Goal: Task Accomplishment & Management: Manage account settings

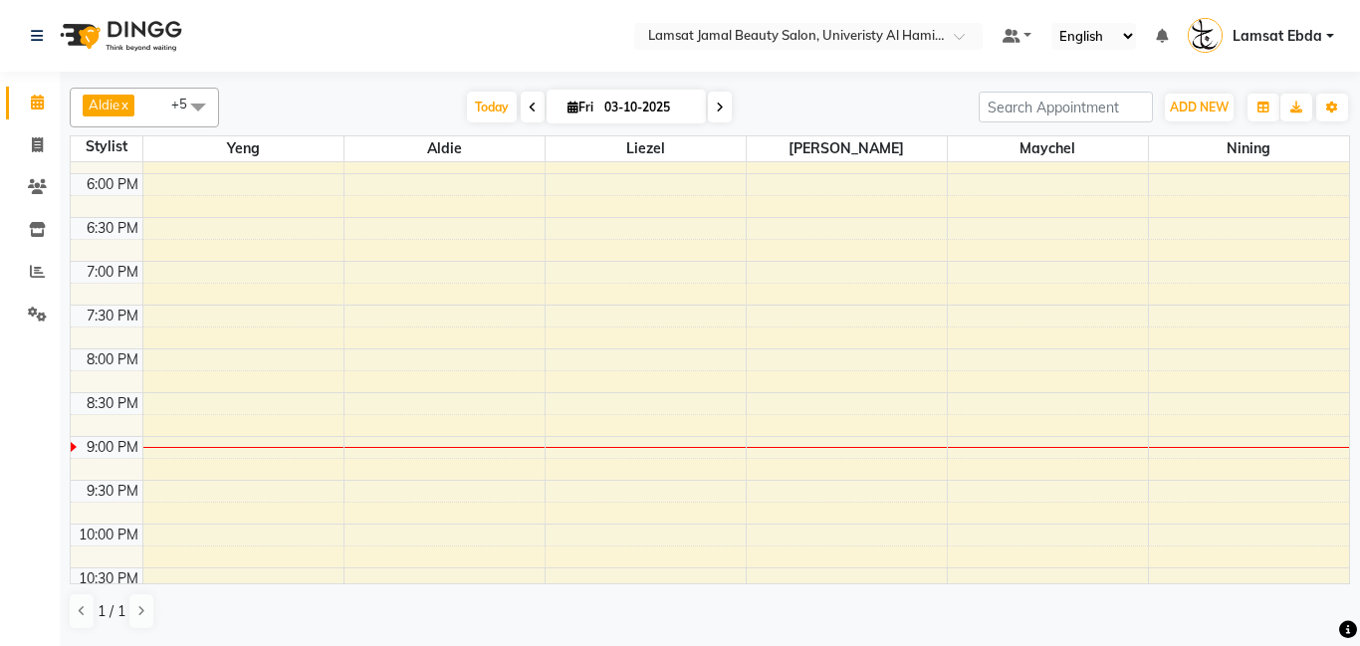
scroll to position [796, 0]
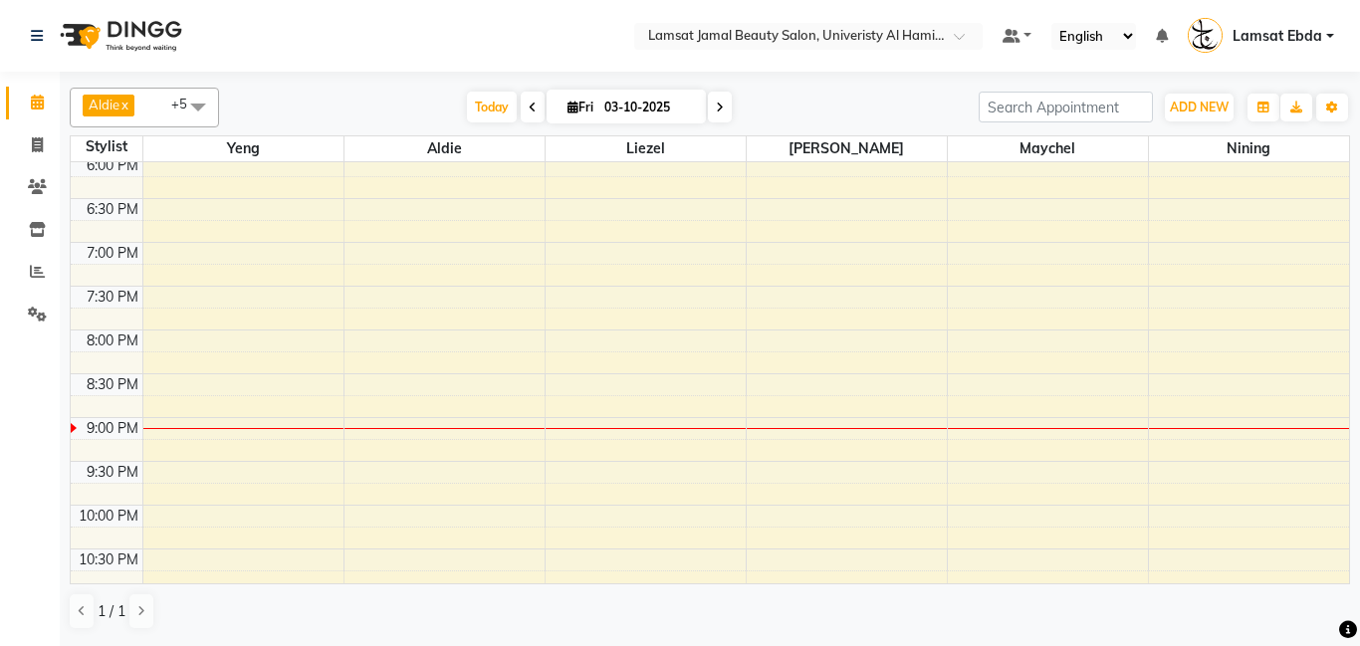
click at [981, 407] on div "9:00 AM 9:30 AM 10:00 AM 10:30 AM 11:00 AM 11:30 AM 12:00 PM 12:30 PM 1:00 PM 1…" at bounding box center [710, 24] width 1279 height 1314
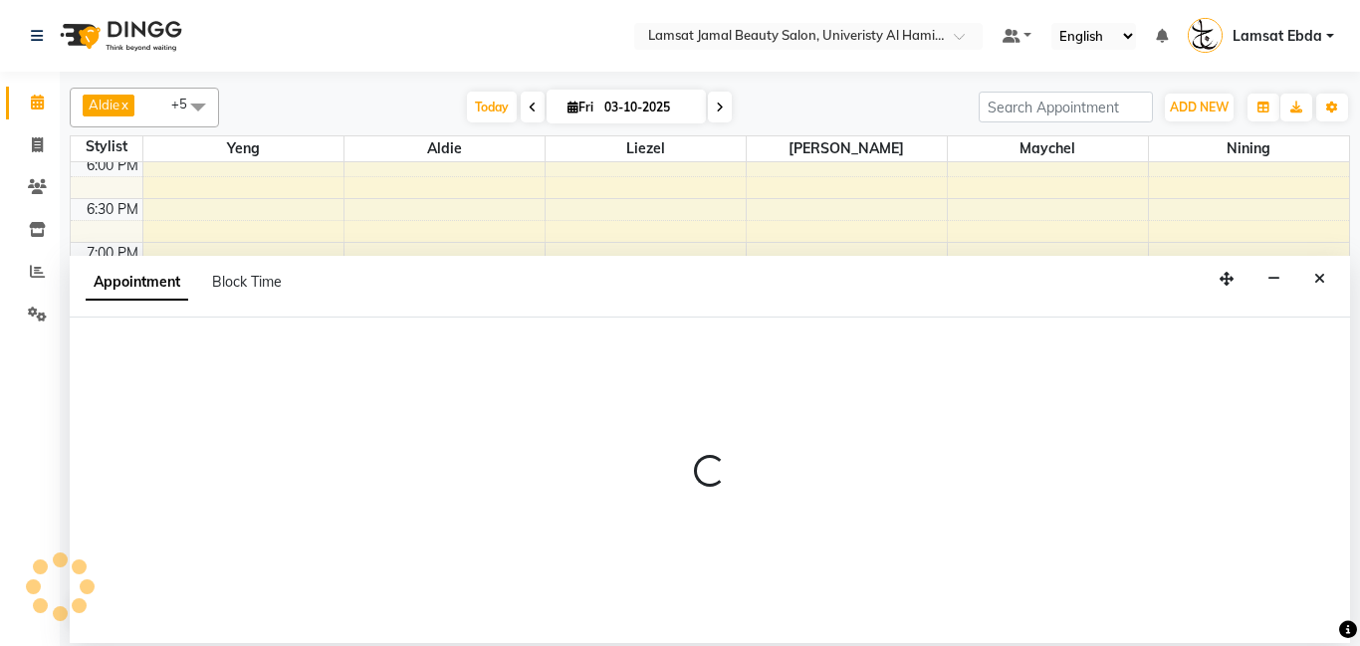
select select "80051"
select select "tentative"
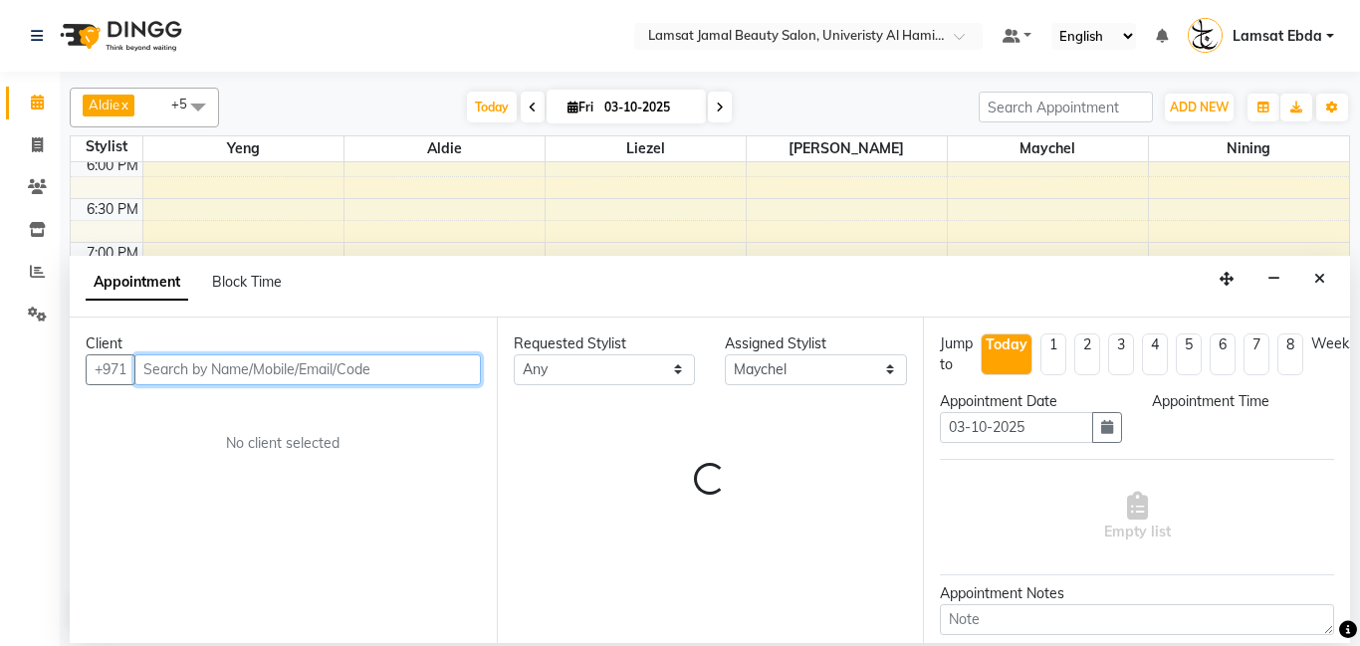
select select "1245"
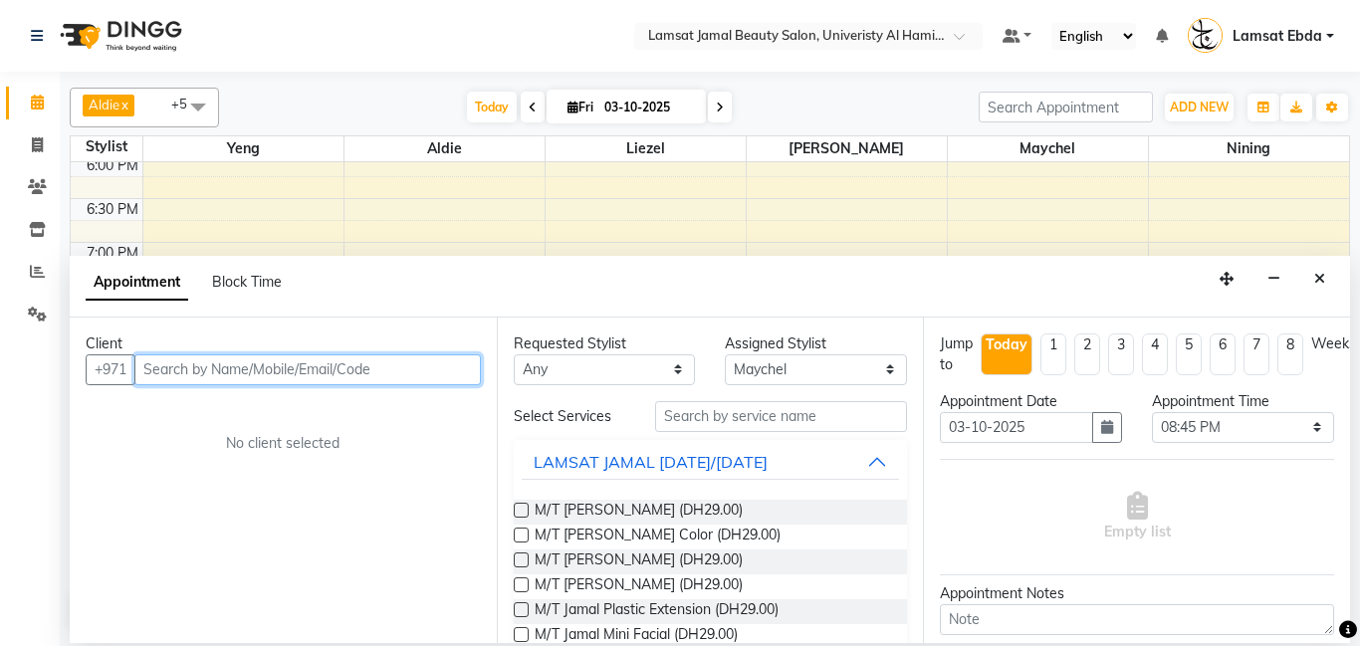
click at [334, 365] on input "text" at bounding box center [307, 370] width 347 height 31
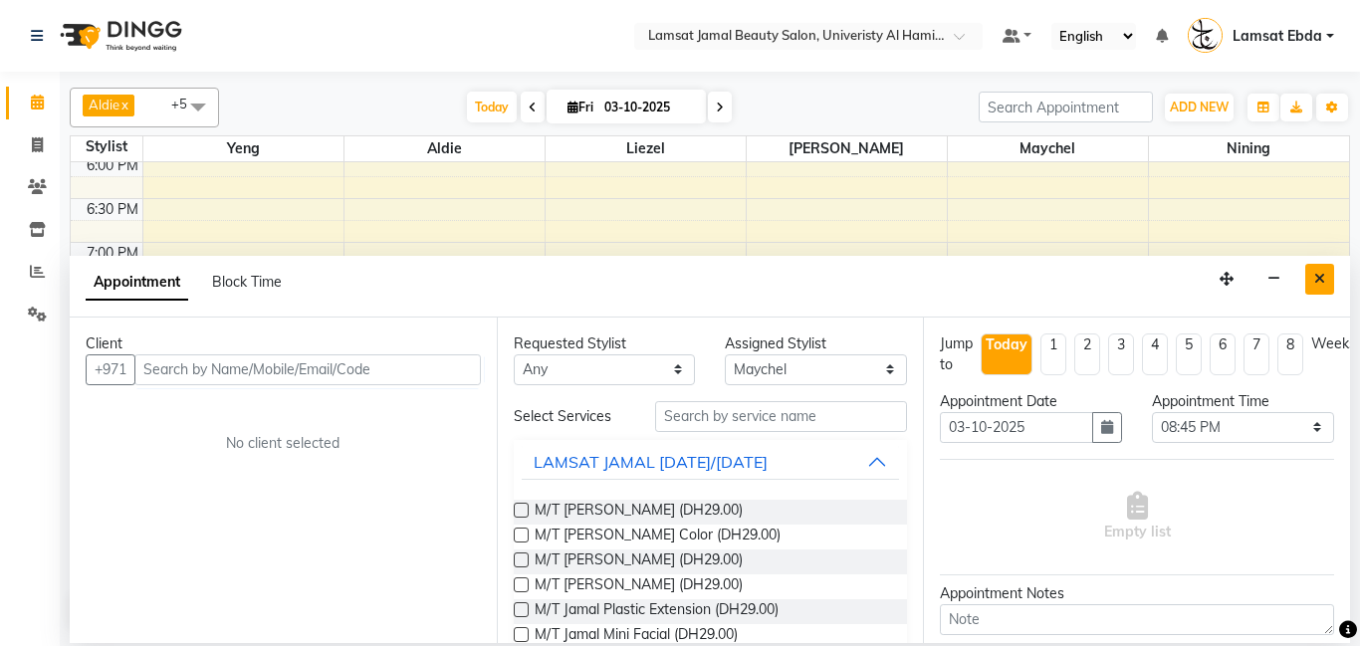
click at [1324, 281] on icon "Close" at bounding box center [1320, 279] width 11 height 14
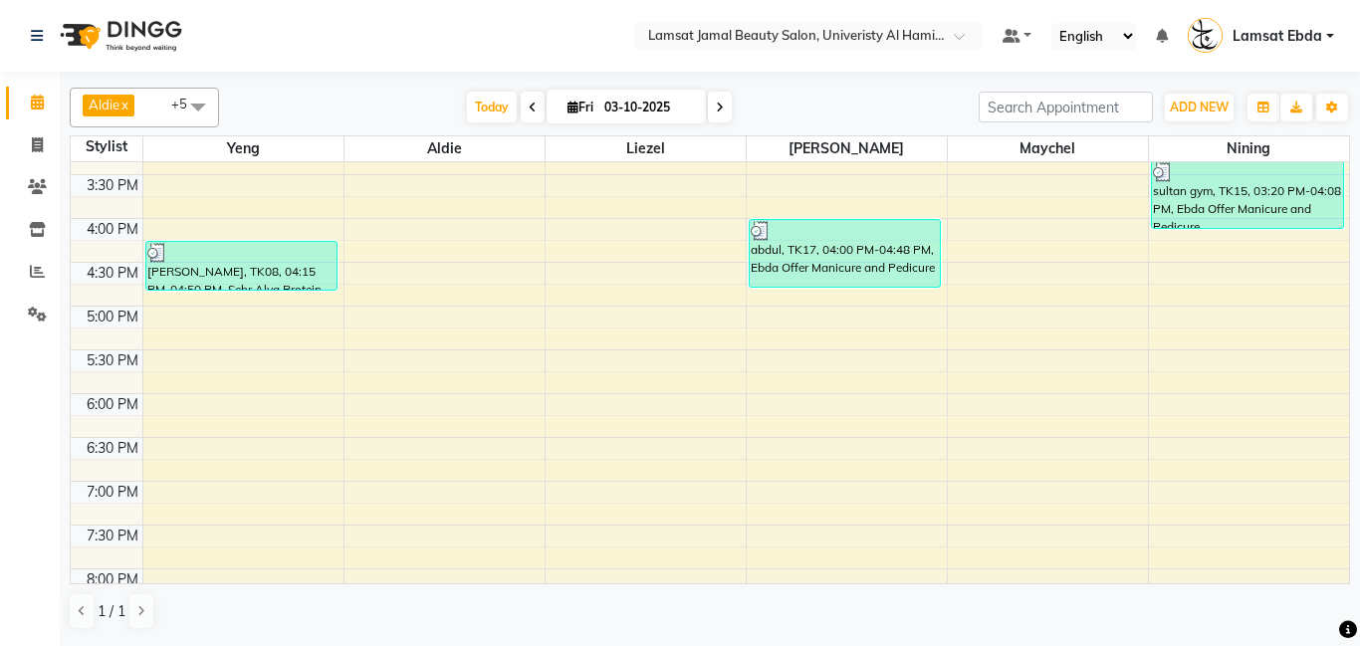
scroll to position [560, 0]
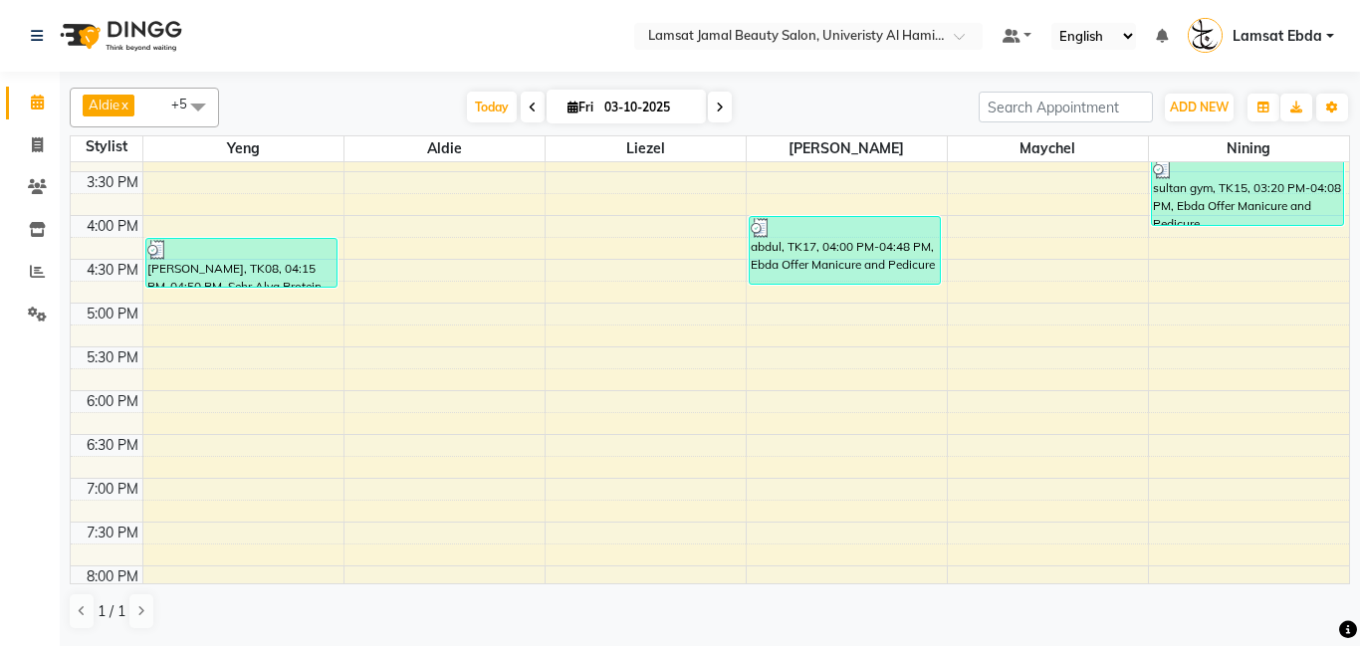
click at [1160, 488] on div "9:00 AM 9:30 AM 10:00 AM 10:30 AM 11:00 AM 11:30 AM 12:00 PM 12:30 PM 1:00 PM 1…" at bounding box center [710, 260] width 1279 height 1314
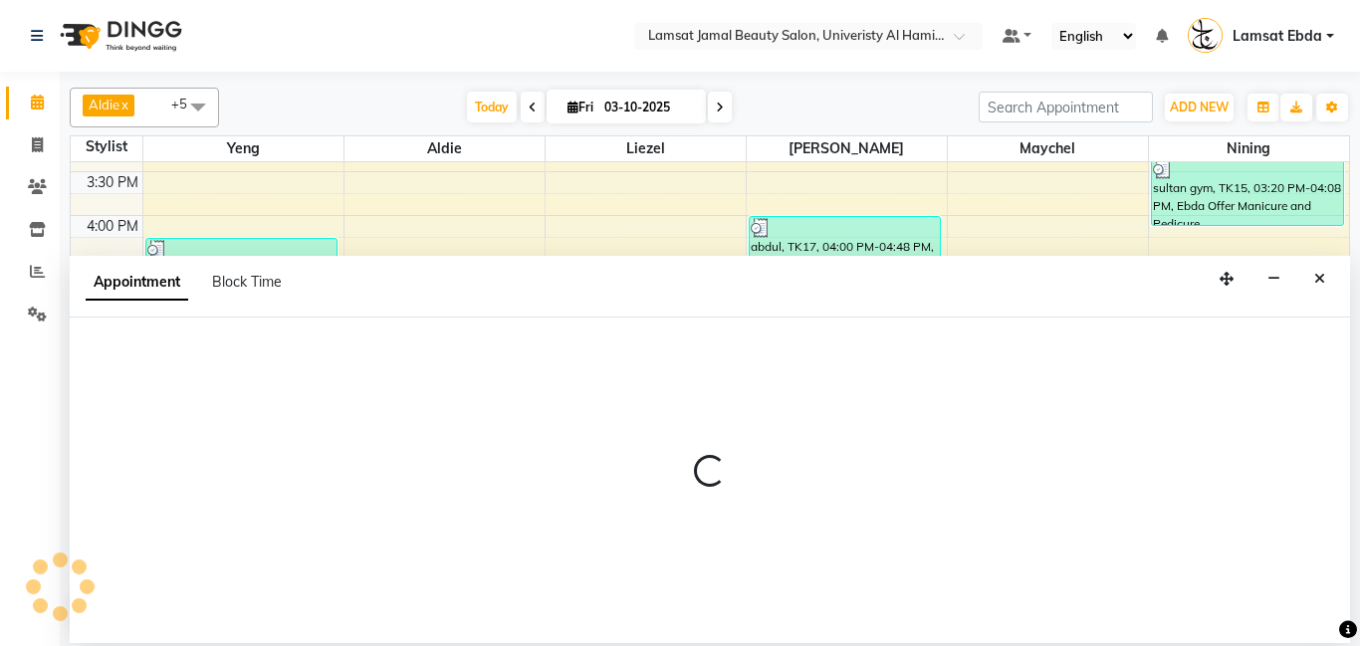
select select "92230"
select select "tentative"
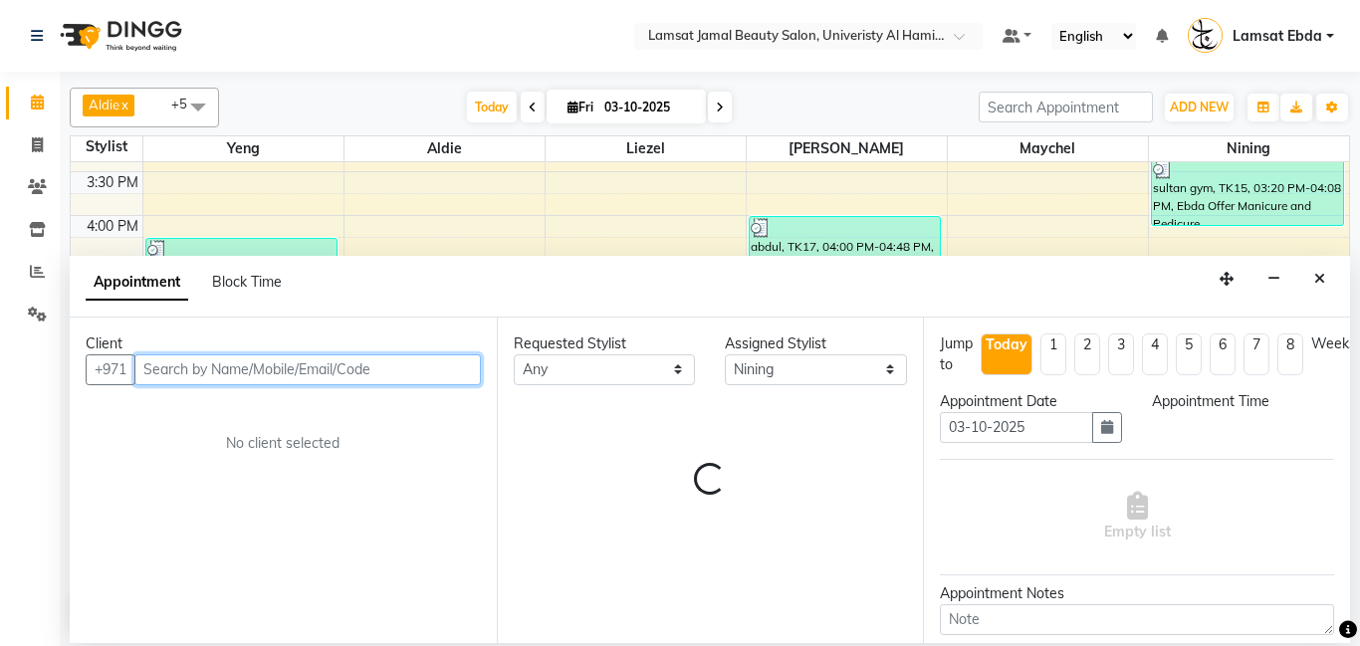
select select "1140"
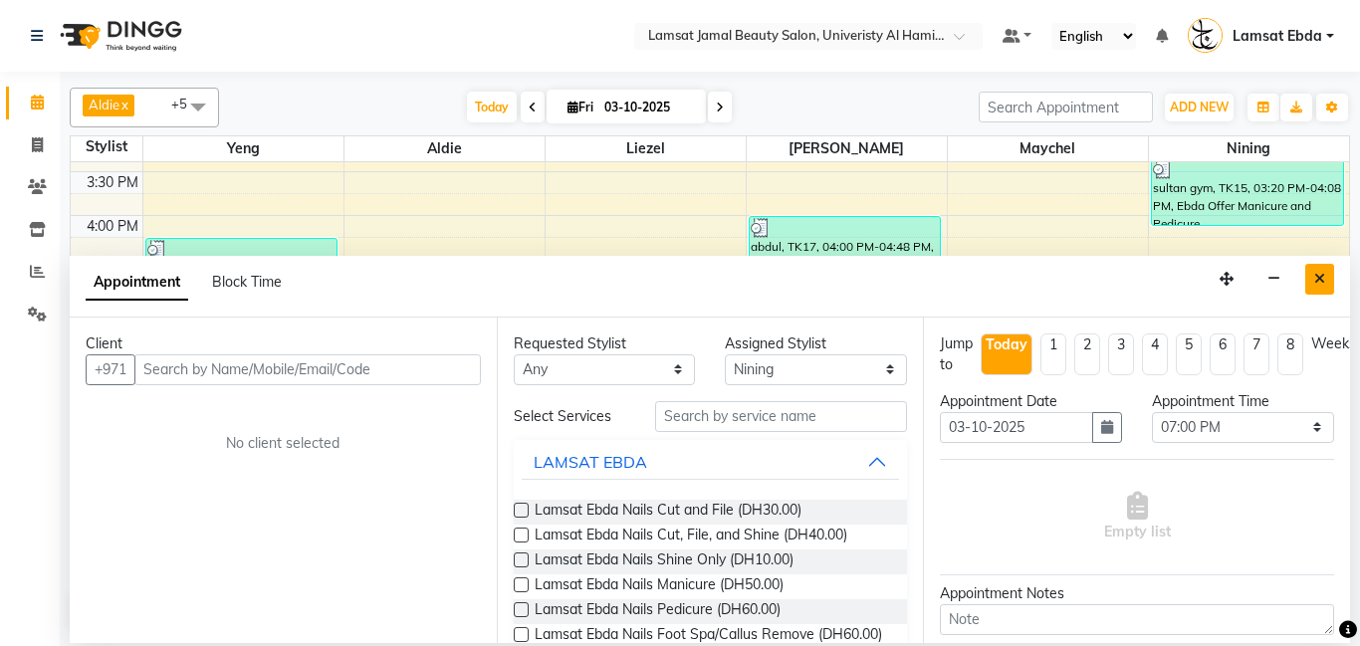
click at [1326, 279] on button "Close" at bounding box center [1320, 279] width 29 height 31
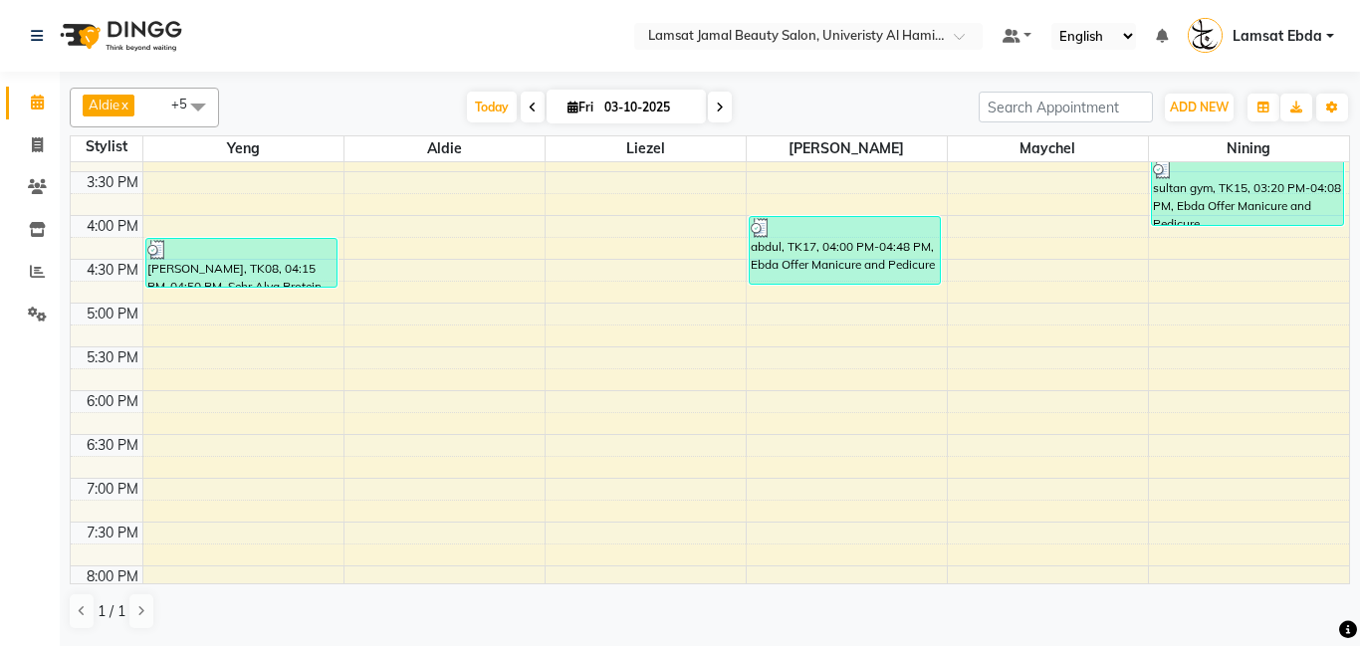
click at [1172, 510] on div "9:00 AM 9:30 AM 10:00 AM 10:30 AM 11:00 AM 11:30 AM 12:00 PM 12:30 PM 1:00 PM 1…" at bounding box center [710, 260] width 1279 height 1314
select select "92230"
select select "tentative"
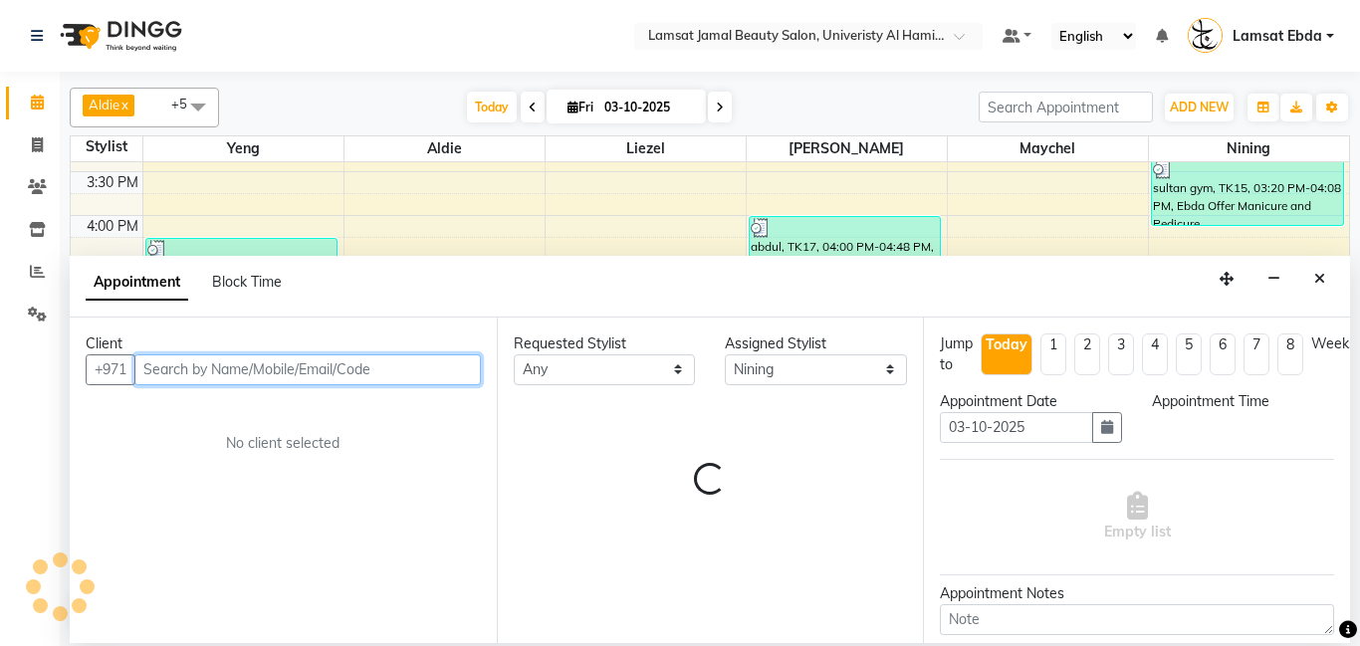
select select "1155"
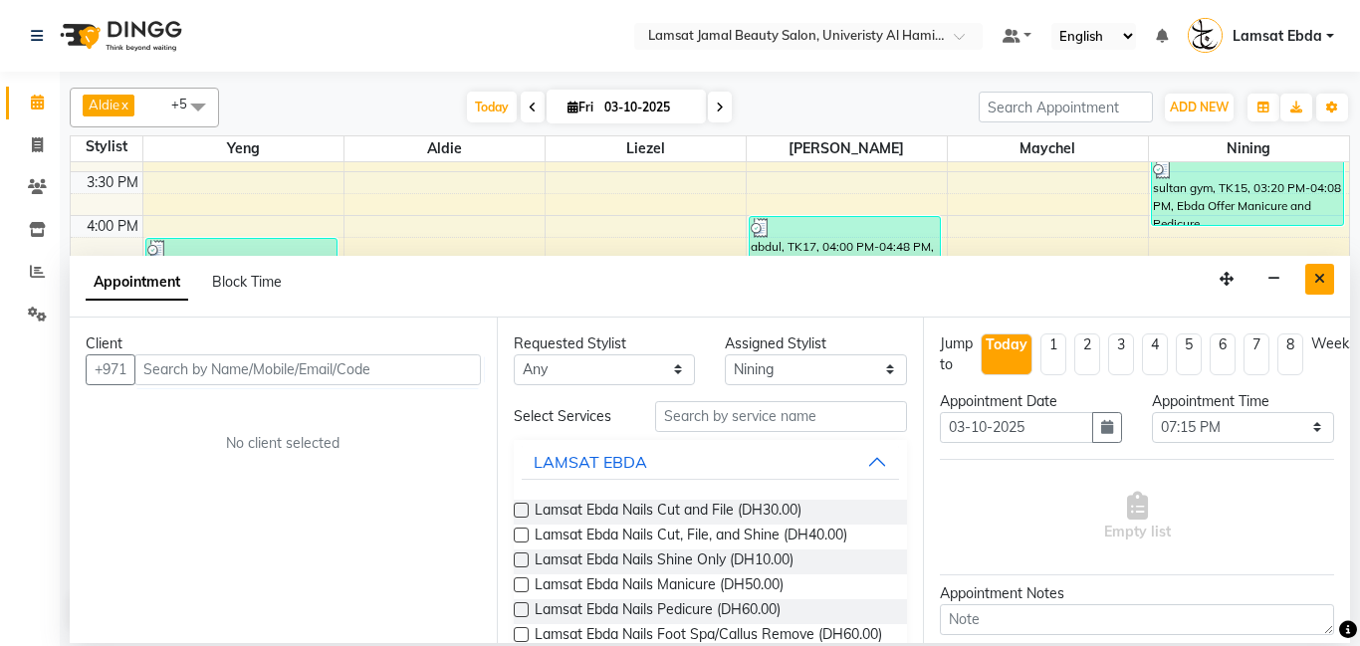
click at [1315, 278] on icon "Close" at bounding box center [1320, 279] width 11 height 14
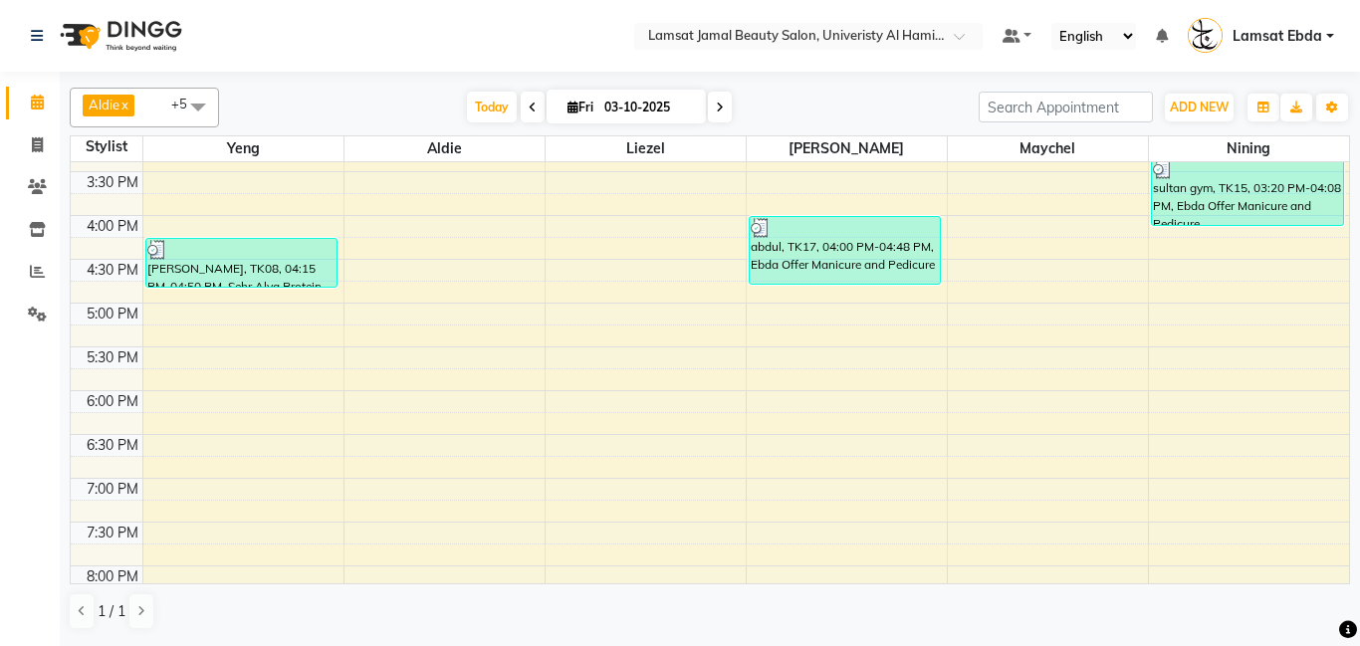
click at [1205, 510] on div "9:00 AM 9:30 AM 10:00 AM 10:30 AM 11:00 AM 11:30 AM 12:00 PM 12:30 PM 1:00 PM 1…" at bounding box center [710, 260] width 1279 height 1314
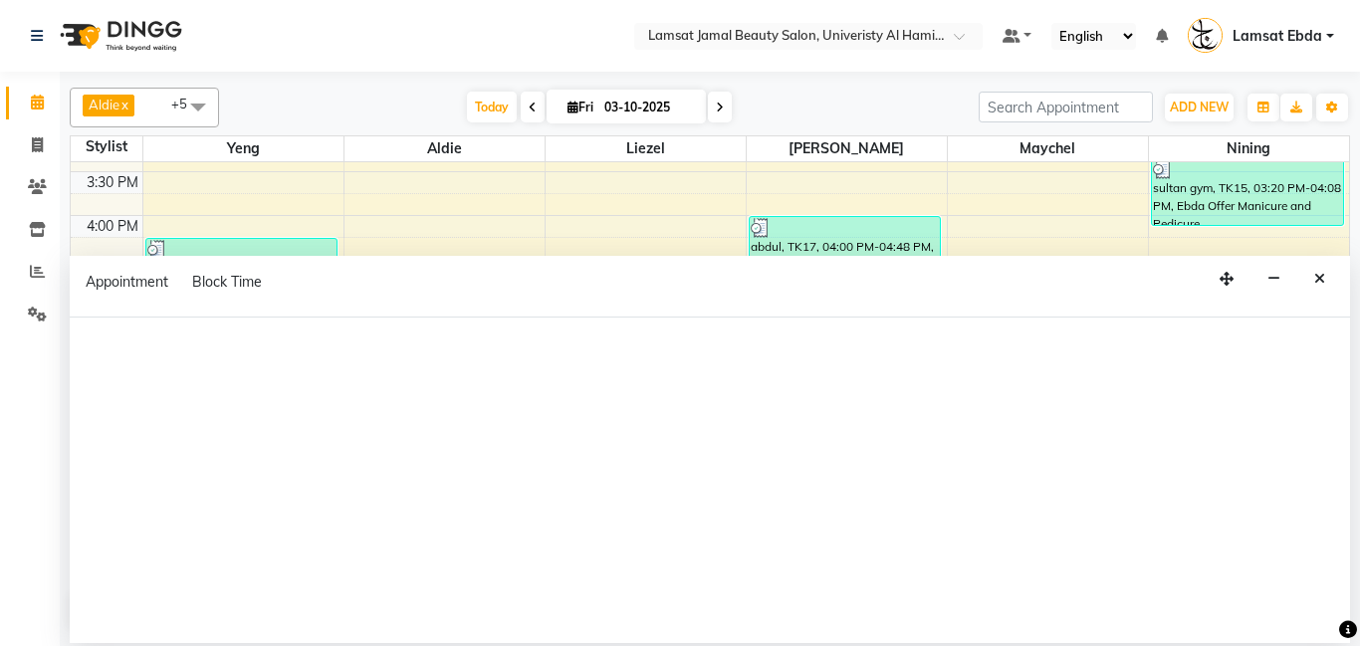
select select "92230"
select select "tentative"
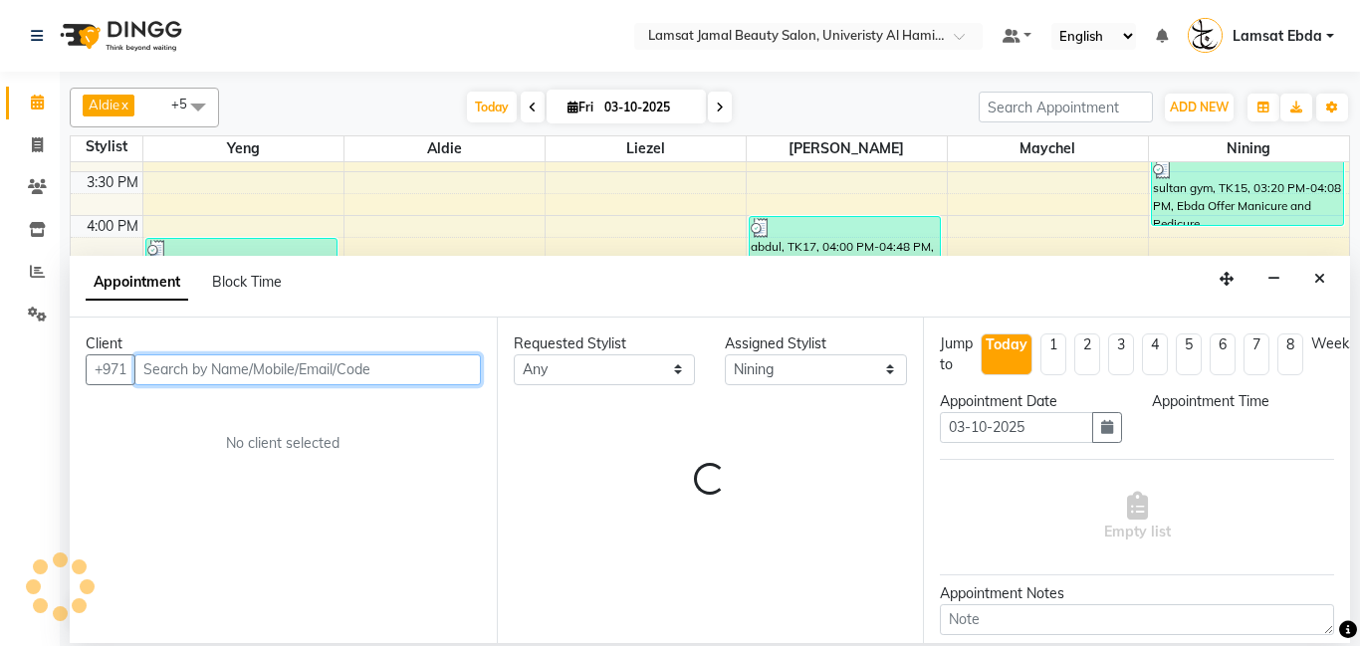
select select "1155"
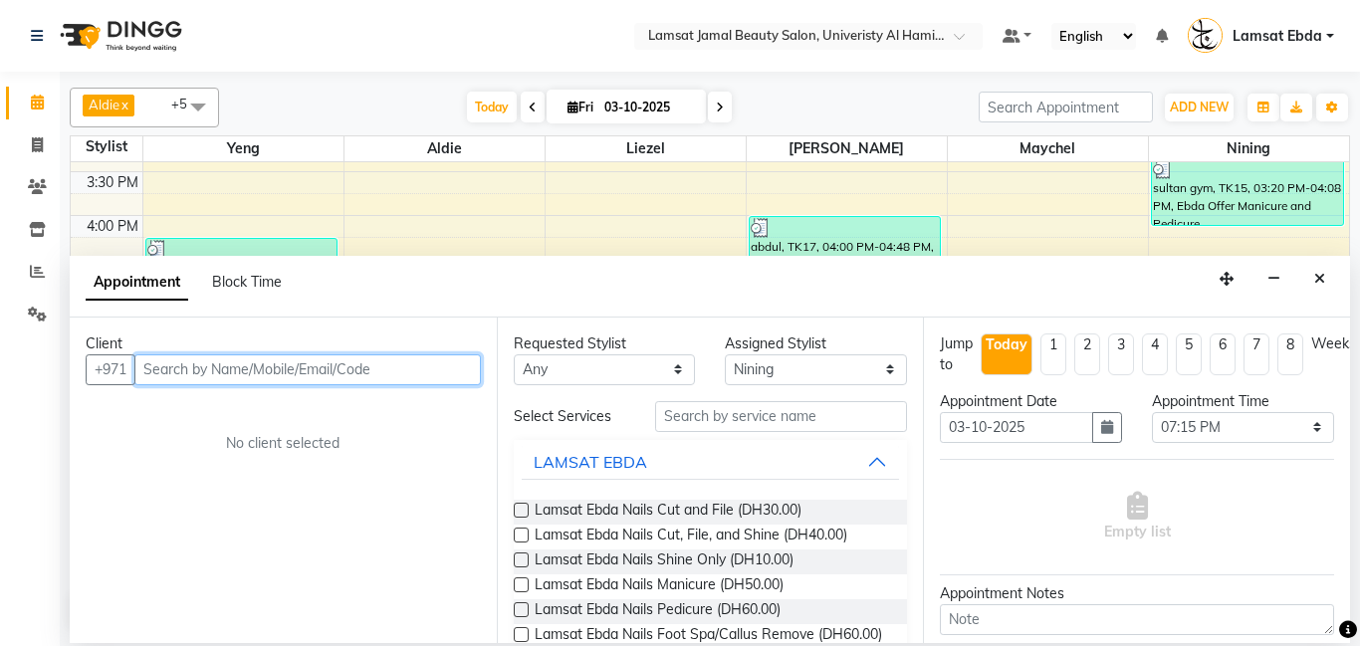
click at [173, 377] on input "text" at bounding box center [307, 370] width 347 height 31
type input "559941148"
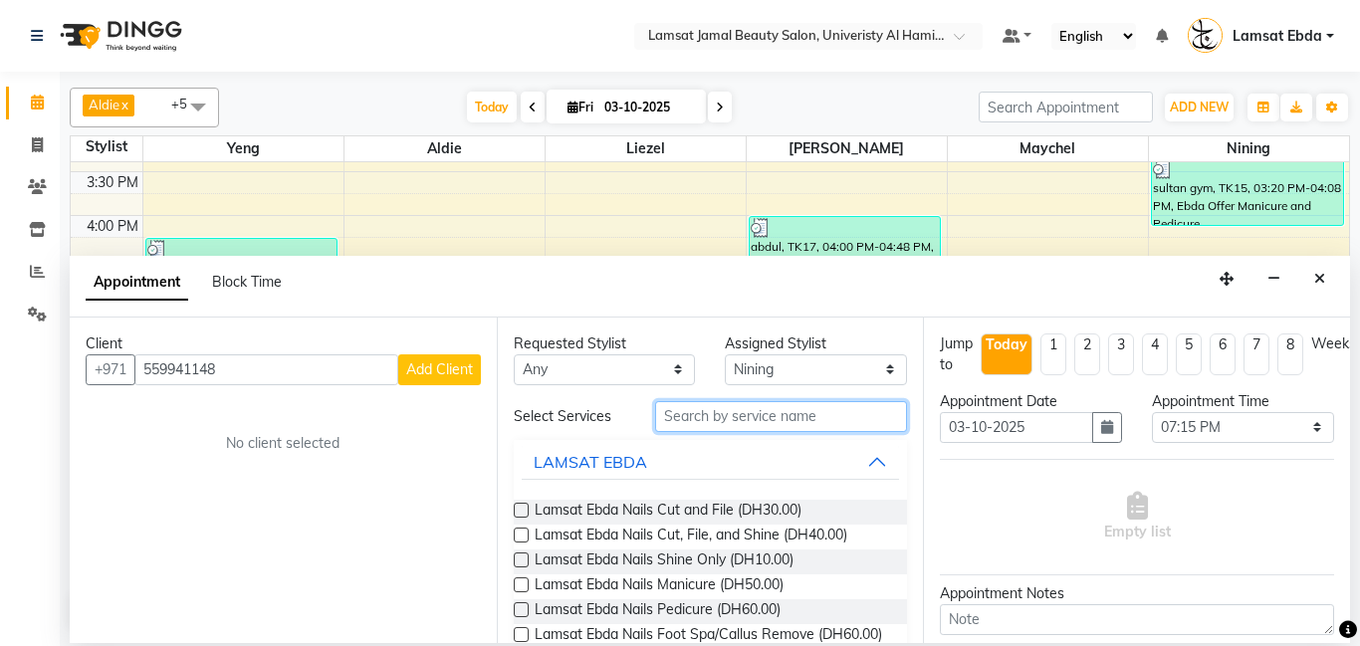
click at [699, 418] on input "text" at bounding box center [781, 416] width 253 height 31
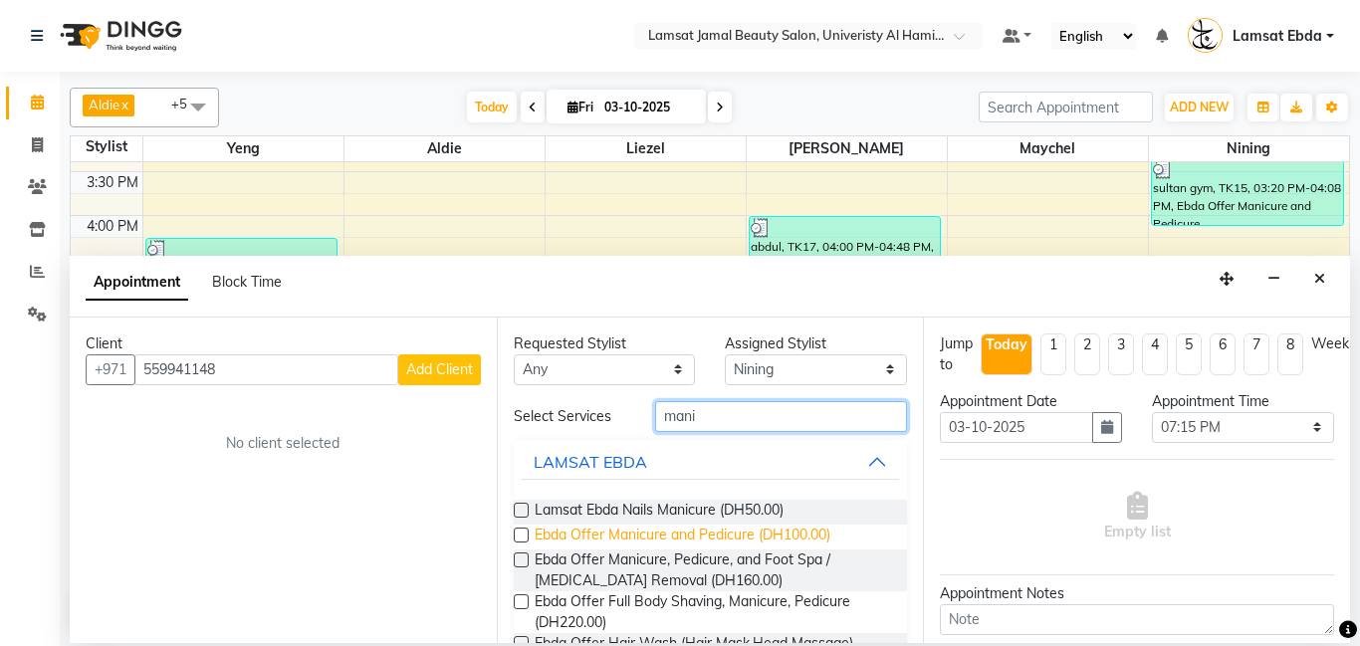
type input "mani"
click at [683, 534] on span "Ebda Offer Manicure and Pedicure (DH100.00)" at bounding box center [683, 537] width 296 height 25
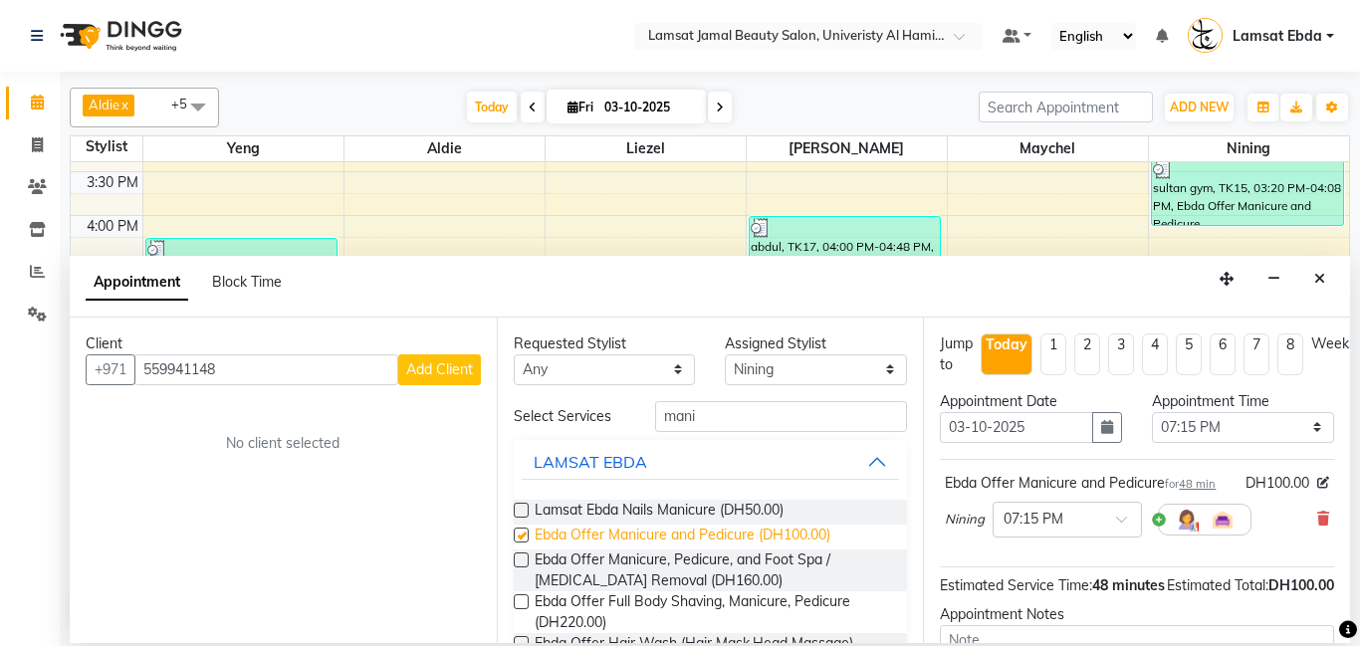
checkbox input "false"
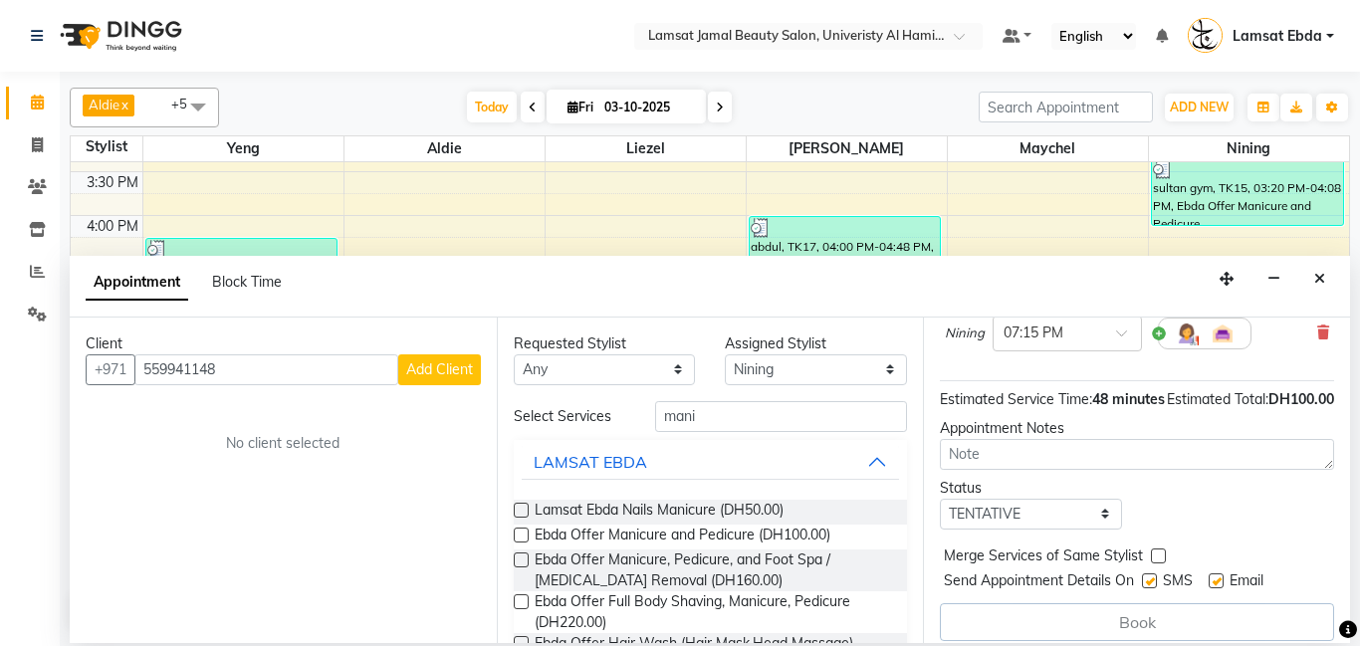
scroll to position [188, 0]
click at [1105, 528] on select "Select TENTATIVE CONFIRM CHECK-IN UPCOMING" at bounding box center [1031, 512] width 182 height 31
select select "confirm booking"
click at [940, 517] on select "Select TENTATIVE CONFIRM CHECK-IN UPCOMING" at bounding box center [1031, 512] width 182 height 31
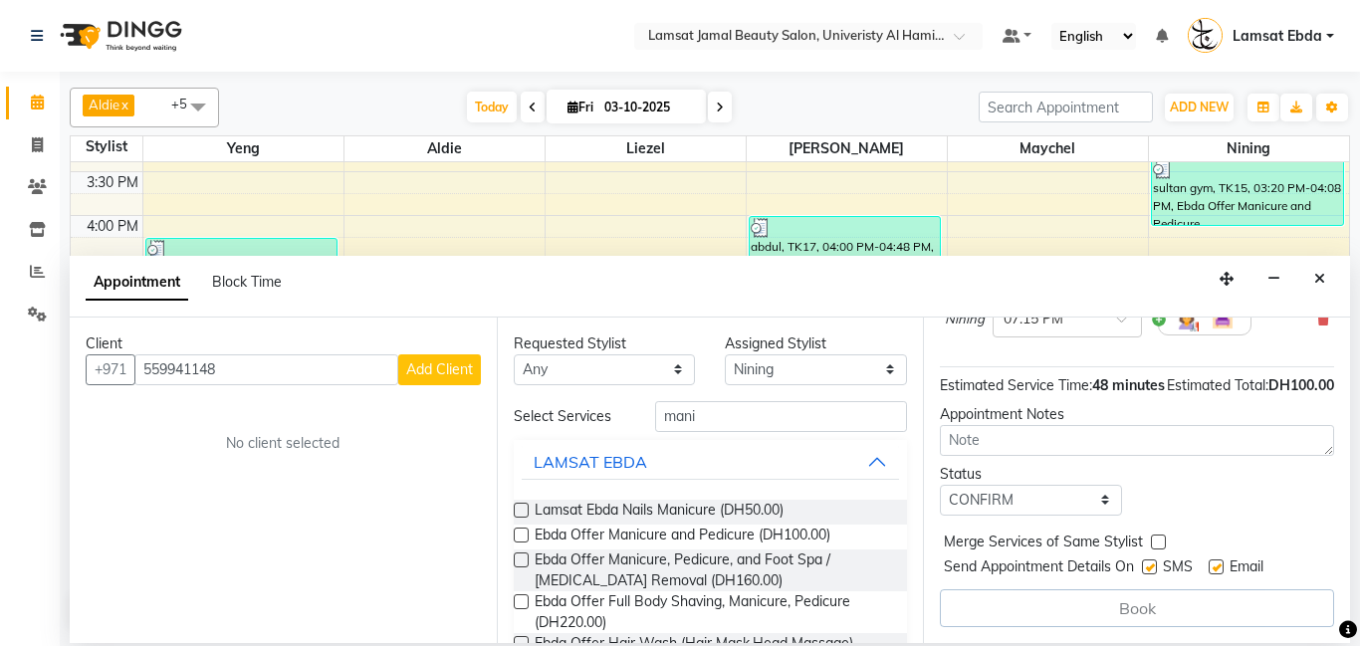
click at [430, 361] on span "Add Client" at bounding box center [439, 370] width 67 height 18
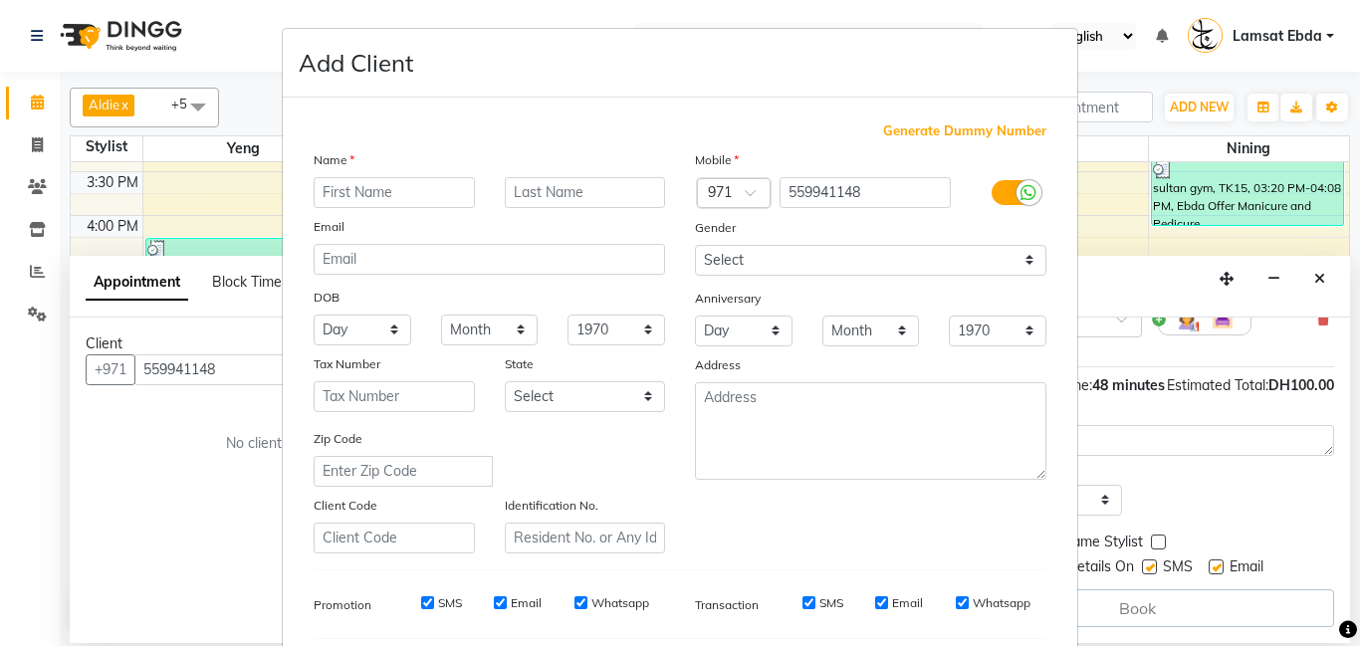
click at [401, 197] on input "text" at bounding box center [394, 192] width 161 height 31
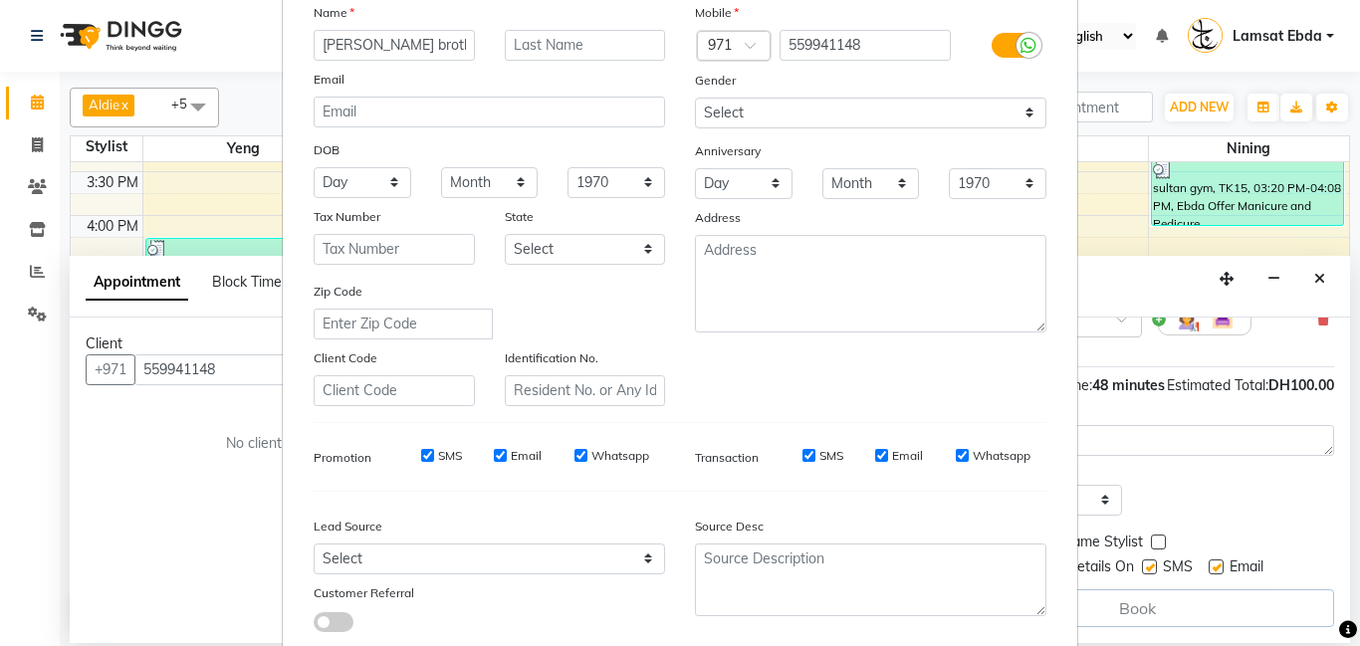
scroll to position [273, 0]
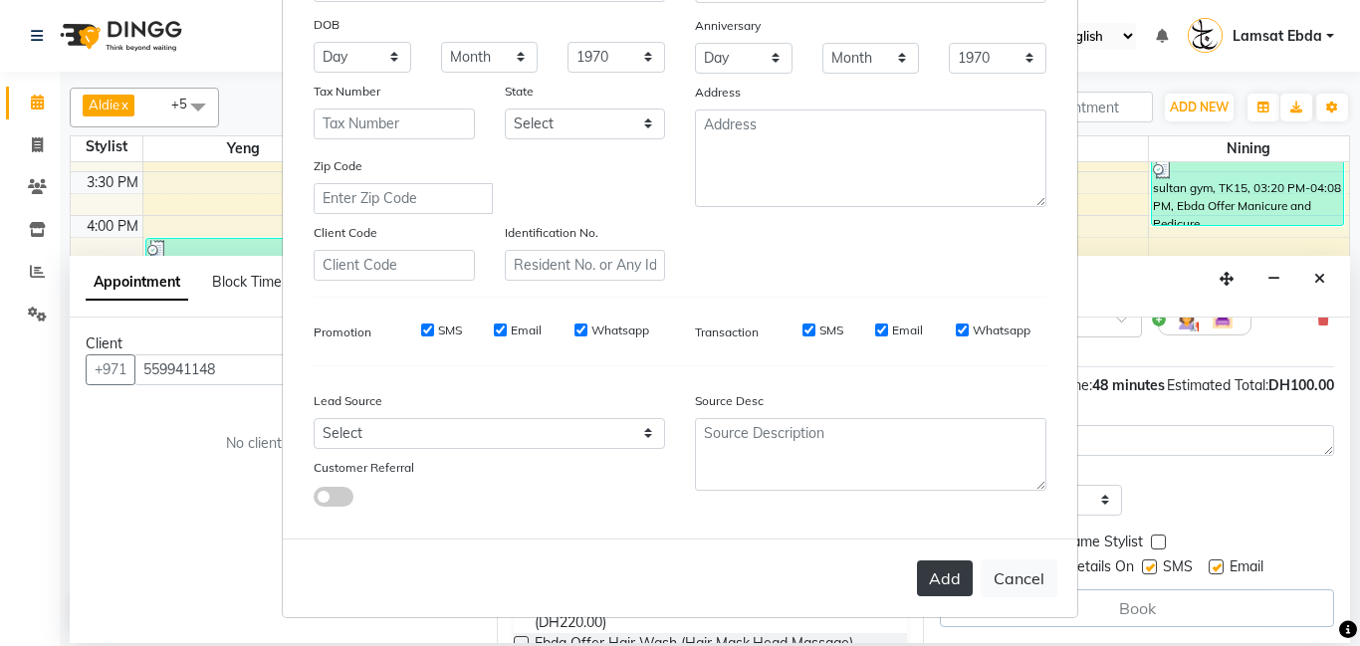
type input "[PERSON_NAME] brother [PERSON_NAME]"
click at [946, 572] on button "Add" at bounding box center [945, 579] width 56 height 36
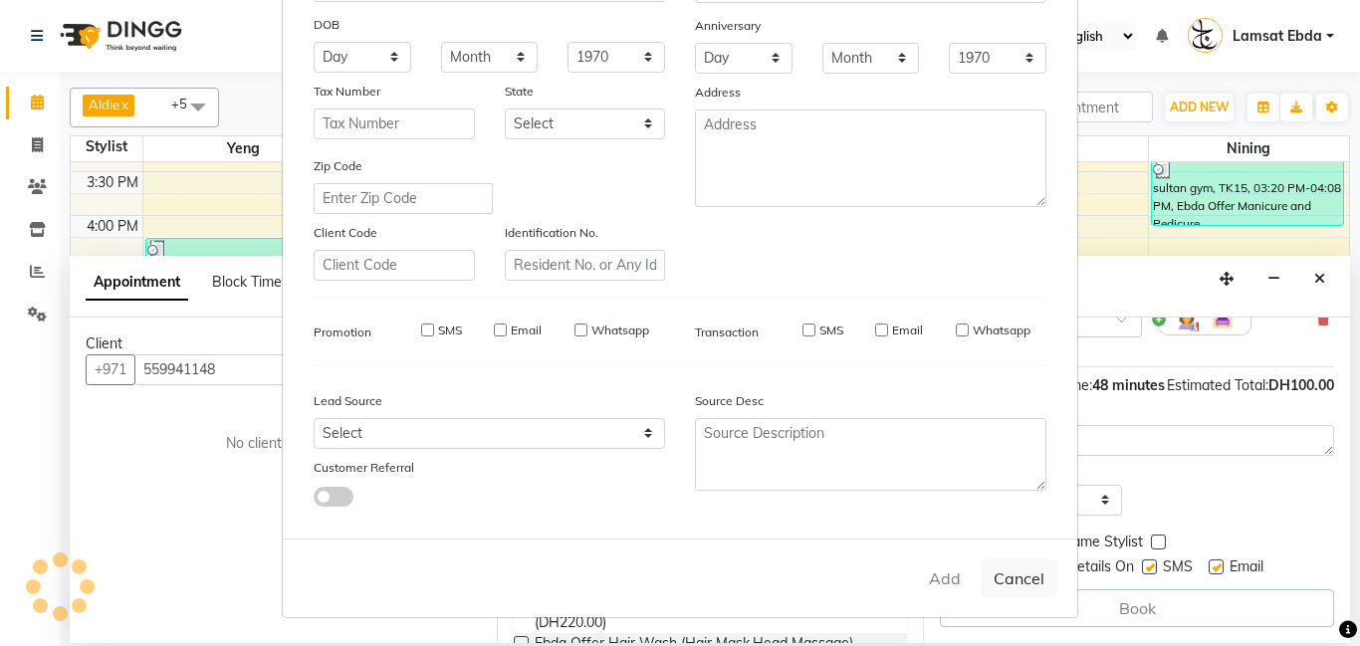
type input "55*****48"
select select
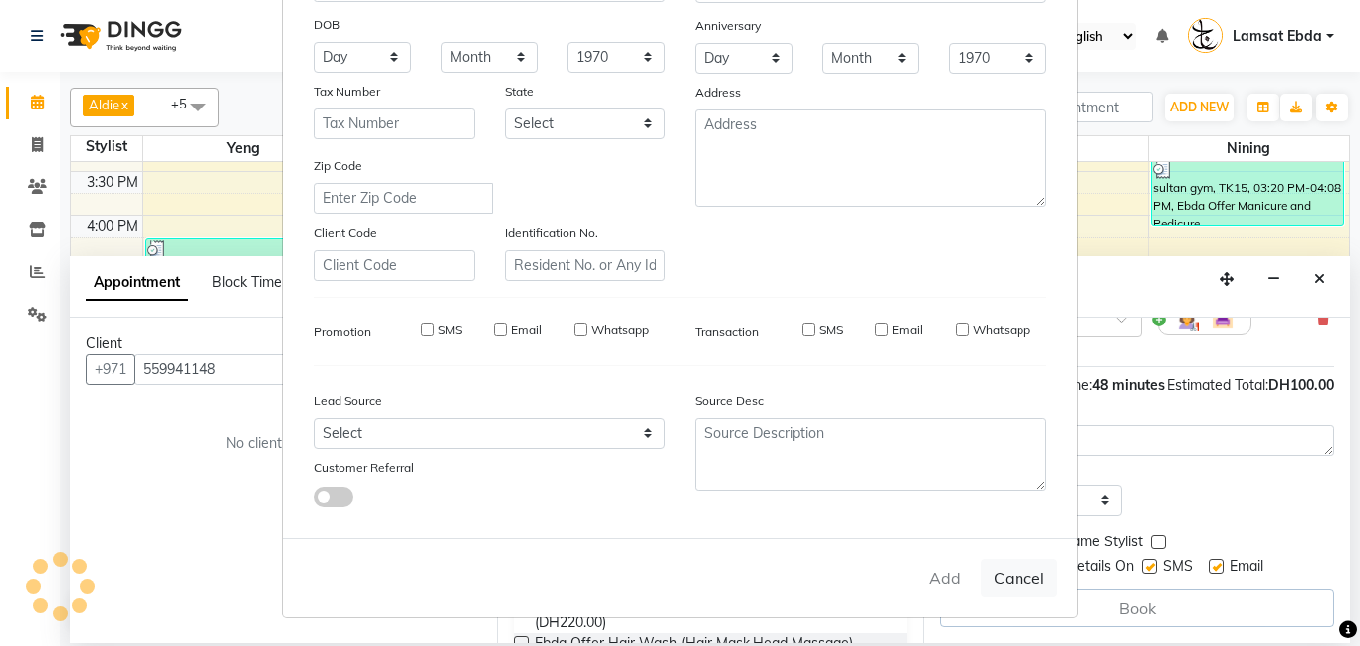
select select
checkbox input "false"
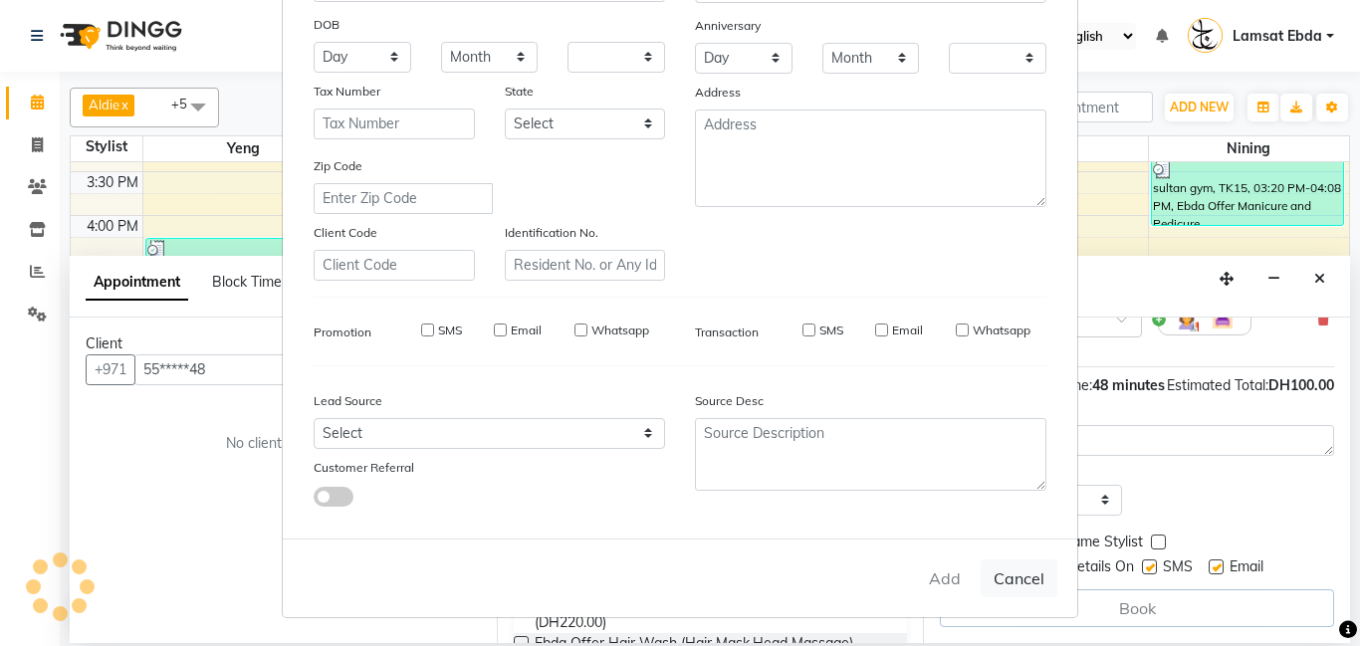
checkbox input "false"
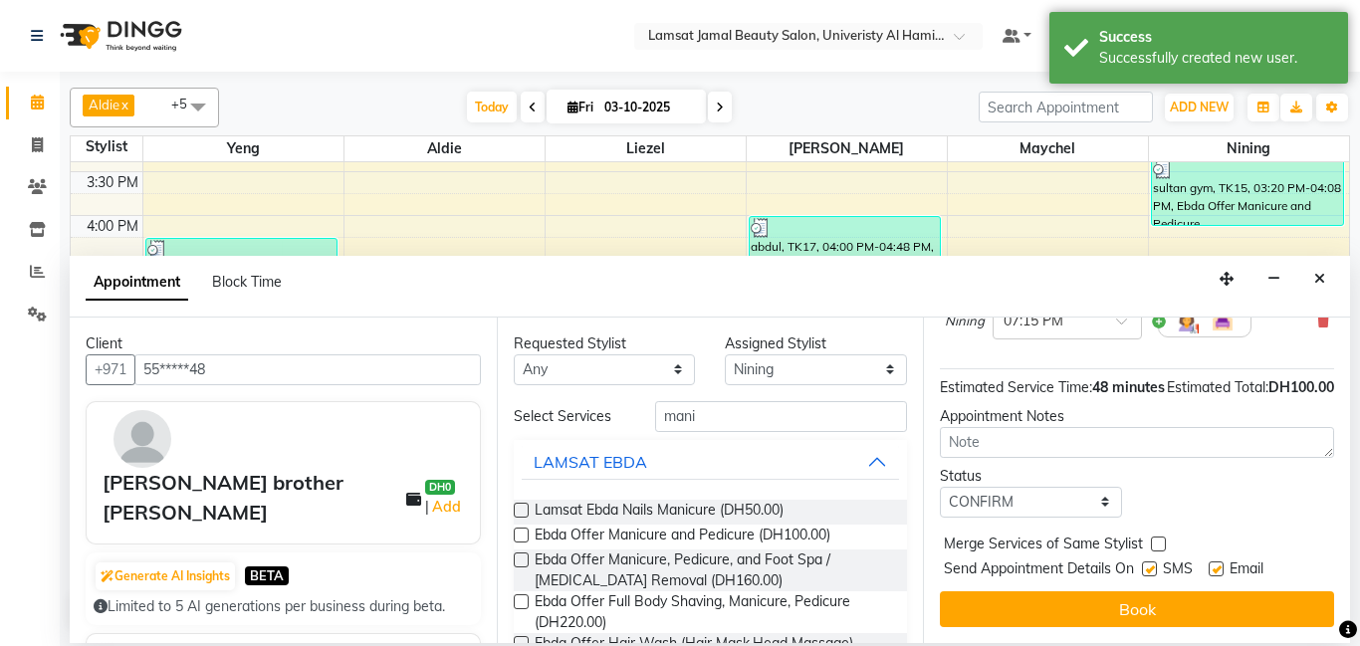
scroll to position [219, 0]
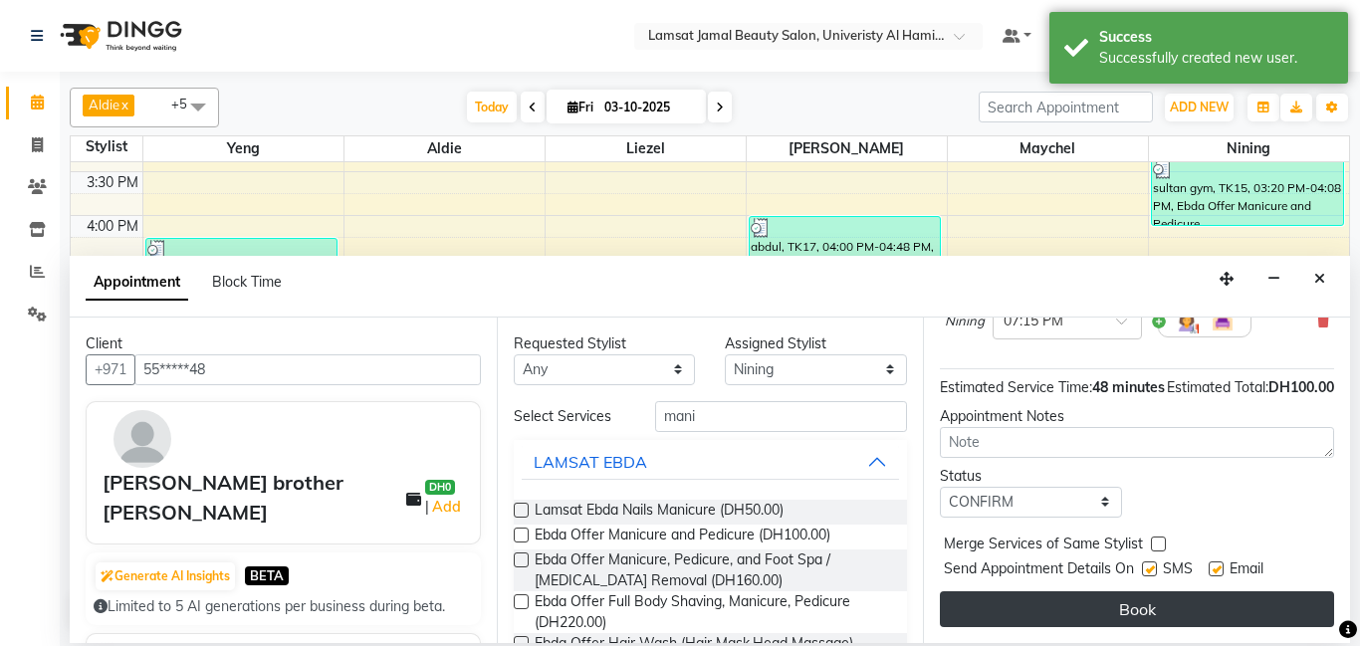
click at [1124, 603] on button "Book" at bounding box center [1137, 610] width 394 height 36
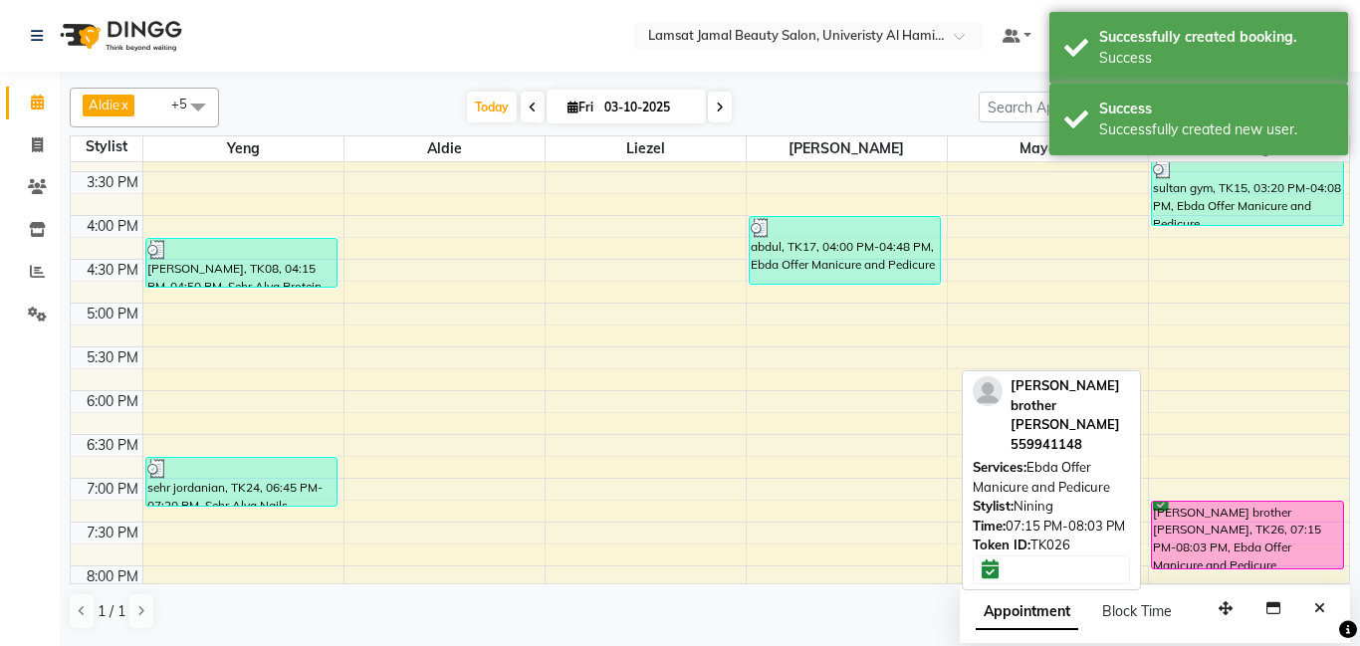
click at [1247, 525] on div "[PERSON_NAME] brother [PERSON_NAME], TK26, 07:15 PM-08:03 PM, Ebda Offer Manicu…" at bounding box center [1247, 535] width 191 height 67
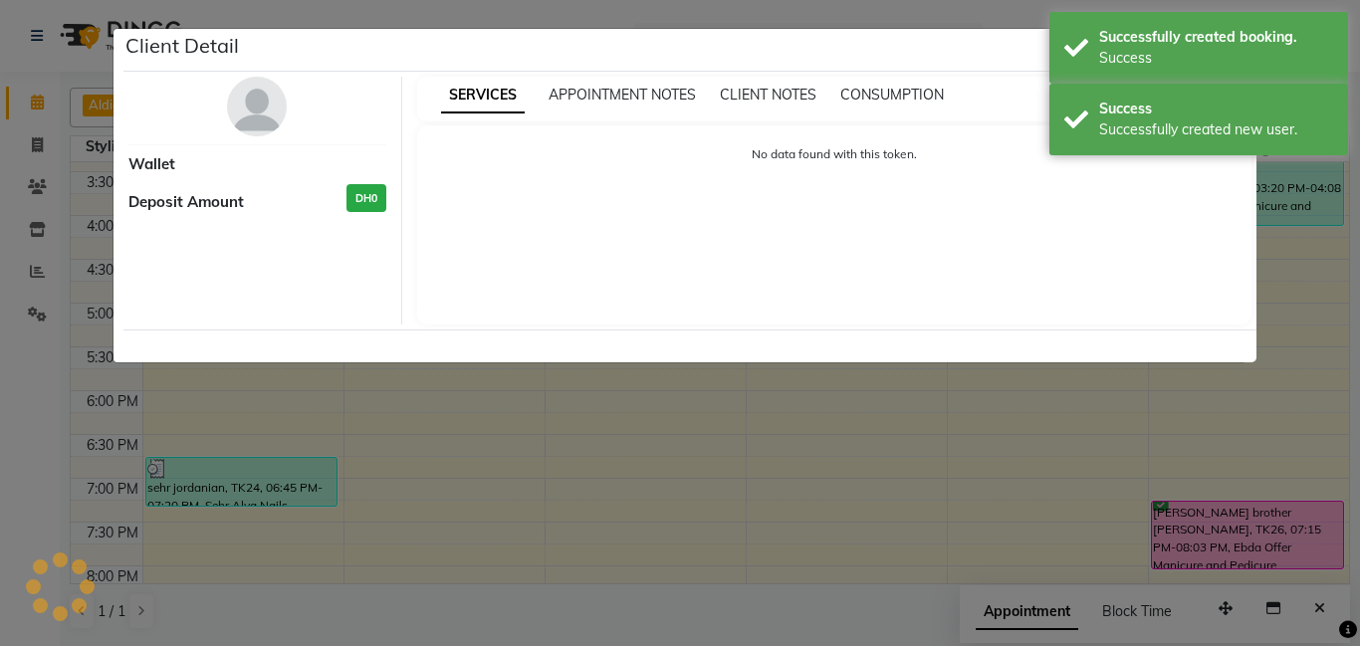
select select "6"
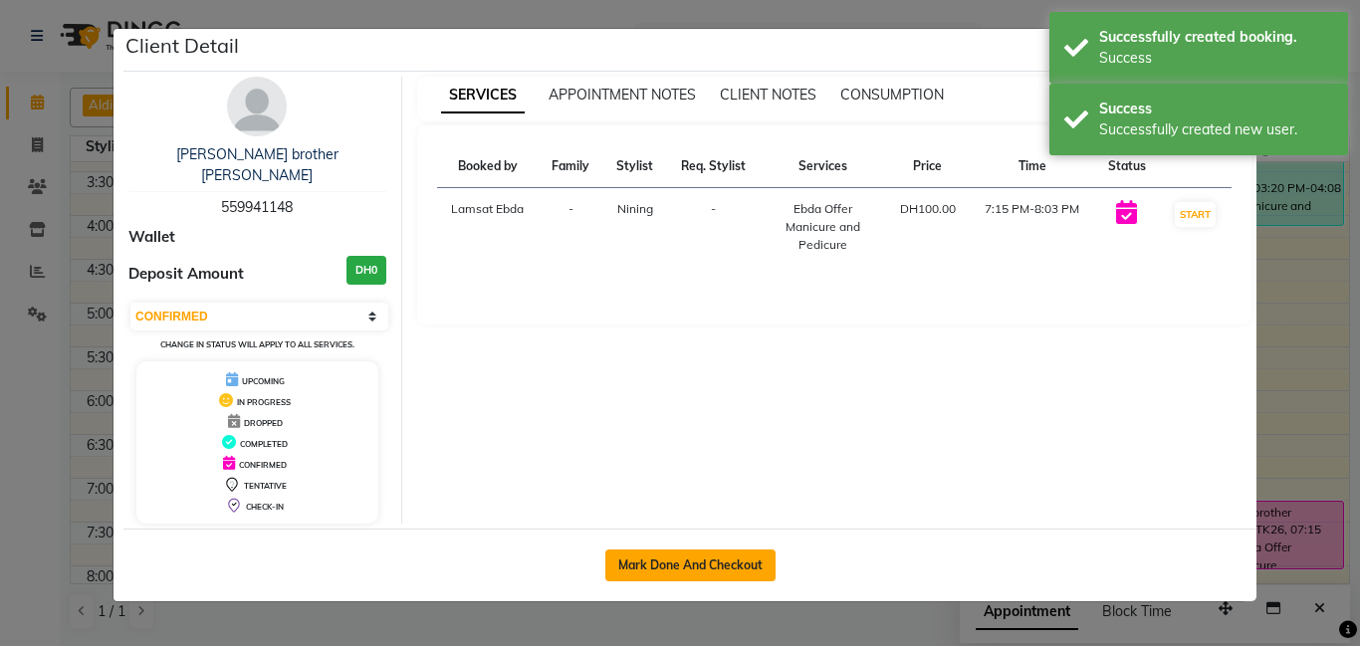
click at [734, 550] on button "Mark Done And Checkout" at bounding box center [690, 566] width 170 height 32
select select "service"
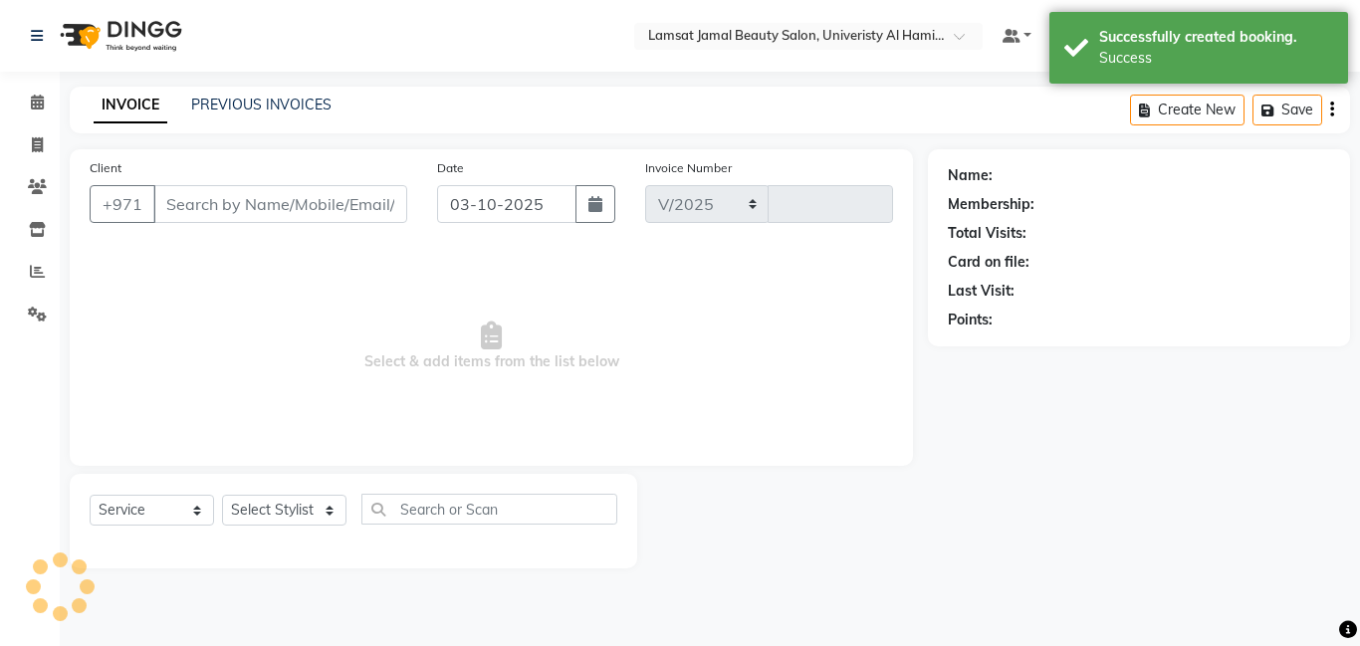
select select "8294"
type input "4083"
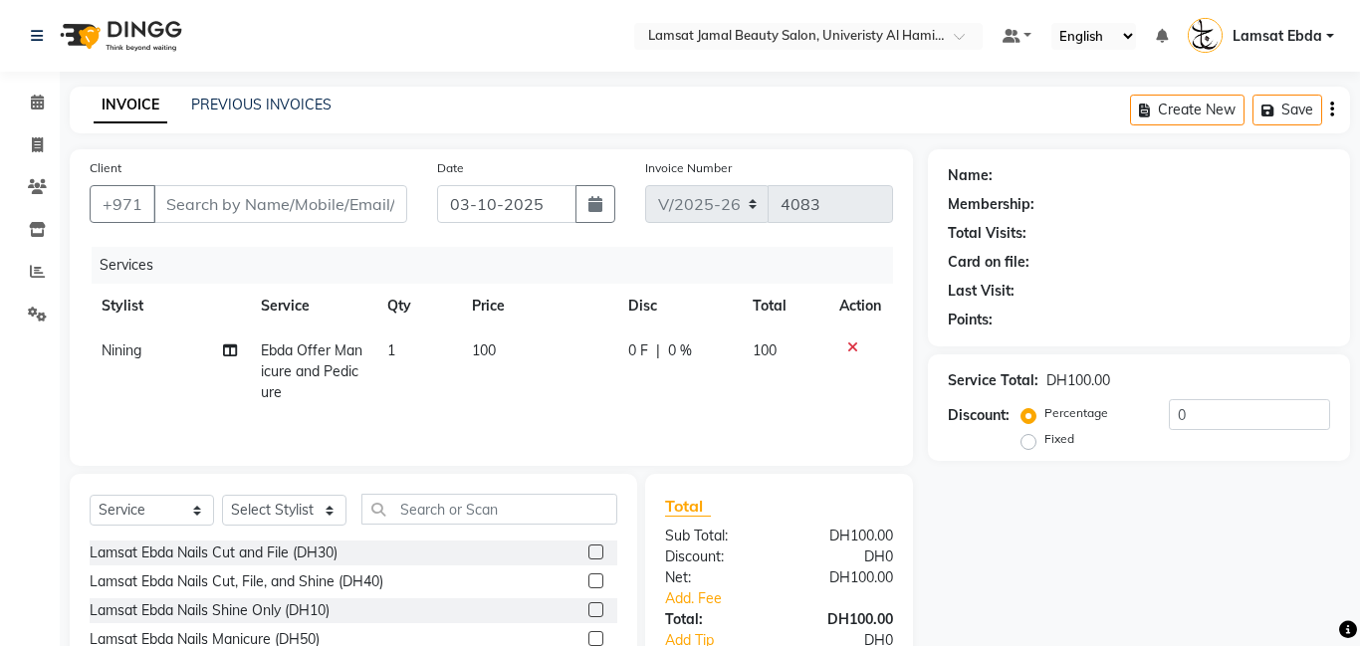
type input "55*****48"
select select "92230"
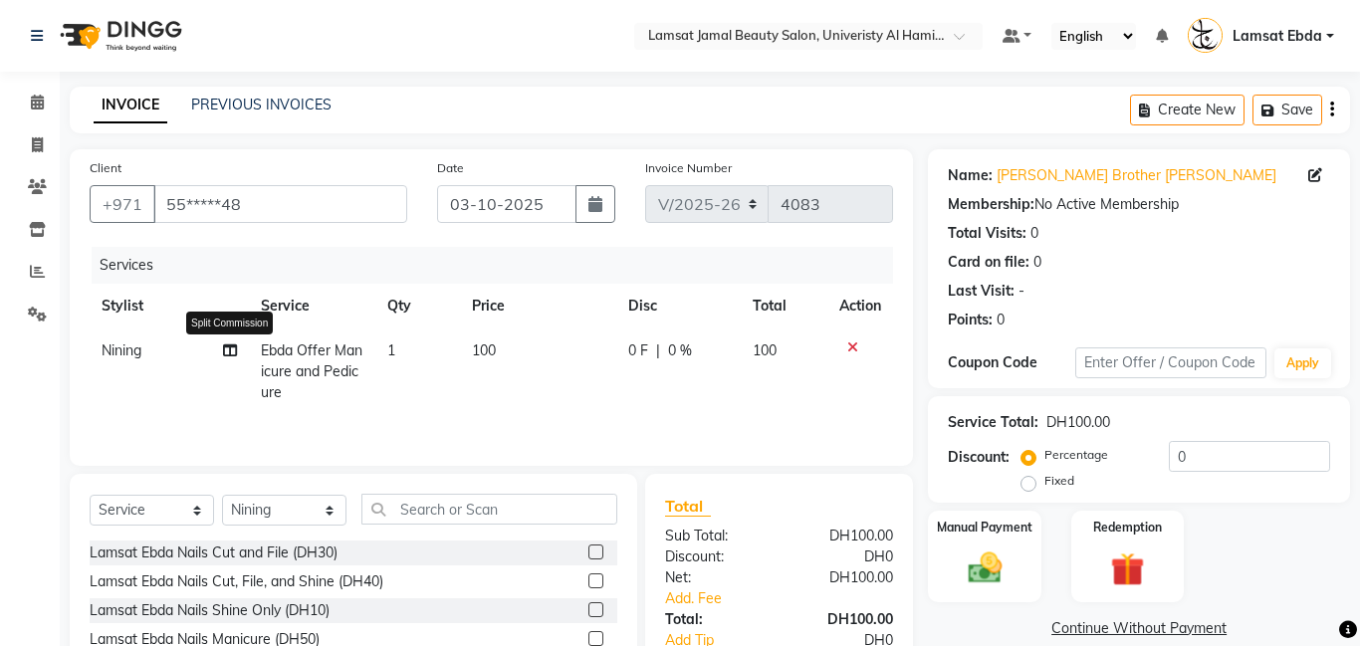
click at [226, 351] on icon at bounding box center [230, 351] width 14 height 14
select select "92230"
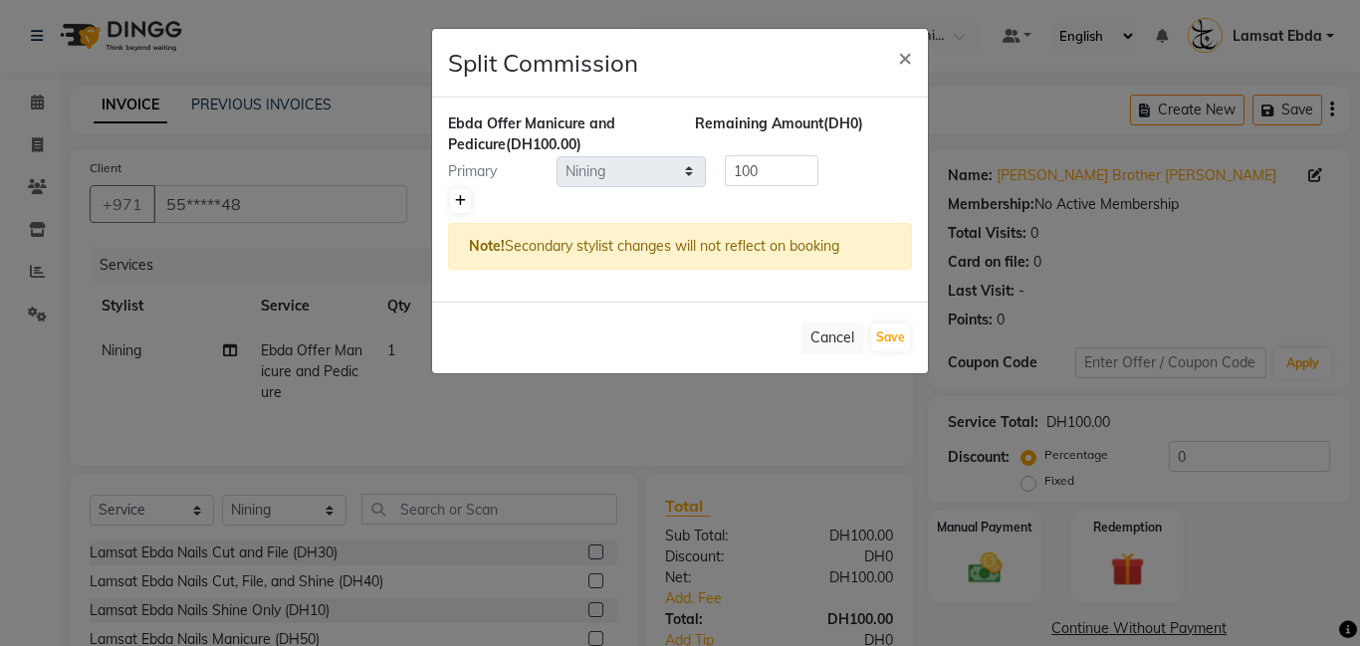
click at [462, 203] on icon at bounding box center [460, 201] width 11 height 12
type input "50"
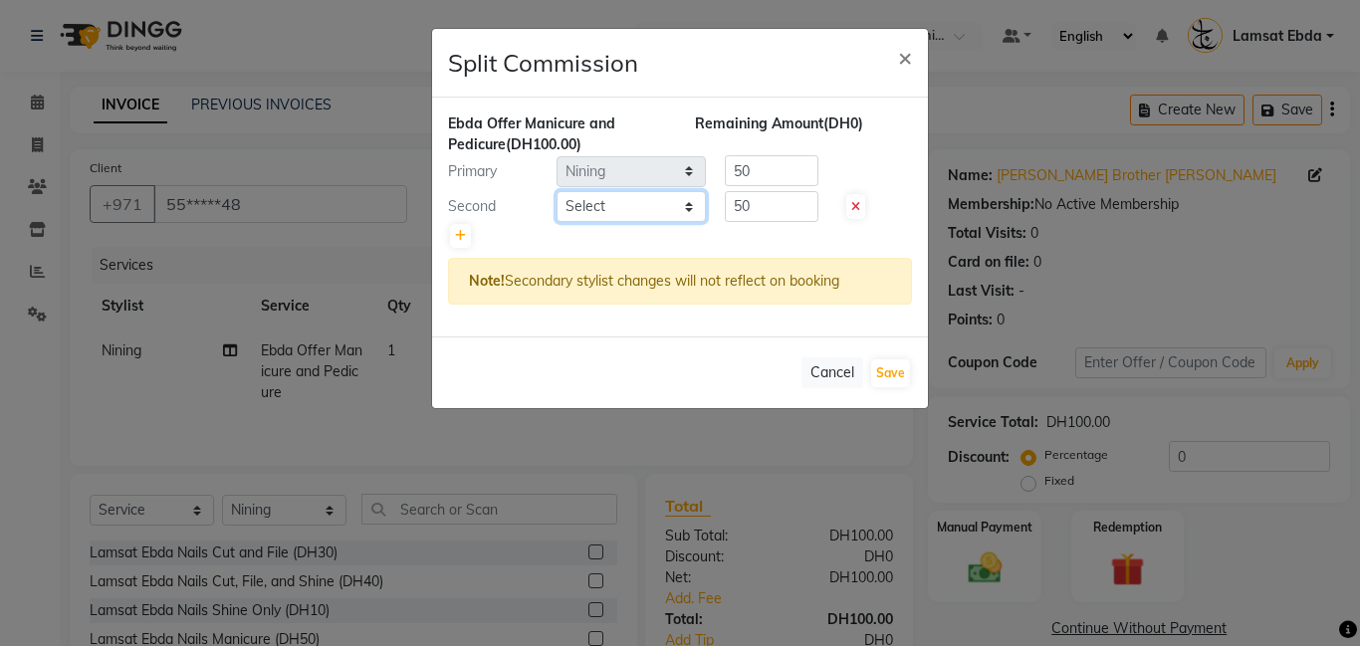
click at [686, 209] on select "Select [PERSON_NAME] Amna [PERSON_NAME] [PERSON_NAME] Ebda Lamsat [PERSON_NAME]…" at bounding box center [631, 206] width 149 height 31
select select "79903"
click at [557, 191] on select "Select [PERSON_NAME] Amna [PERSON_NAME] [PERSON_NAME] Ebda Lamsat [PERSON_NAME]…" at bounding box center [631, 206] width 149 height 31
click at [879, 376] on button "Save" at bounding box center [890, 374] width 39 height 28
select select "Select"
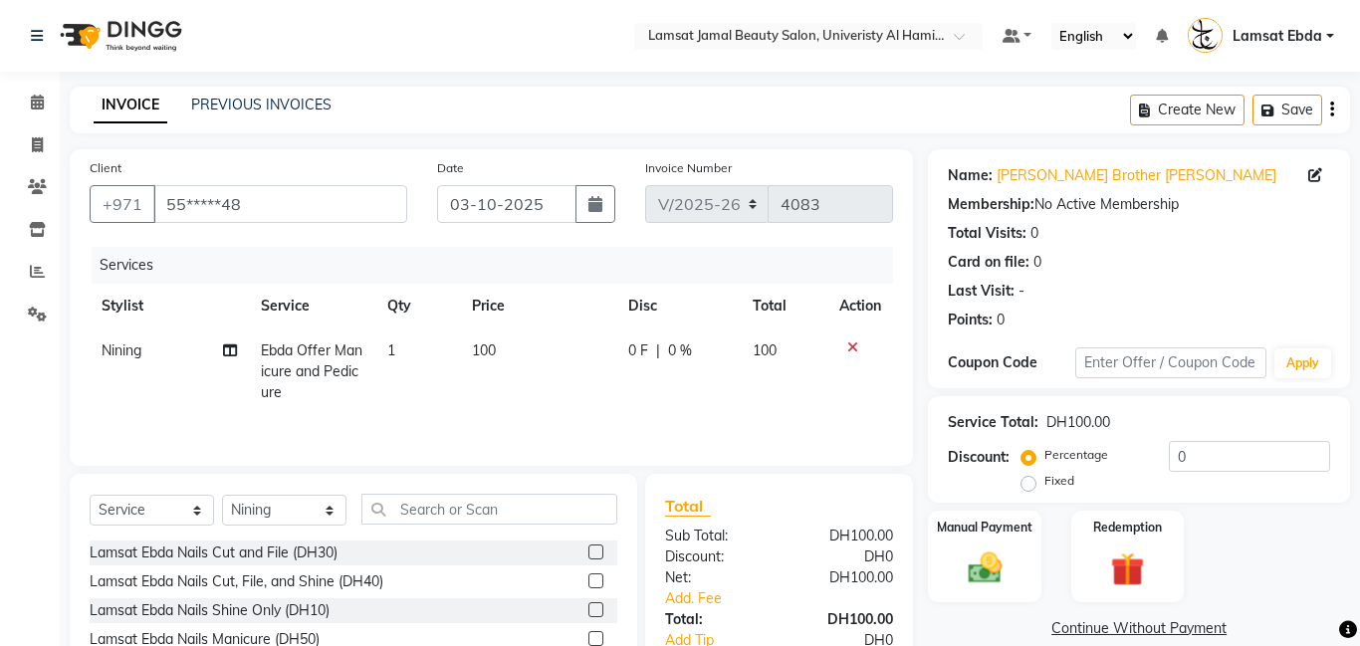
scroll to position [151, 0]
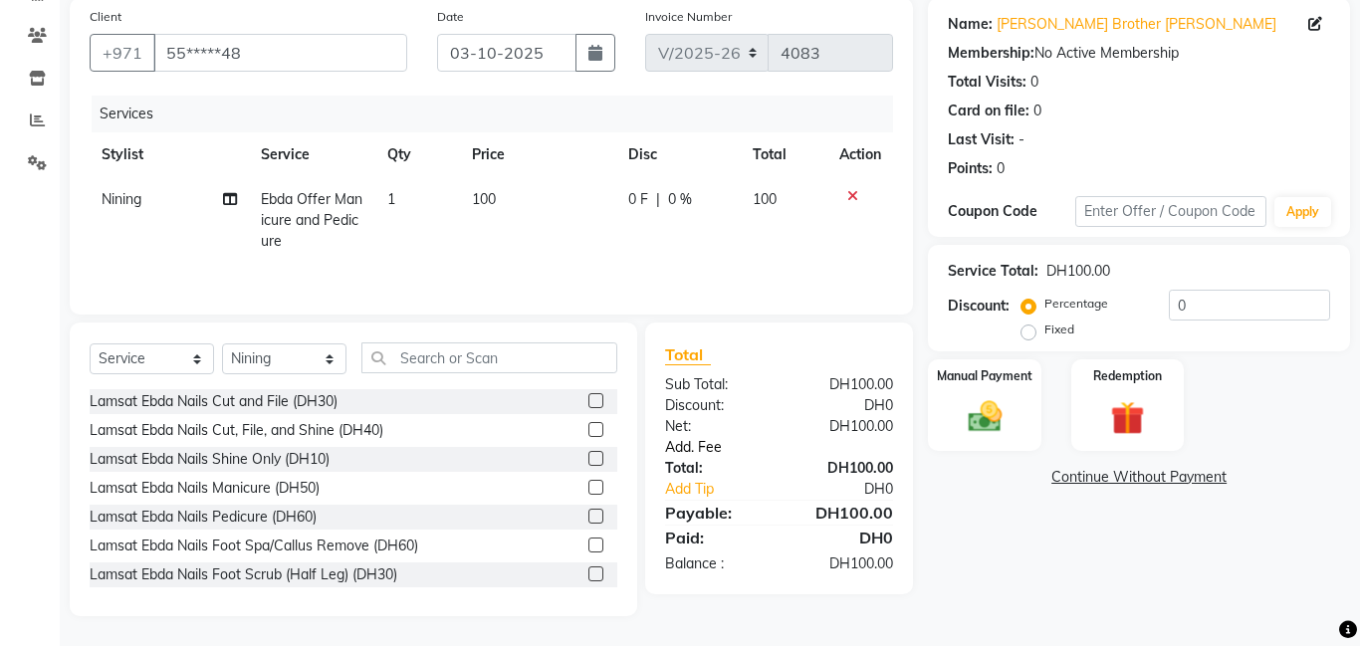
click at [714, 448] on link "Add. Fee" at bounding box center [779, 447] width 258 height 21
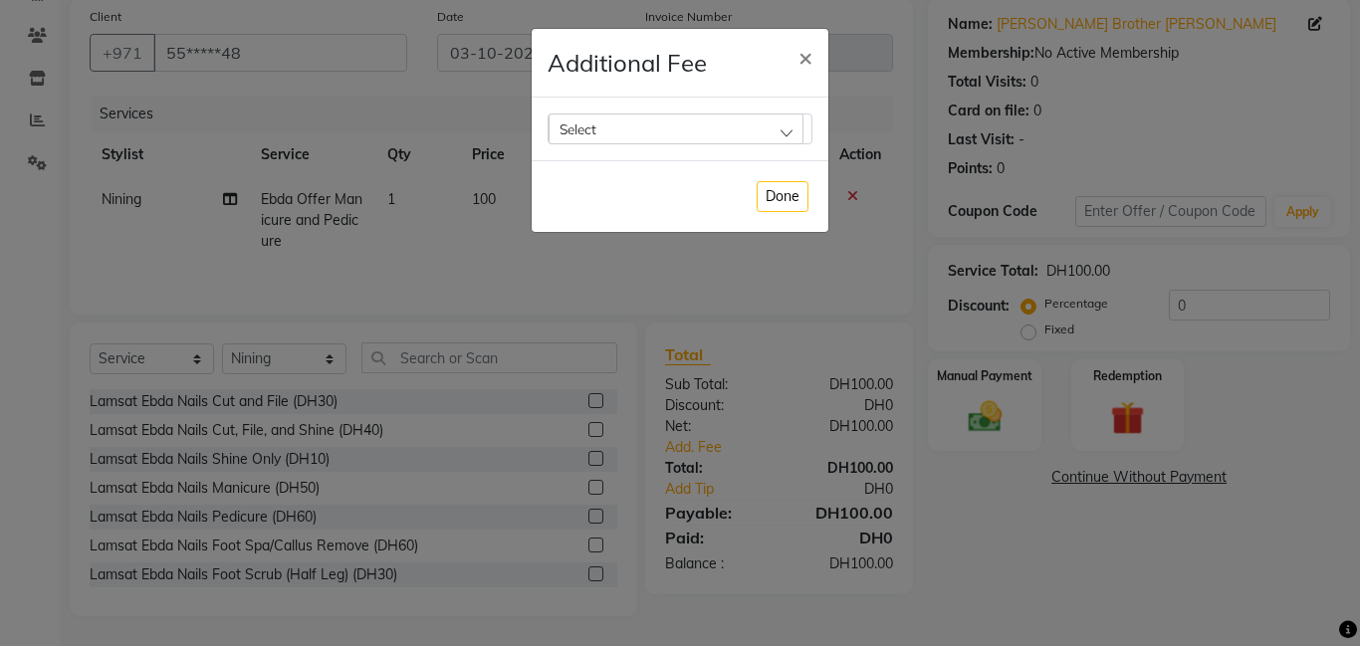
click at [635, 127] on div "Select" at bounding box center [676, 129] width 255 height 30
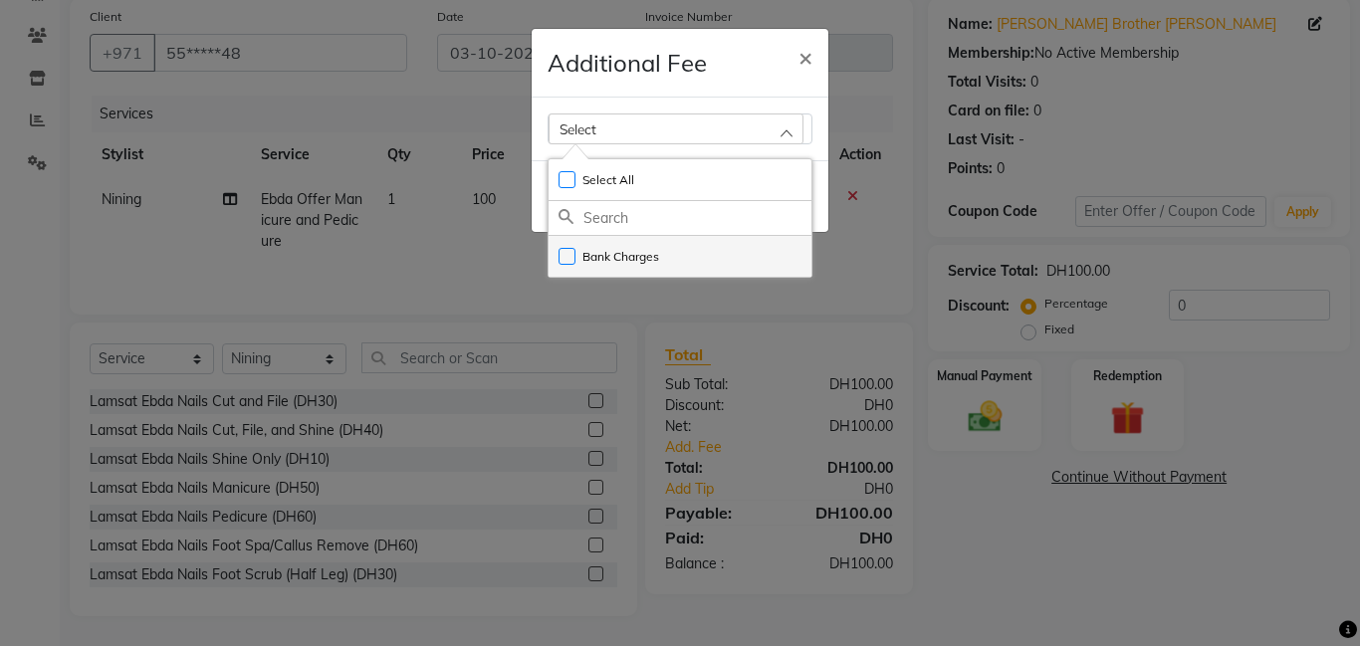
click at [672, 250] on li "Bank Charges" at bounding box center [680, 256] width 263 height 41
checkbox input "true"
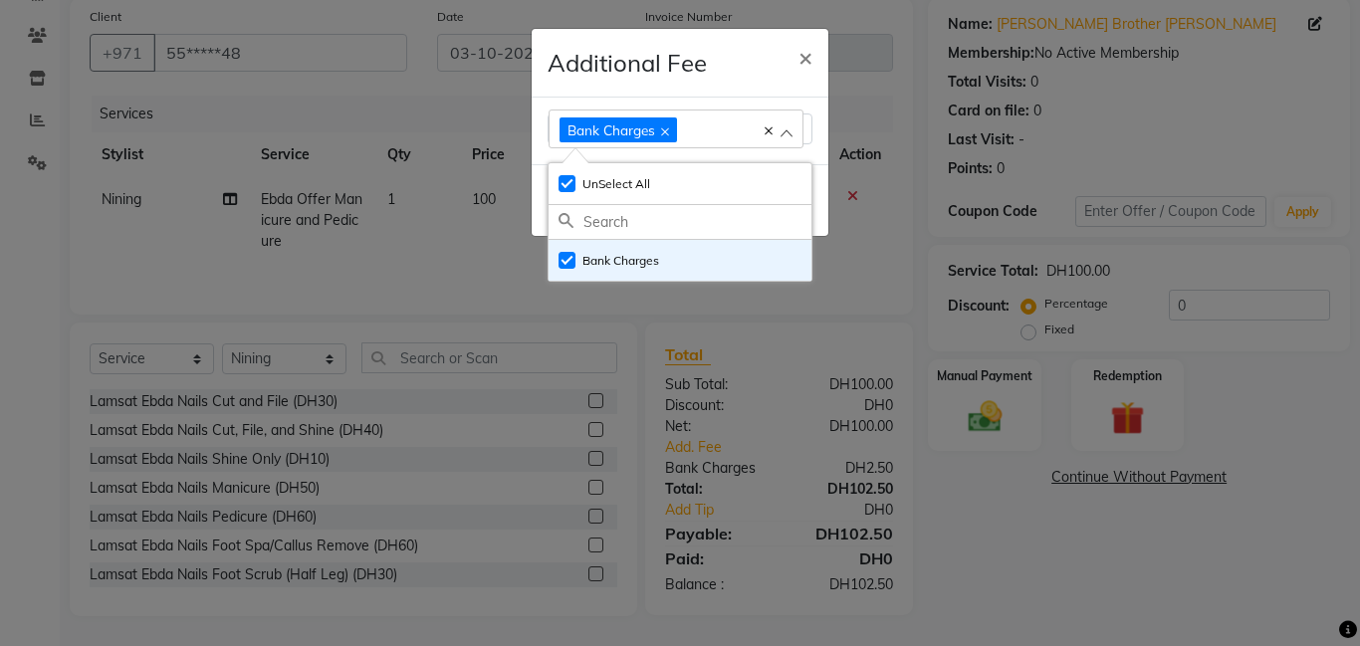
click at [1039, 415] on ngb-modal-window "Additional Fee × Bank Charges Select All UnSelect All Bank Charges Done" at bounding box center [680, 323] width 1360 height 646
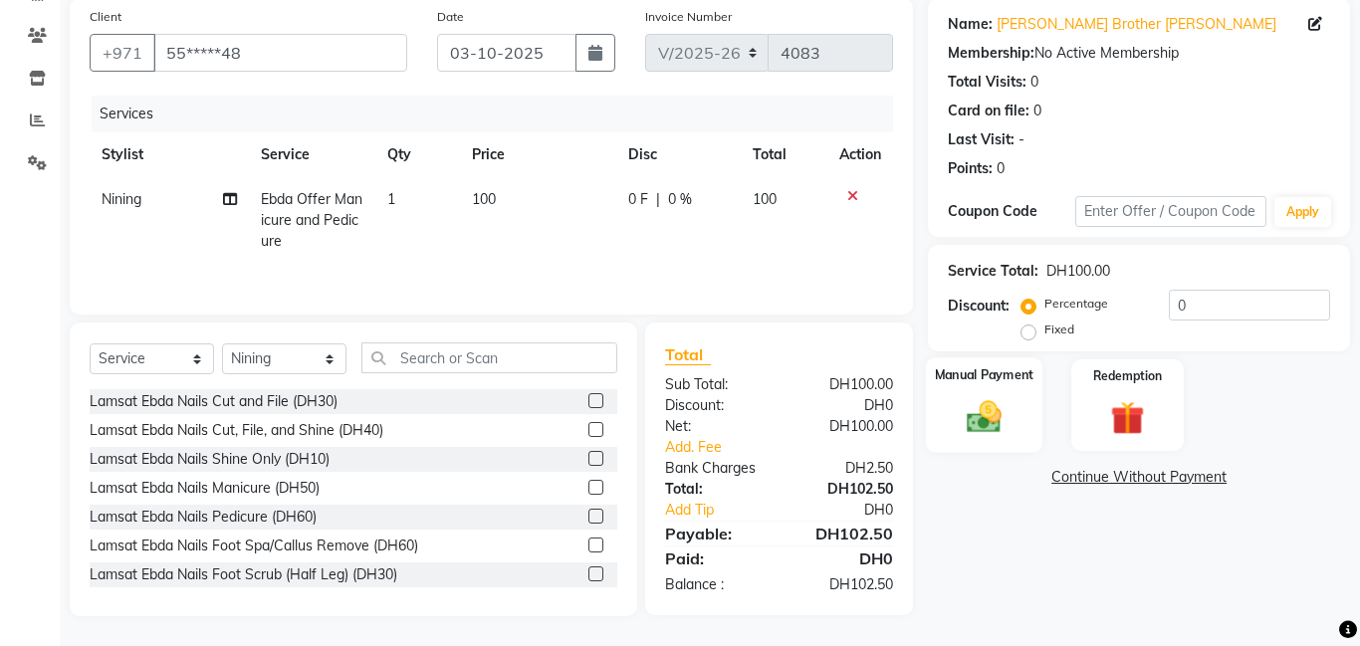
click at [1034, 417] on div "Manual Payment" at bounding box center [985, 406] width 118 height 96
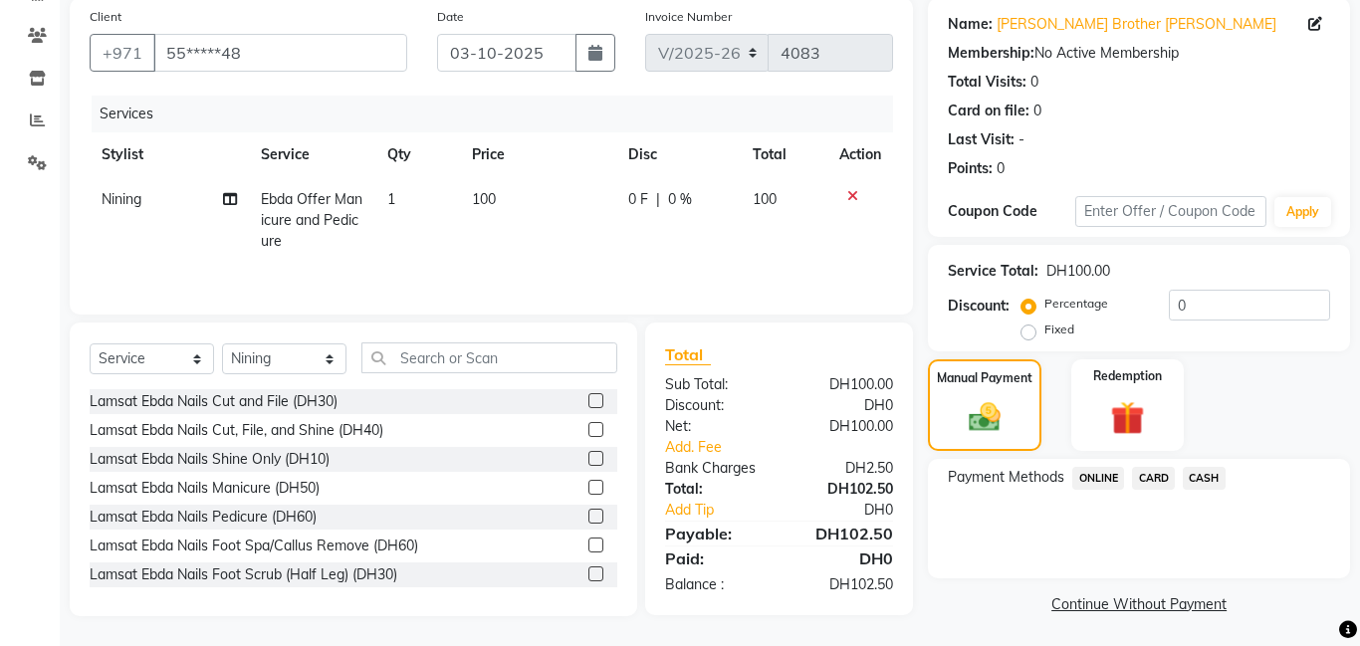
click at [1161, 476] on span "CARD" at bounding box center [1153, 478] width 43 height 23
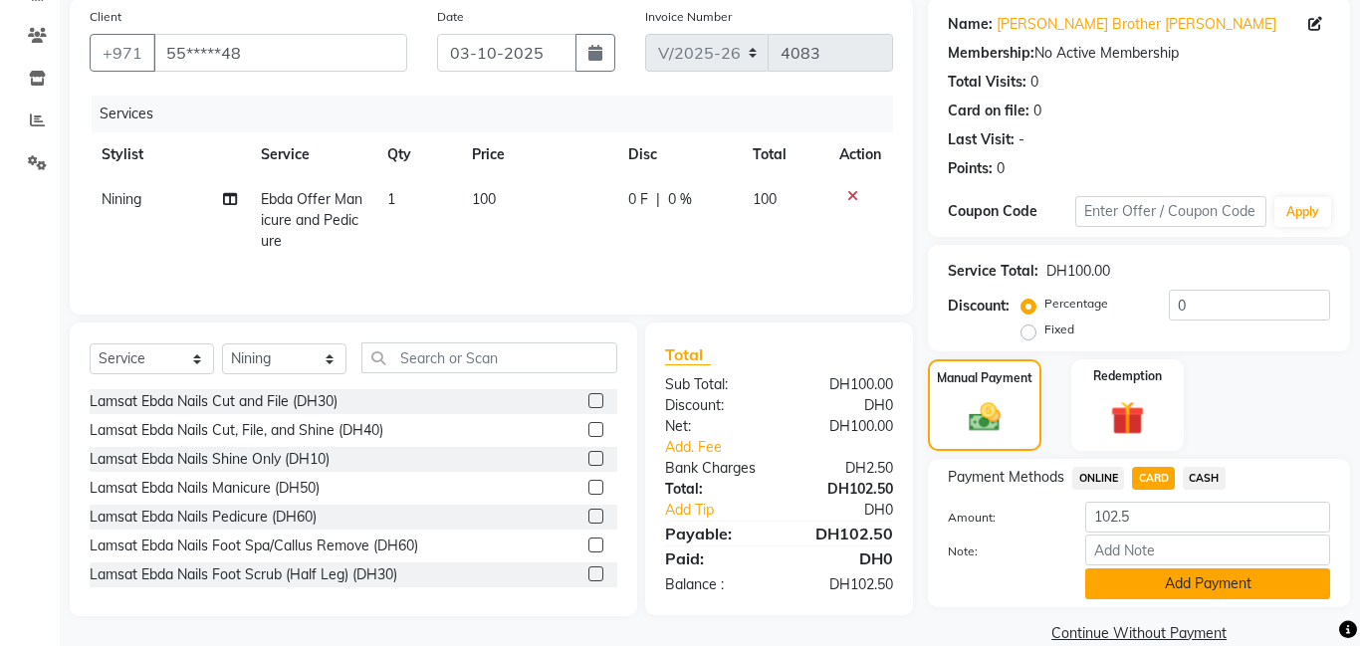
click at [1175, 580] on button "Add Payment" at bounding box center [1207, 584] width 245 height 31
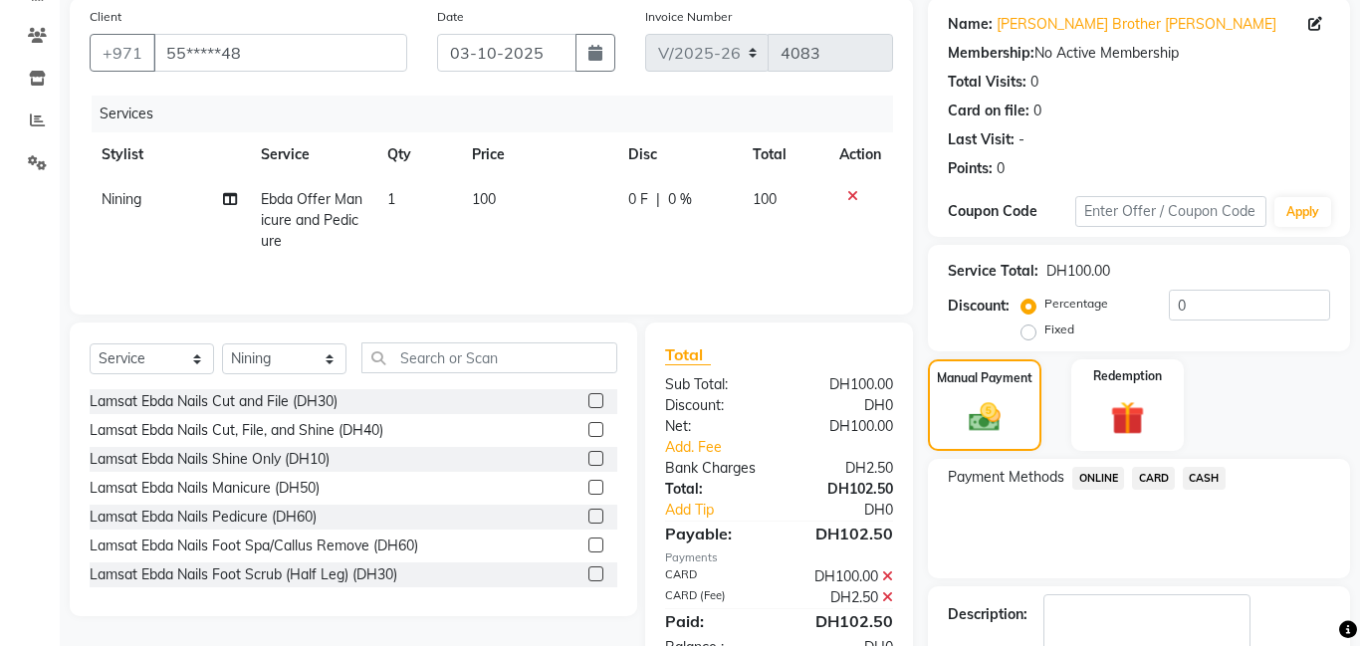
scroll to position [267, 0]
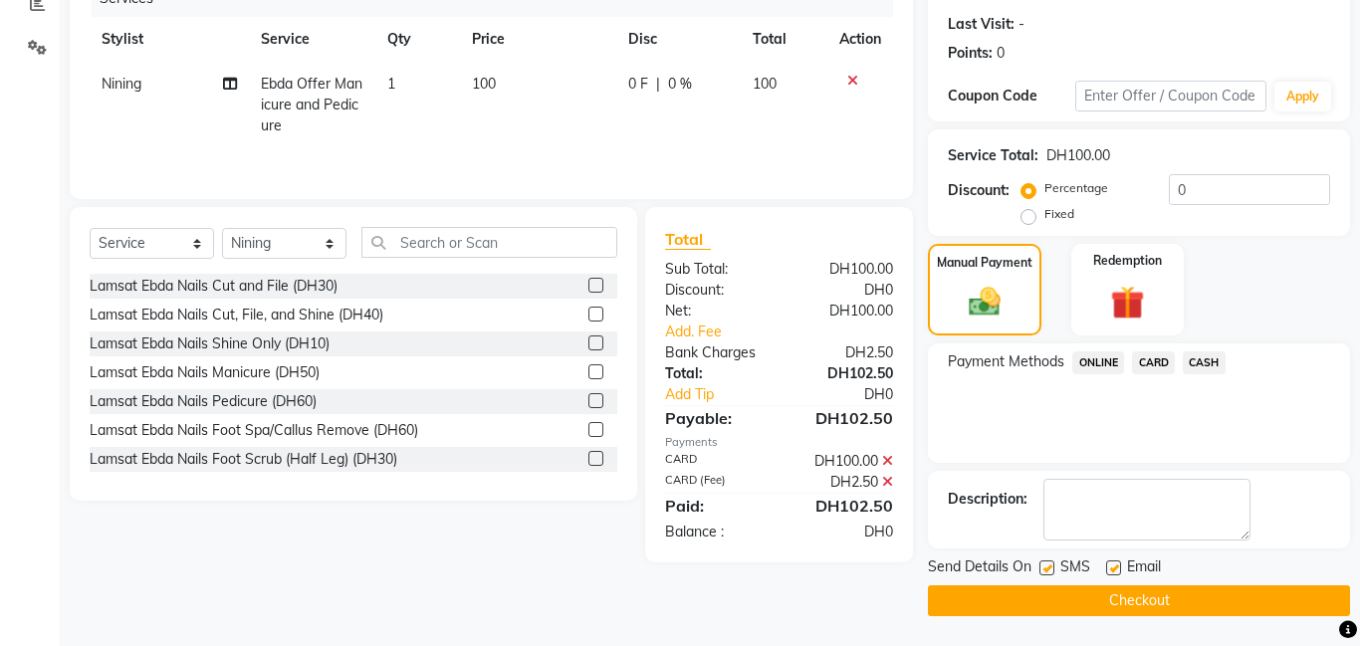
click at [1171, 593] on button "Checkout" at bounding box center [1139, 601] width 422 height 31
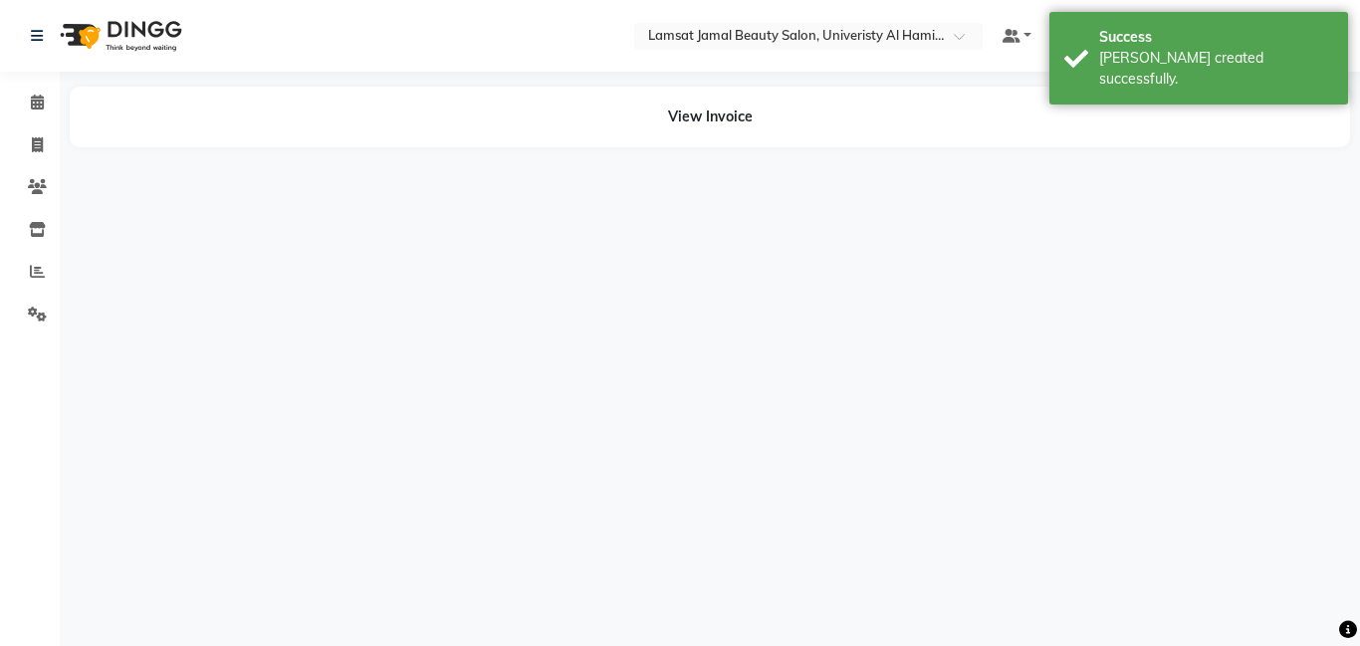
select select "92230"
select select "79903"
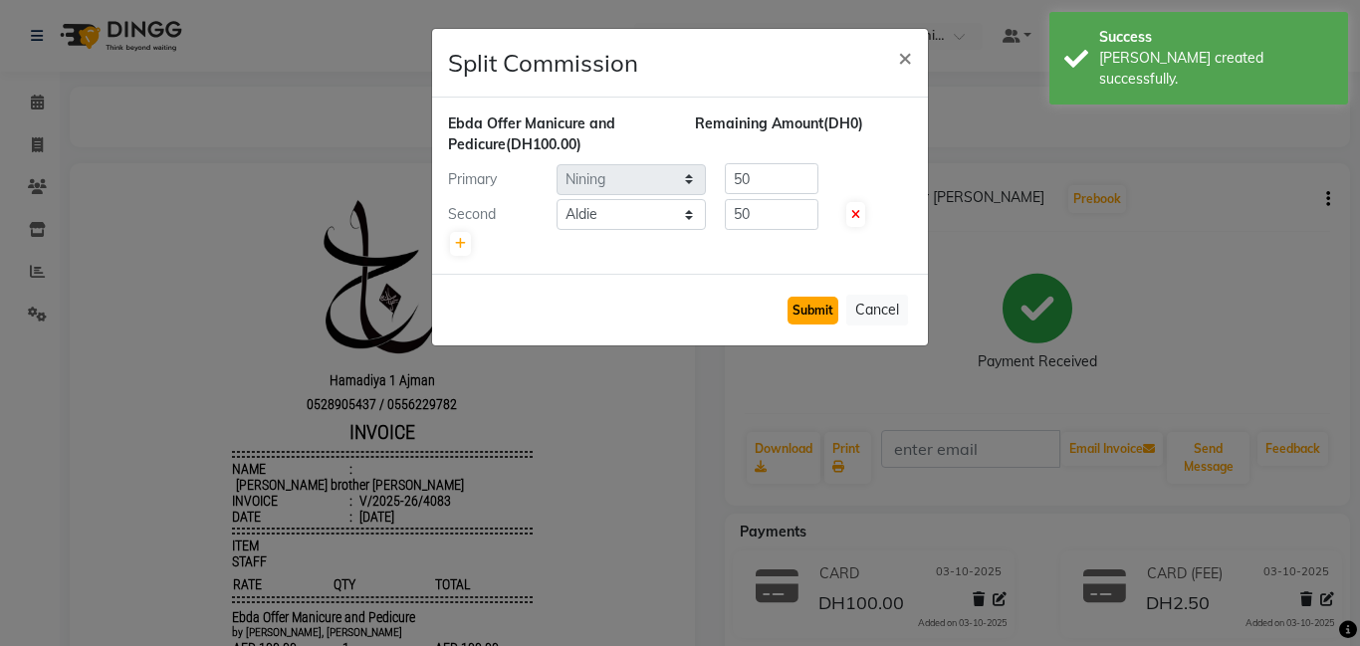
click at [818, 307] on button "Submit" at bounding box center [813, 311] width 51 height 28
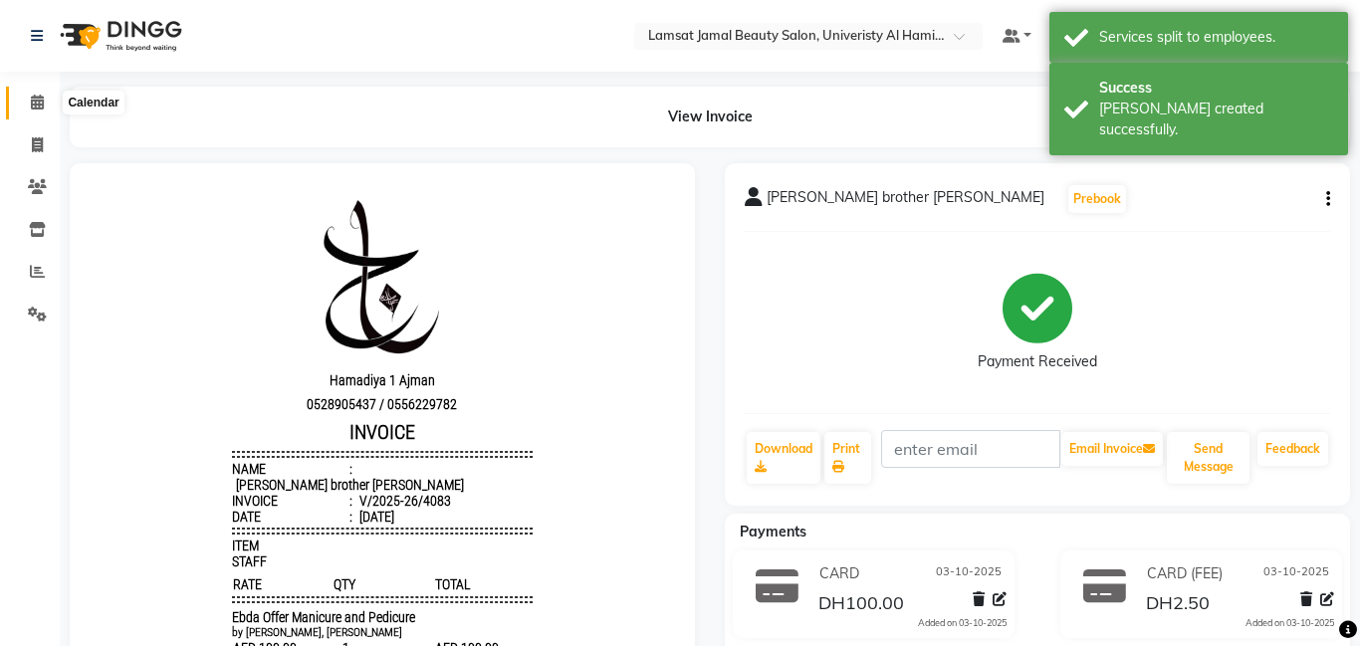
click at [41, 106] on icon at bounding box center [37, 102] width 13 height 15
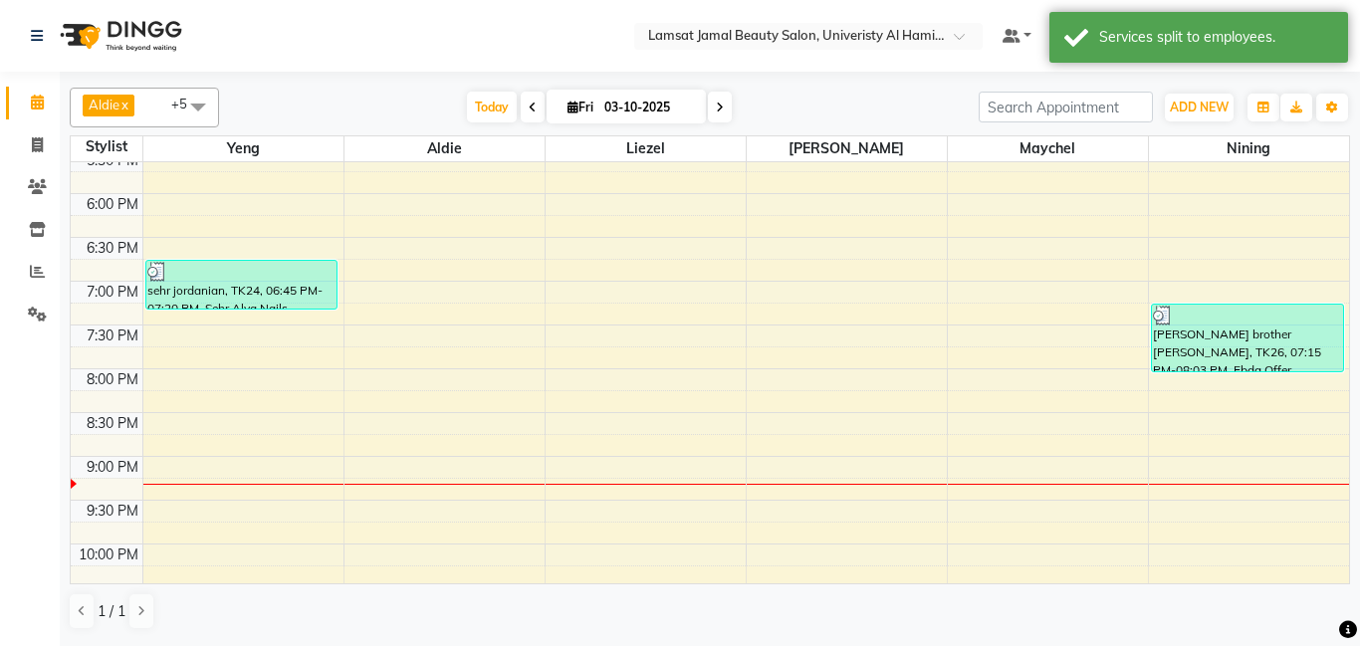
scroll to position [787, 0]
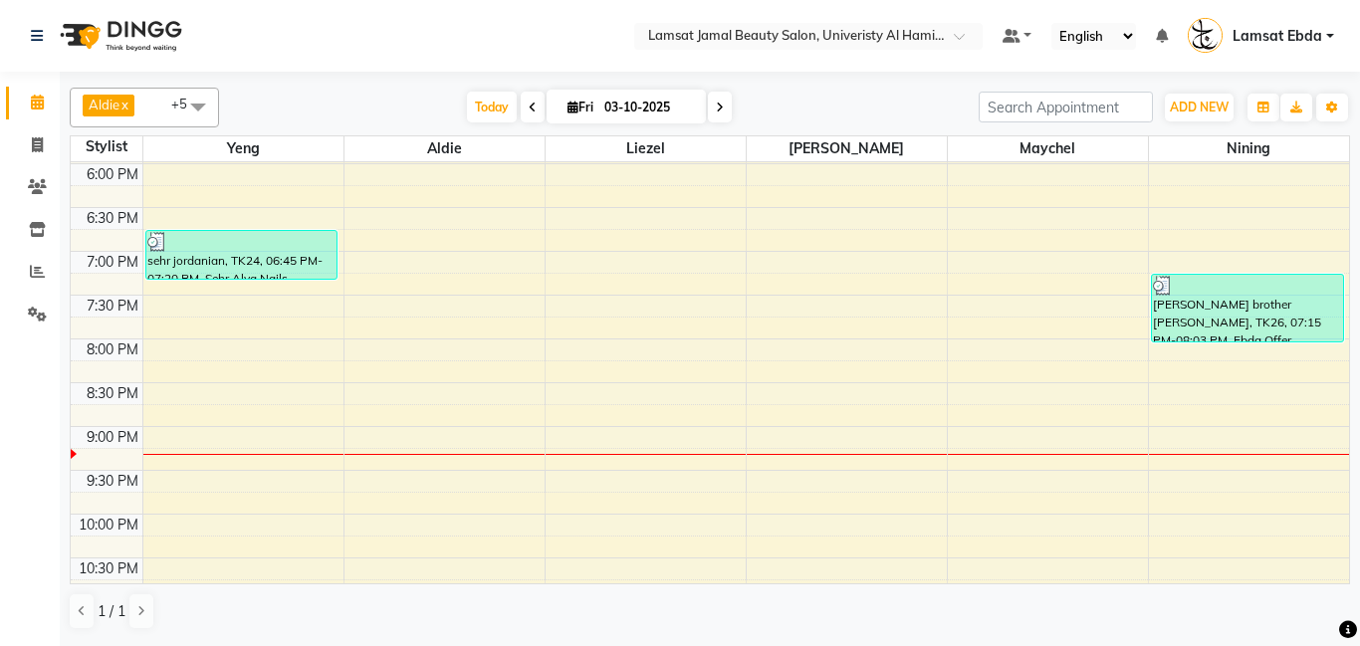
click at [761, 306] on div "9:00 AM 9:30 AM 10:00 AM 10:30 AM 11:00 AM 11:30 AM 12:00 PM 12:30 PM 1:00 PM 1…" at bounding box center [710, 33] width 1279 height 1314
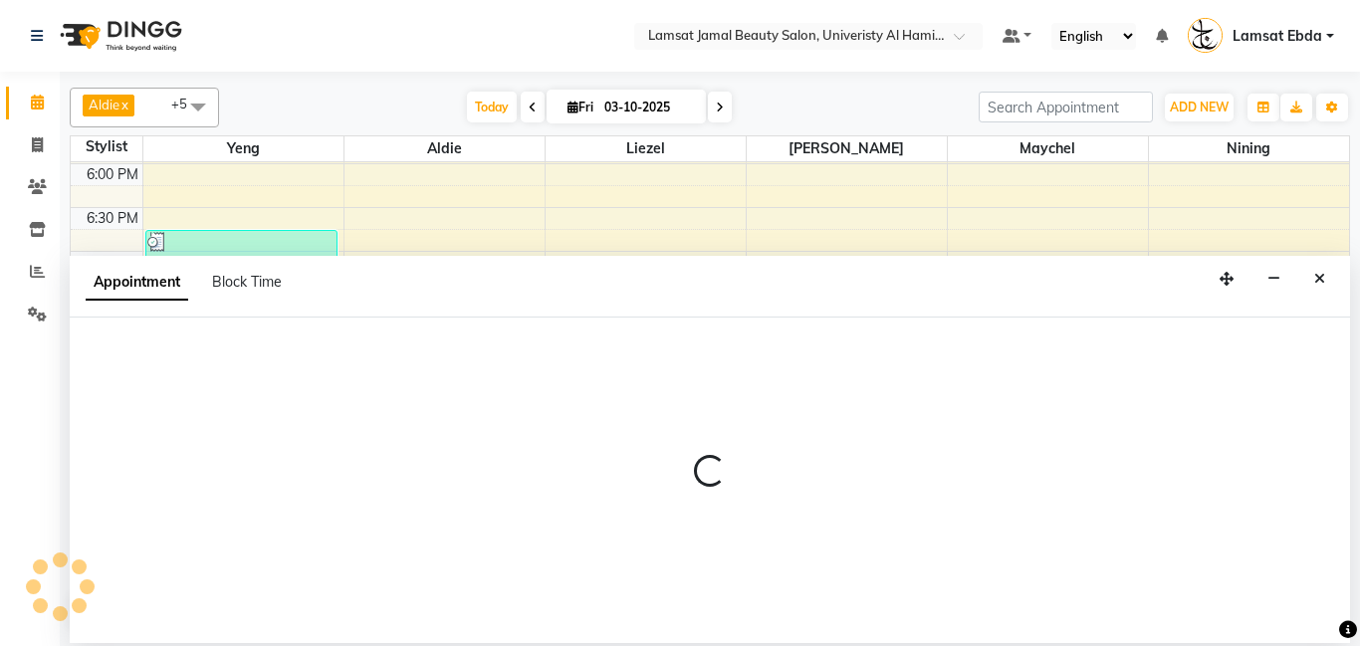
select select "79906"
select select "tentative"
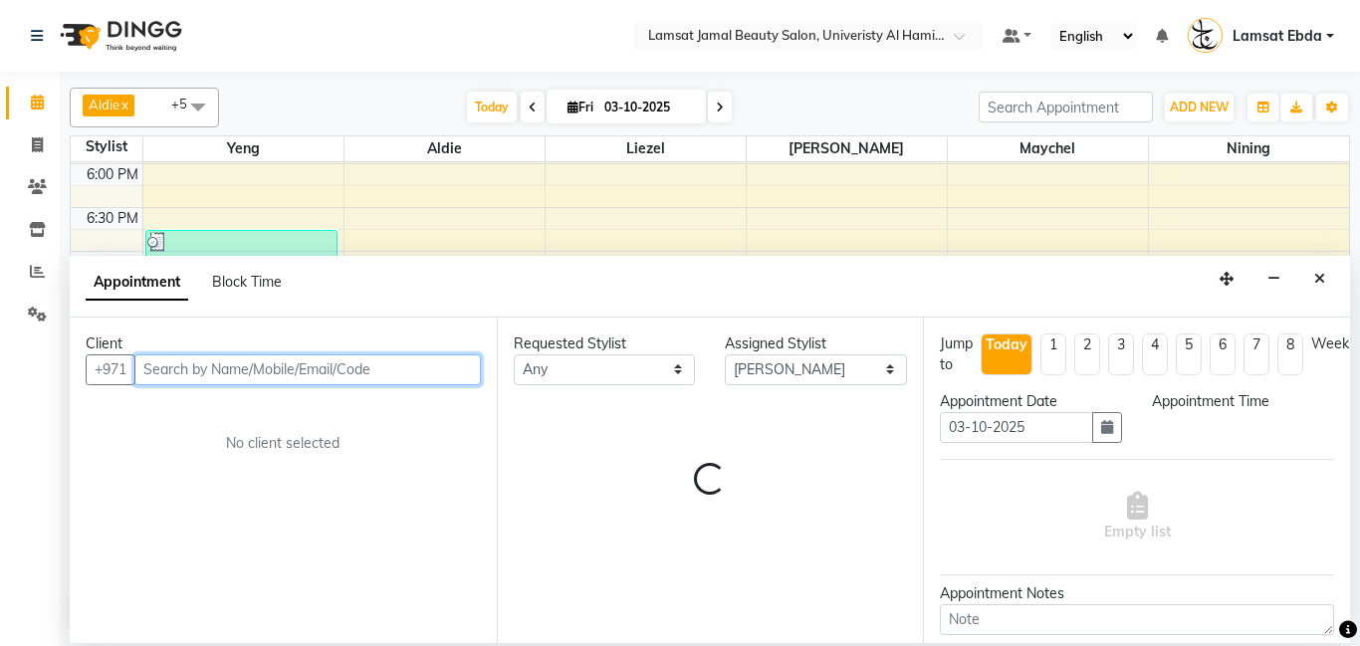
select select "1170"
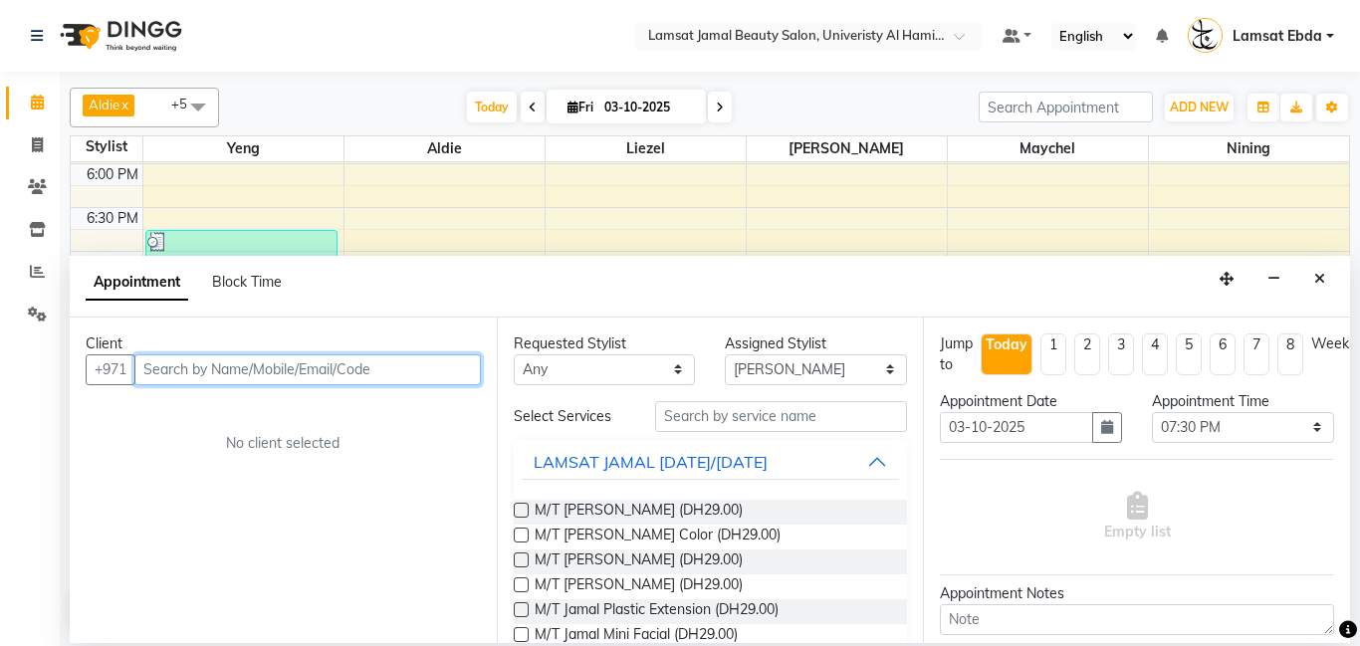
click at [252, 361] on input "text" at bounding box center [307, 370] width 347 height 31
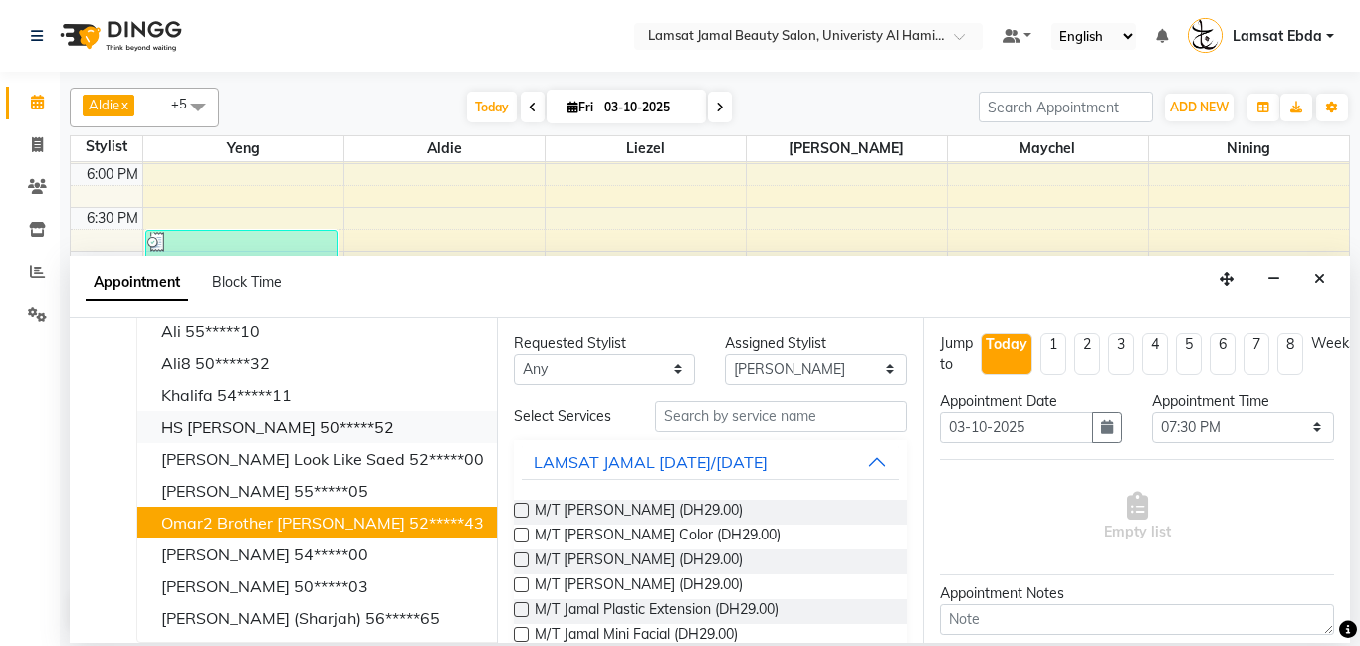
scroll to position [0, 0]
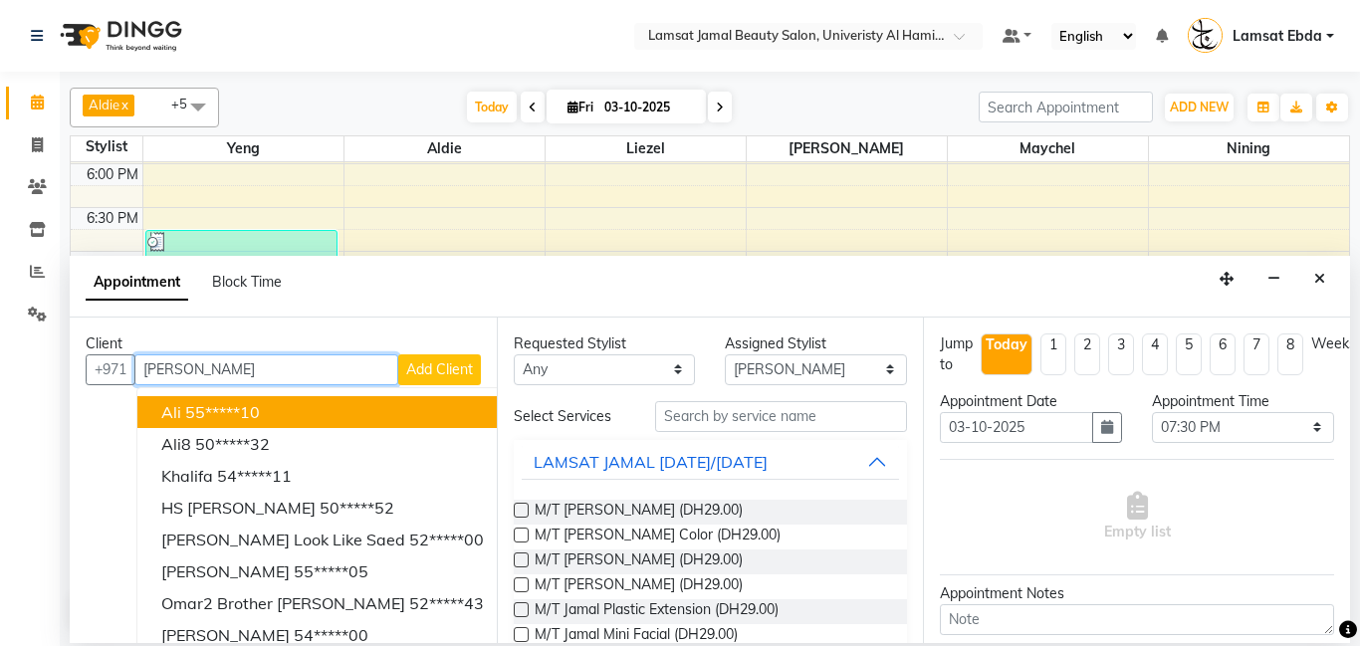
click at [172, 368] on input "[PERSON_NAME]" at bounding box center [266, 370] width 264 height 31
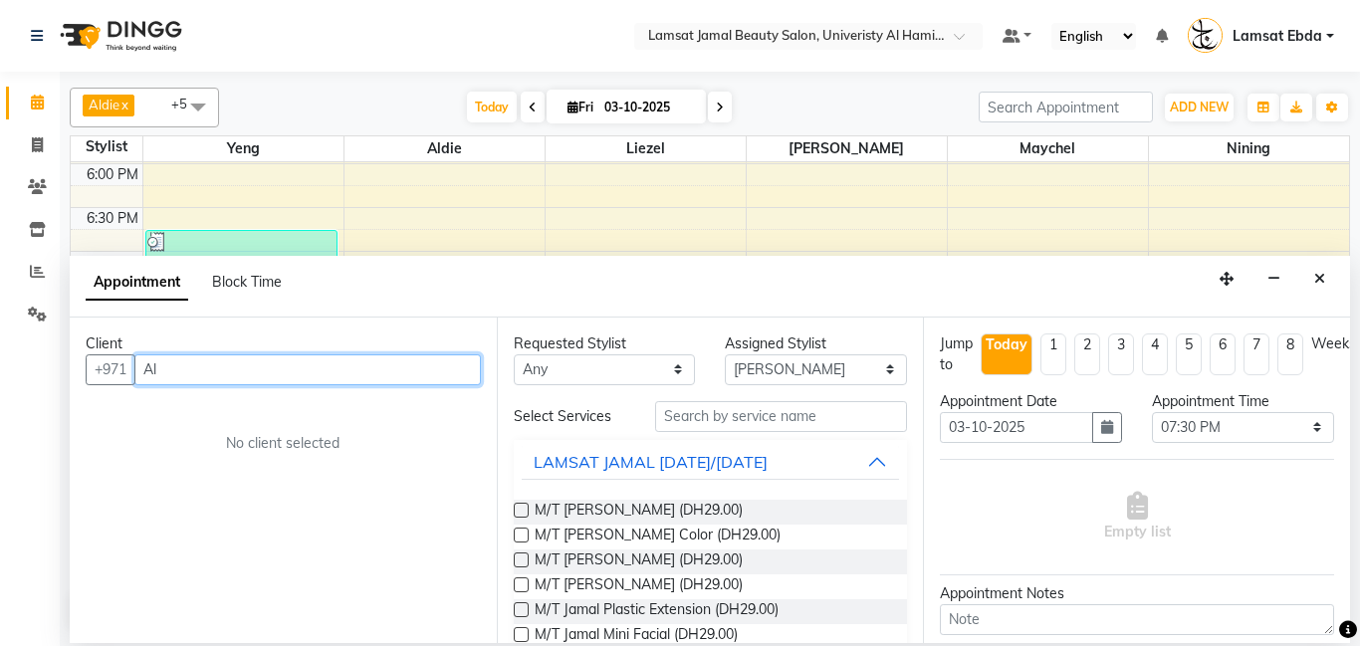
type input "A"
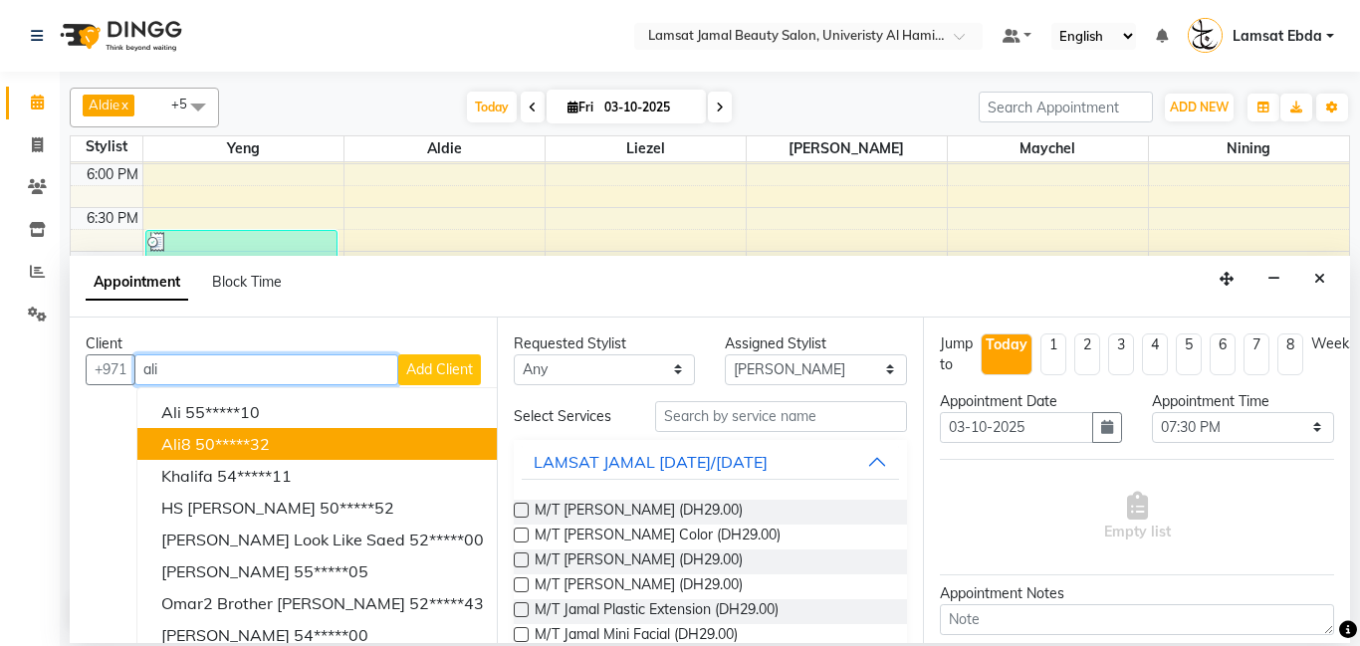
click at [168, 368] on input "ali" at bounding box center [266, 370] width 264 height 31
click at [213, 367] on input "ali" at bounding box center [266, 370] width 264 height 31
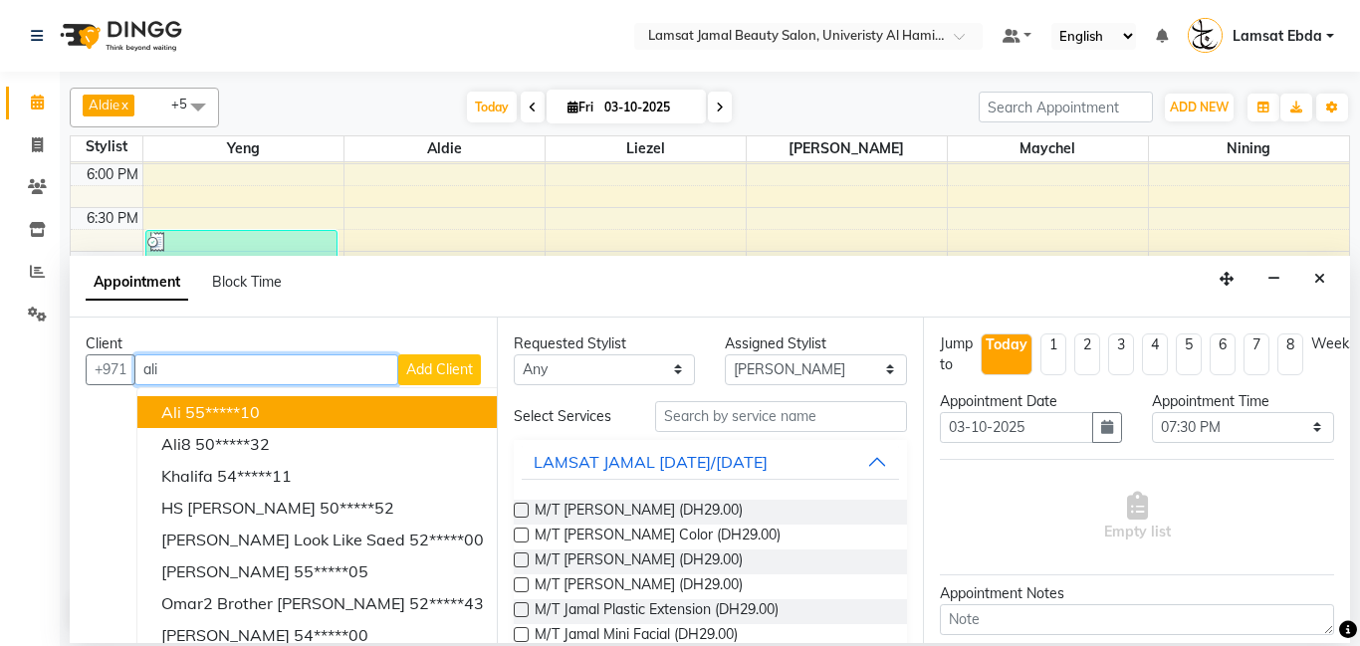
click at [165, 370] on input "ali" at bounding box center [266, 370] width 264 height 31
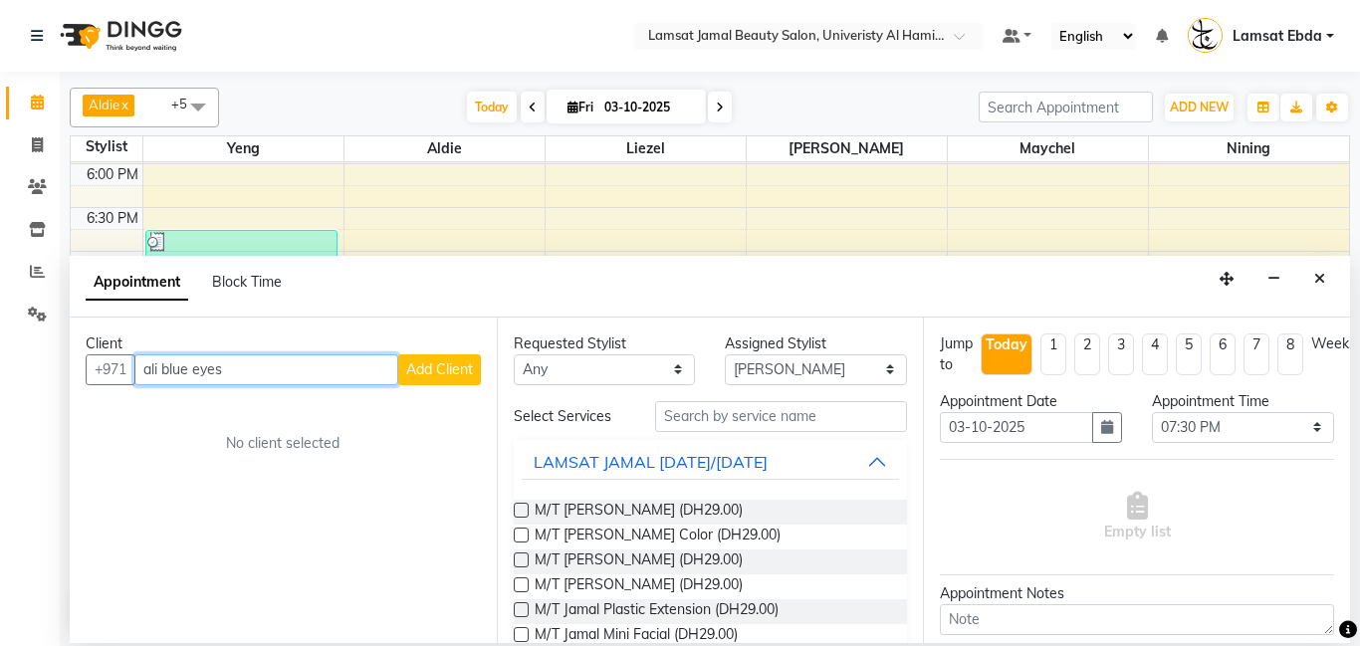
type input "ali blue eyes"
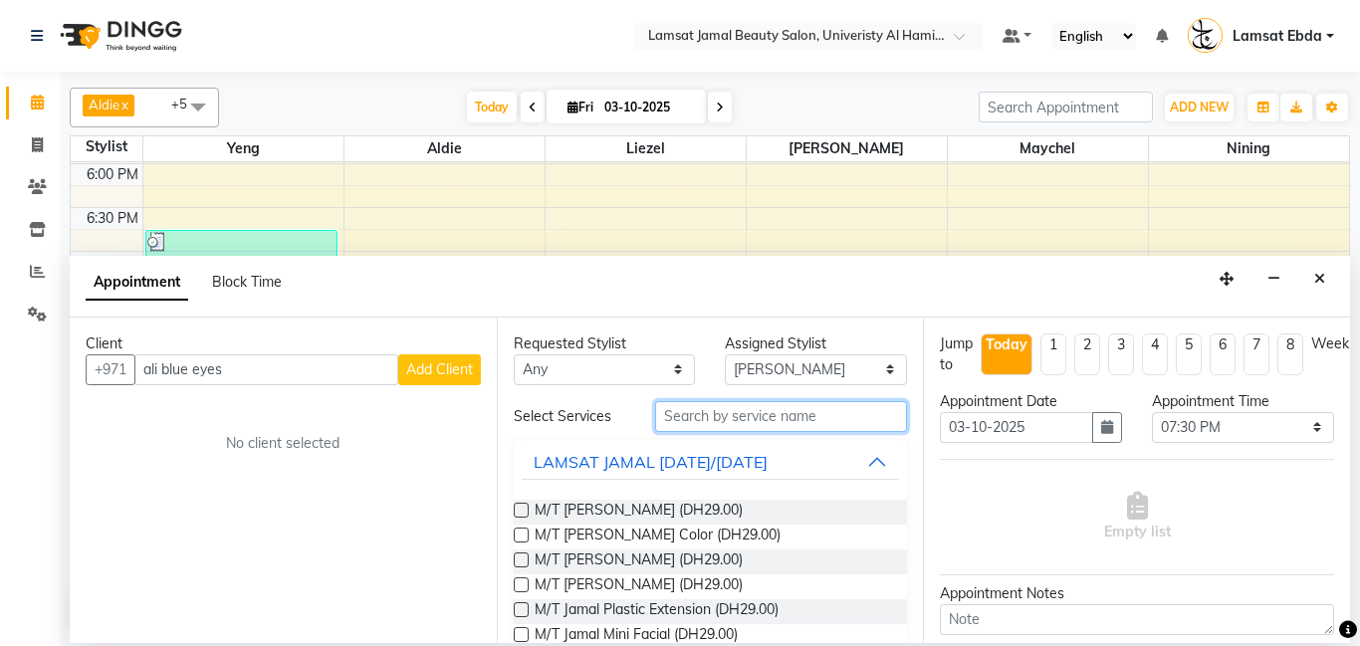
click at [746, 411] on input "text" at bounding box center [781, 416] width 253 height 31
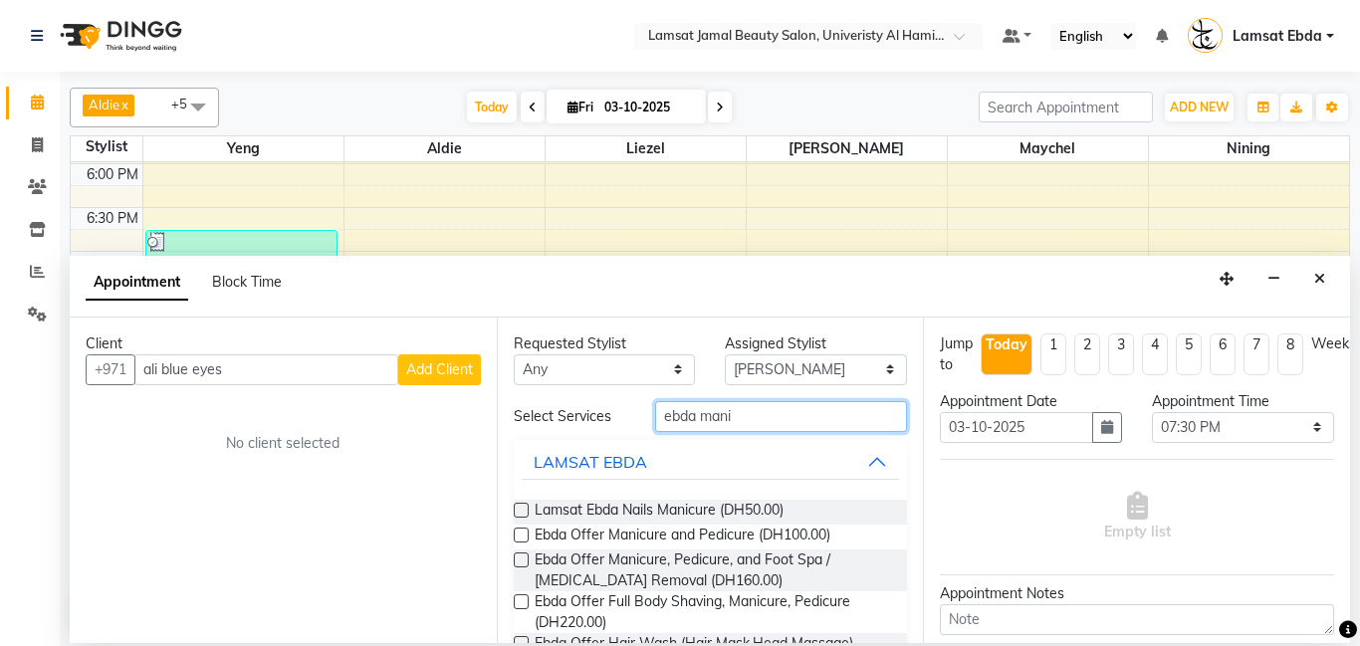
type input "ebda mani"
click at [800, 511] on div "Lamsat Ebda Nails Manicure (DH50.00)" at bounding box center [711, 512] width 394 height 25
click at [809, 512] on div "Lamsat Ebda Nails Manicure (DH50.00)" at bounding box center [711, 512] width 394 height 25
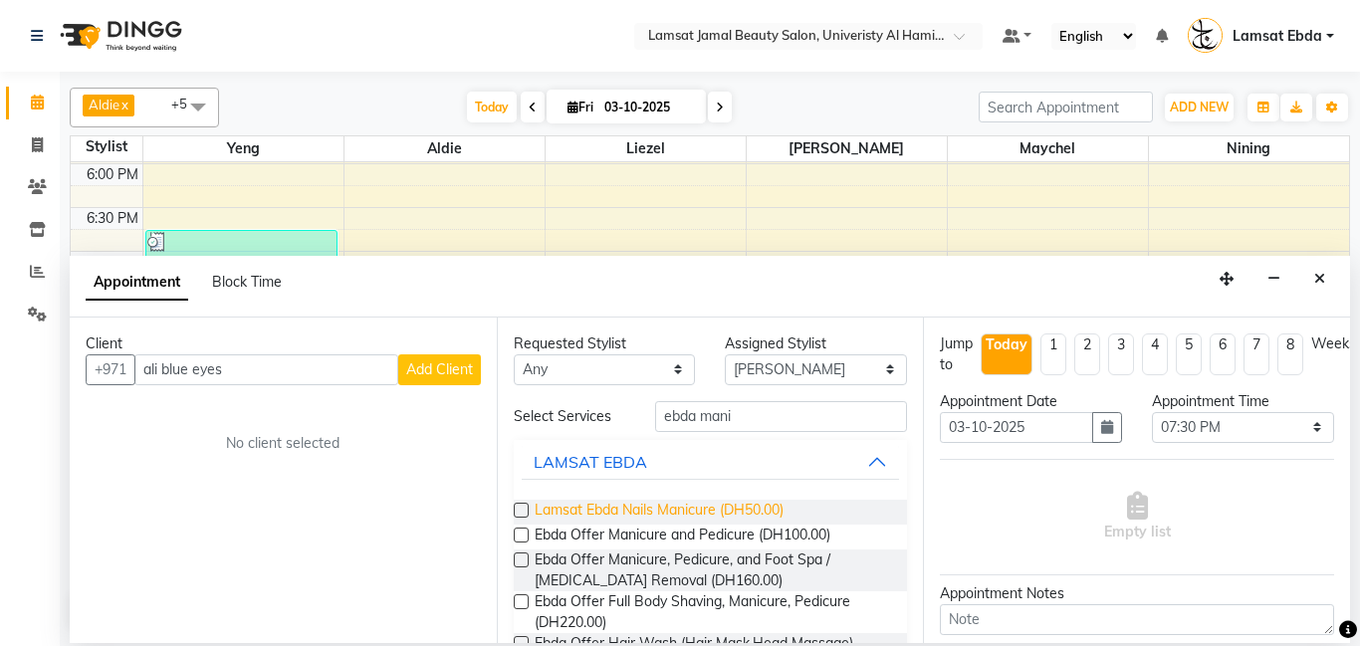
click at [612, 509] on span "Lamsat Ebda Nails Manicure (DH50.00)" at bounding box center [659, 512] width 249 height 25
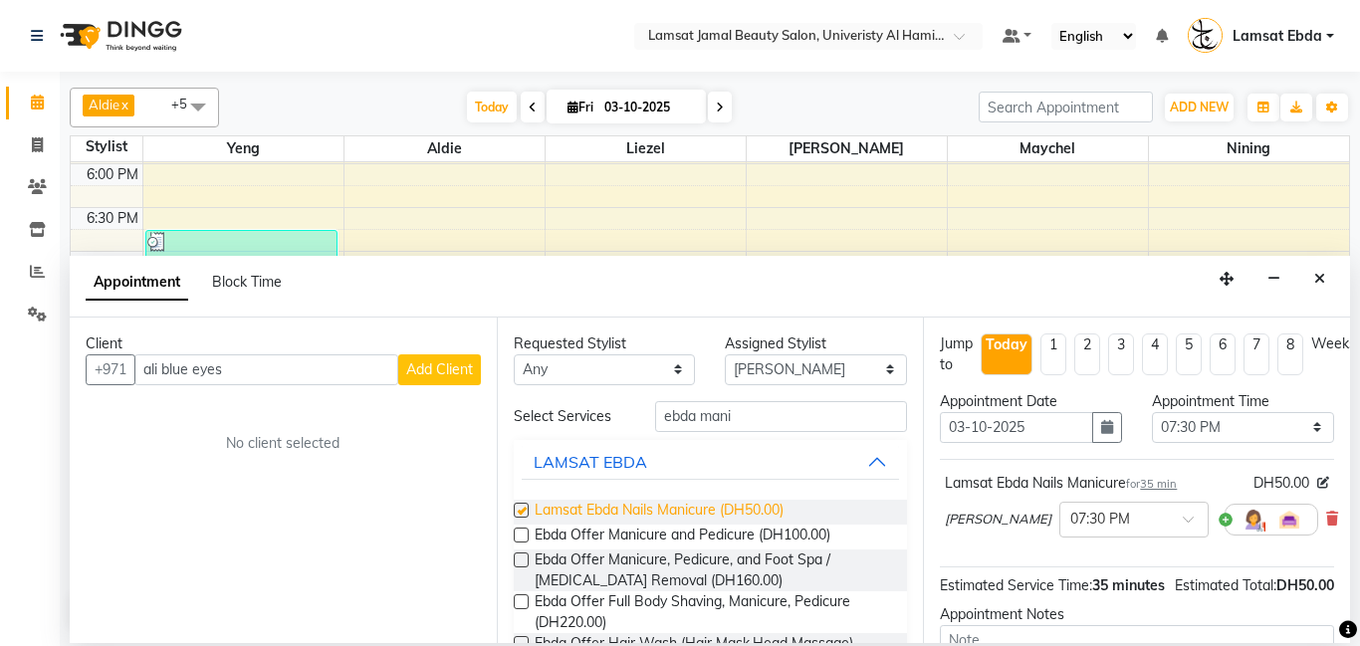
checkbox input "false"
click at [442, 365] on span "Add Client" at bounding box center [439, 370] width 67 height 18
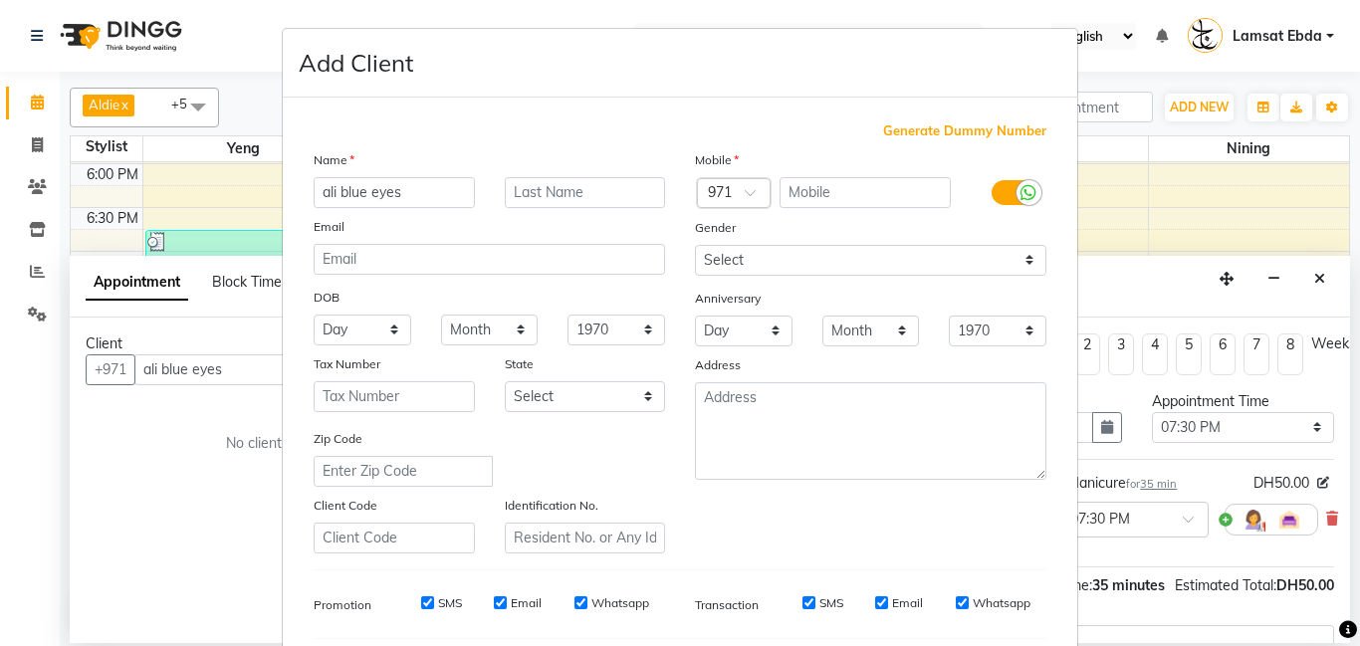
click at [251, 364] on ngb-modal-window "Add Client Generate Dummy Number Name ali blue eyes Email DOB Day 01 02 03 04 0…" at bounding box center [680, 323] width 1360 height 646
click at [805, 184] on input "text" at bounding box center [866, 192] width 172 height 31
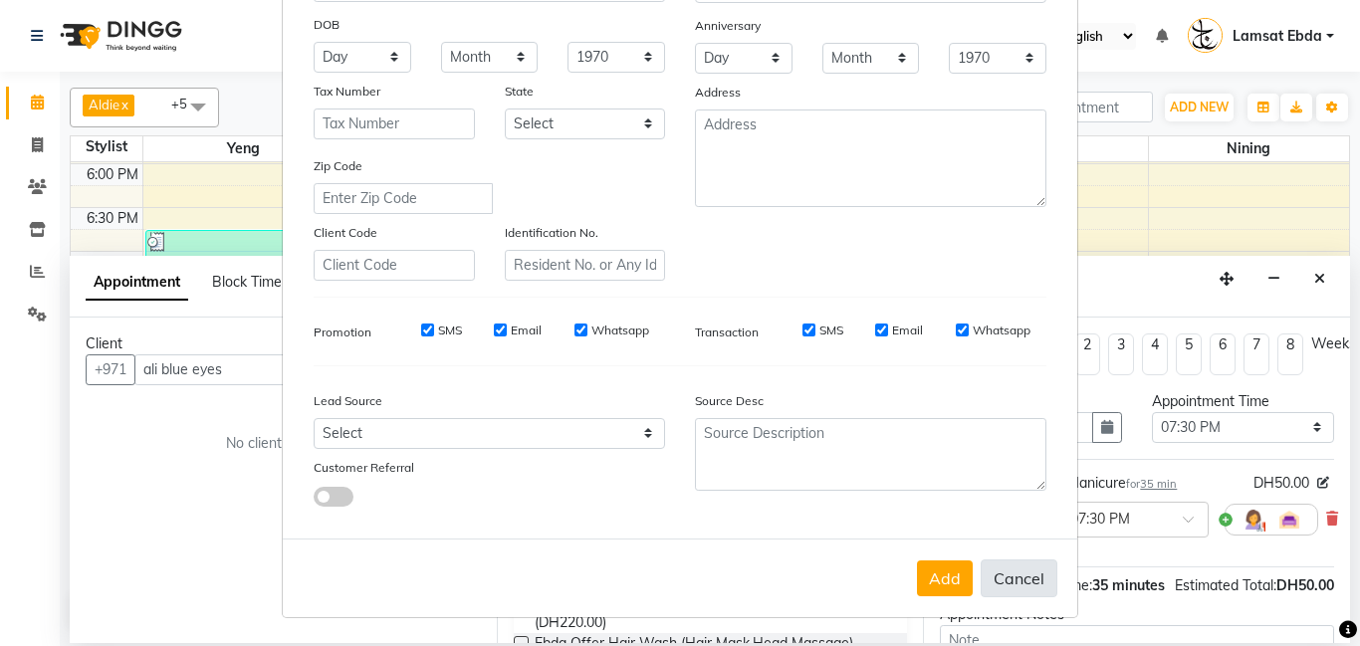
click at [1032, 581] on button "Cancel" at bounding box center [1019, 579] width 77 height 38
select select
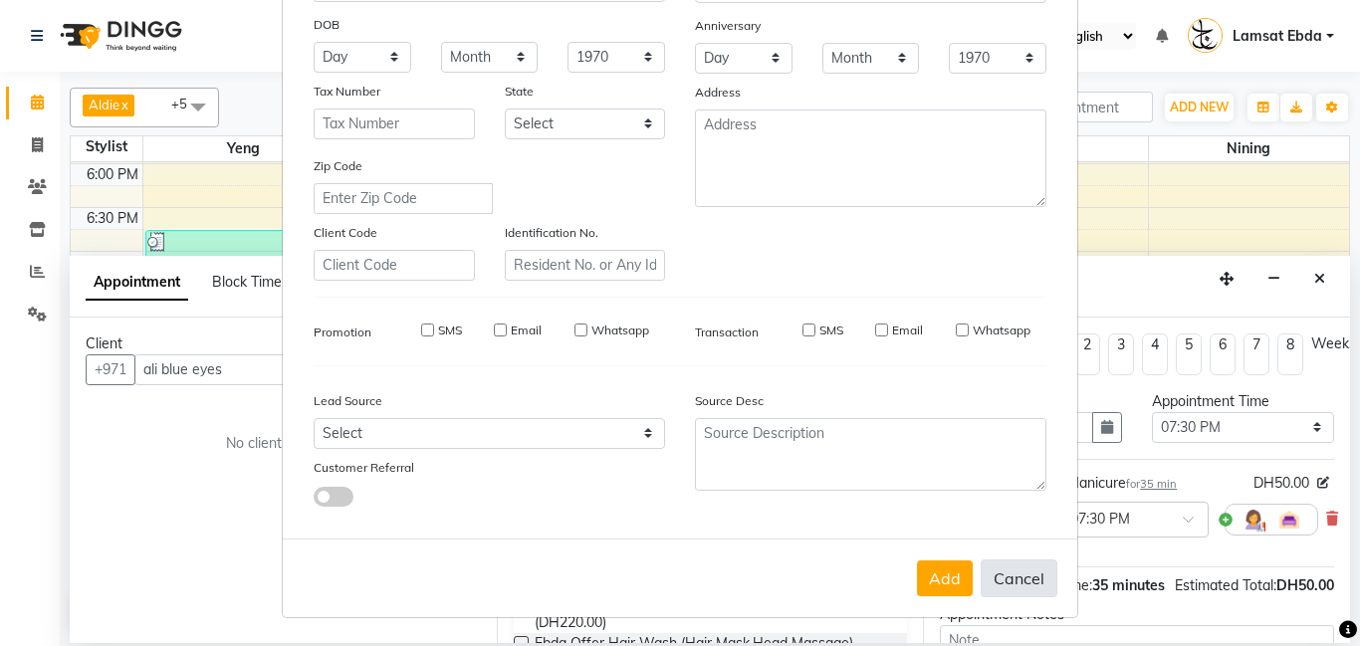
select select
checkbox input "false"
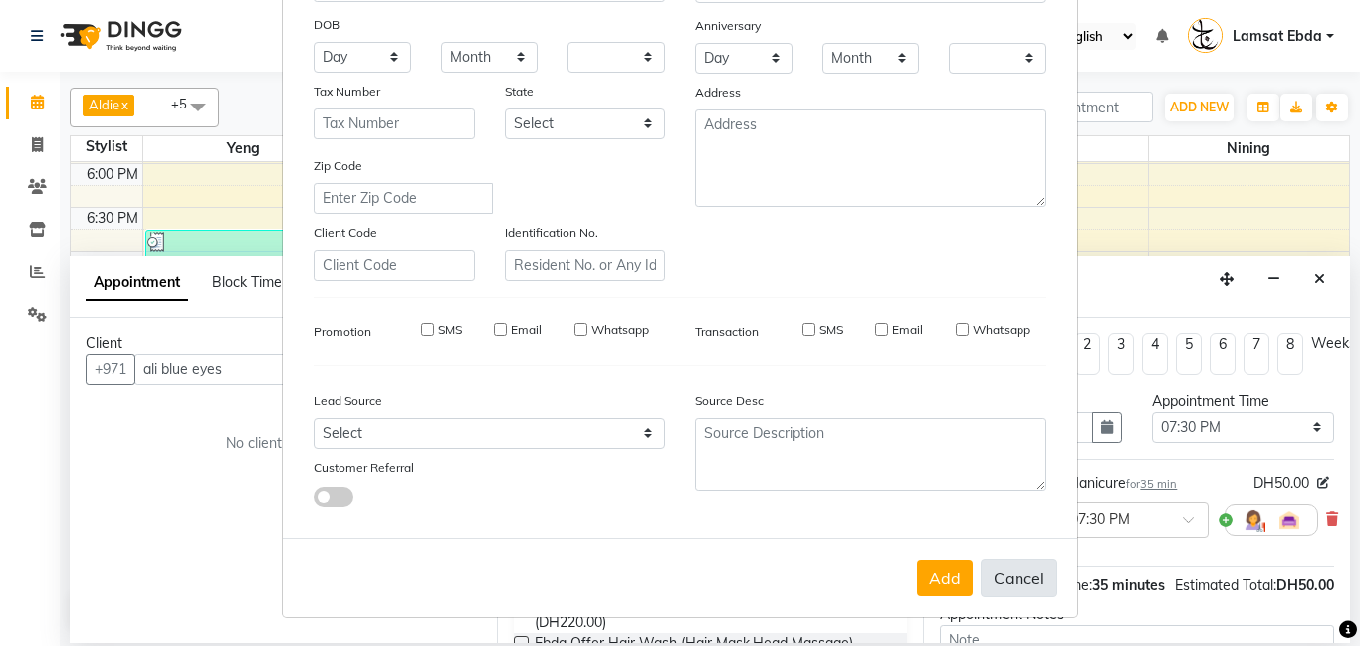
checkbox input "false"
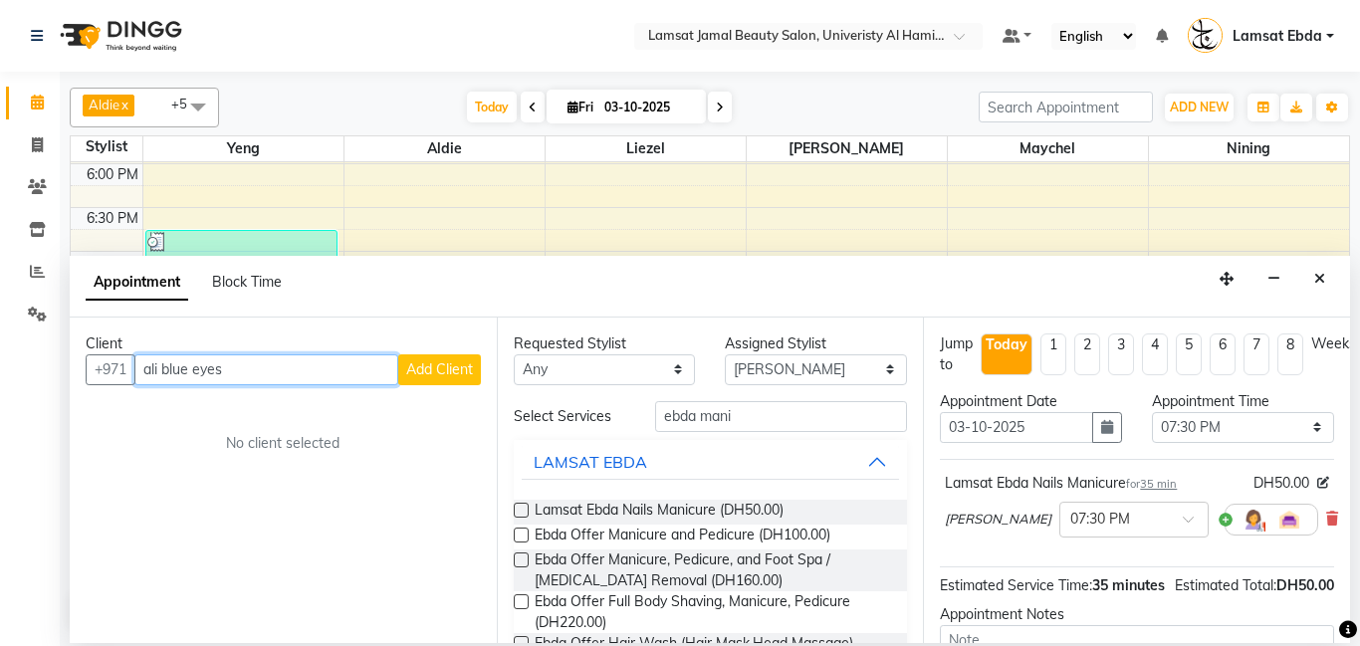
click at [230, 367] on input "ali blue eyes" at bounding box center [266, 370] width 264 height 31
type input "a"
type input "551122"
click at [458, 361] on span "Add Client" at bounding box center [439, 370] width 67 height 18
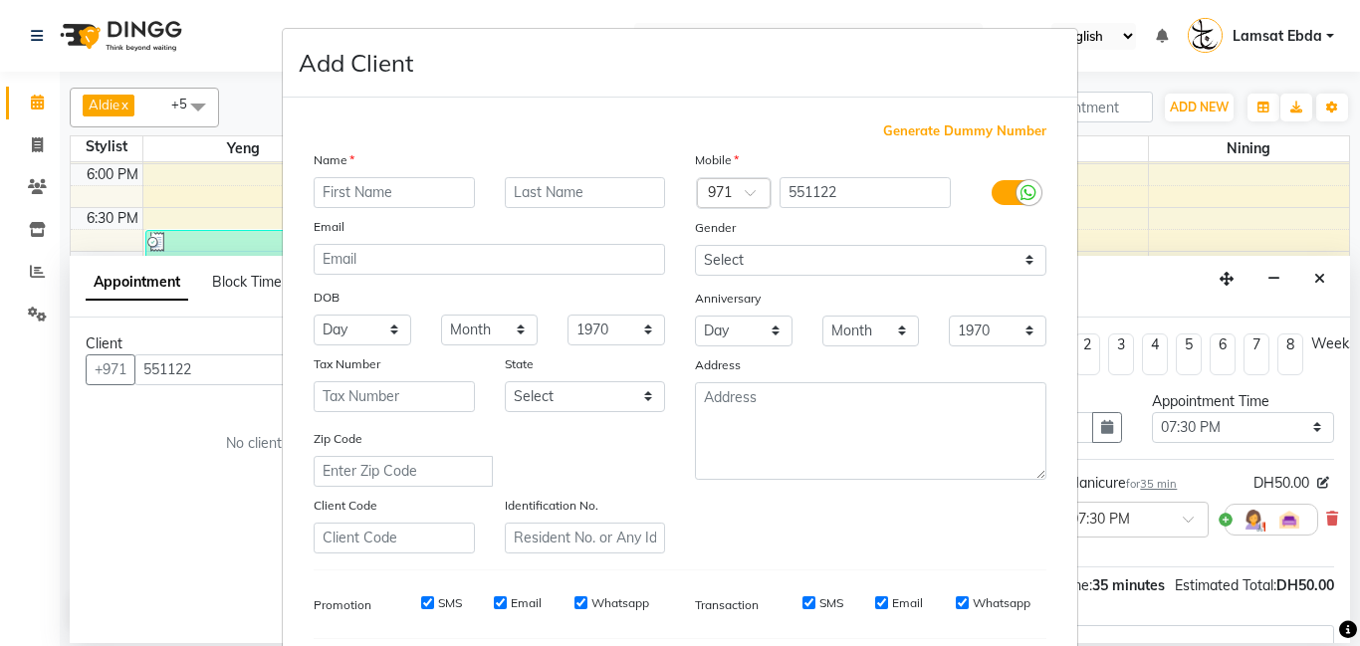
click at [418, 183] on input "text" at bounding box center [394, 192] width 161 height 31
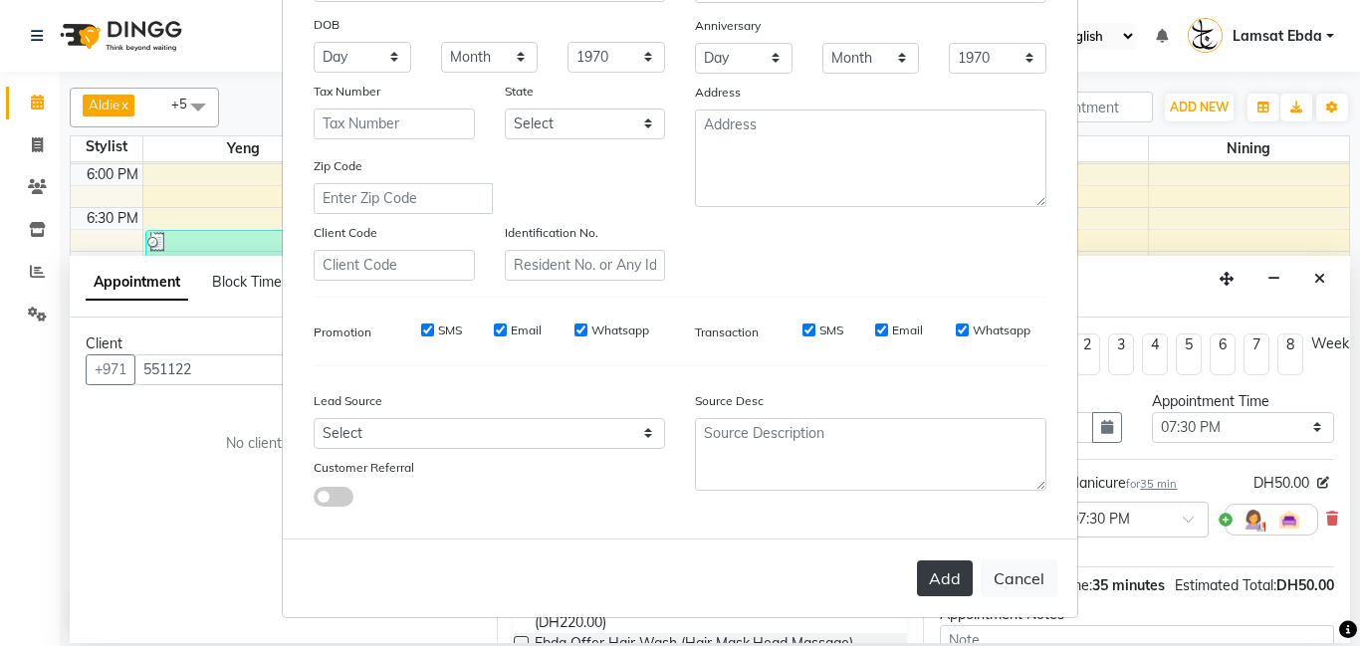
type input "ali blue eyes"
click at [947, 584] on button "Add" at bounding box center [945, 579] width 56 height 36
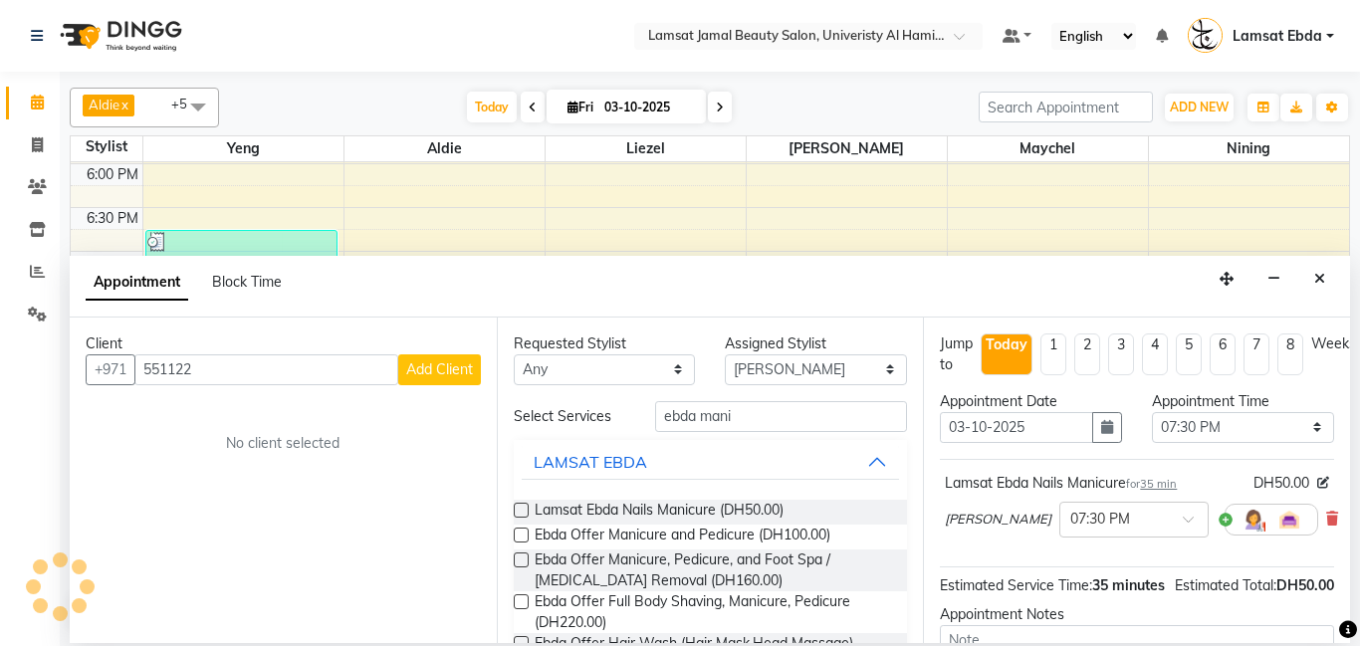
type input "55**22"
select select
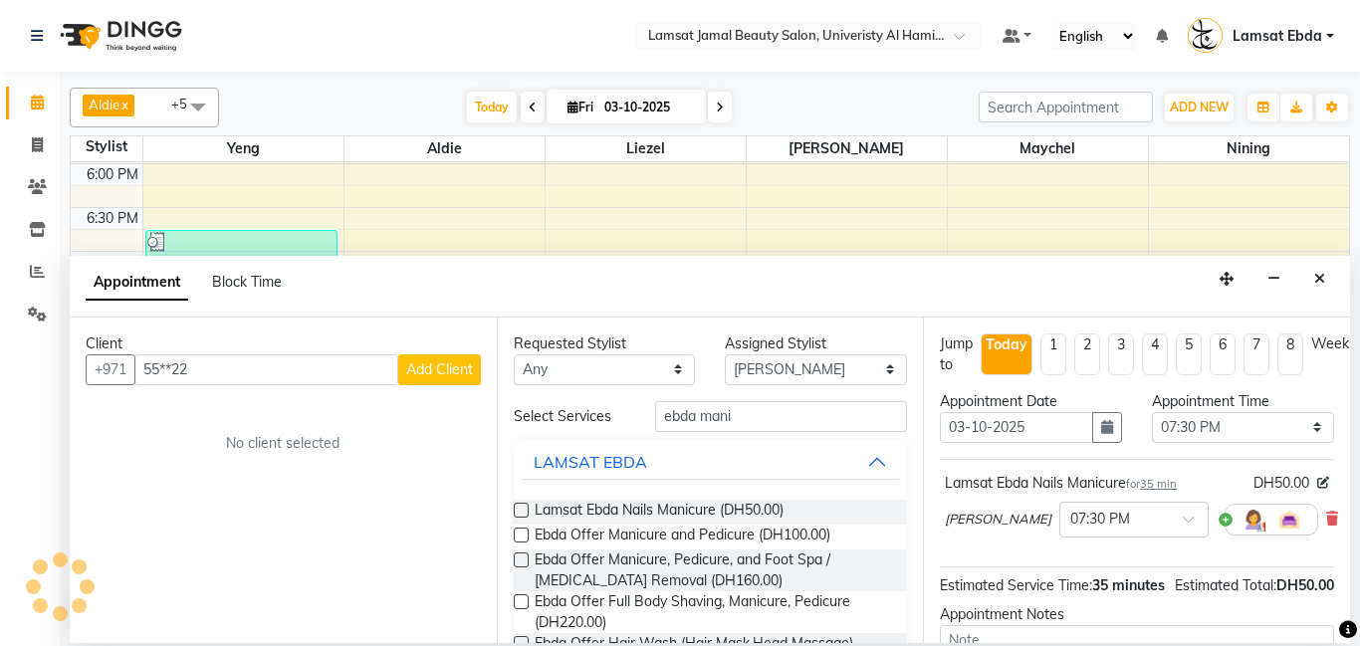
select select
checkbox input "false"
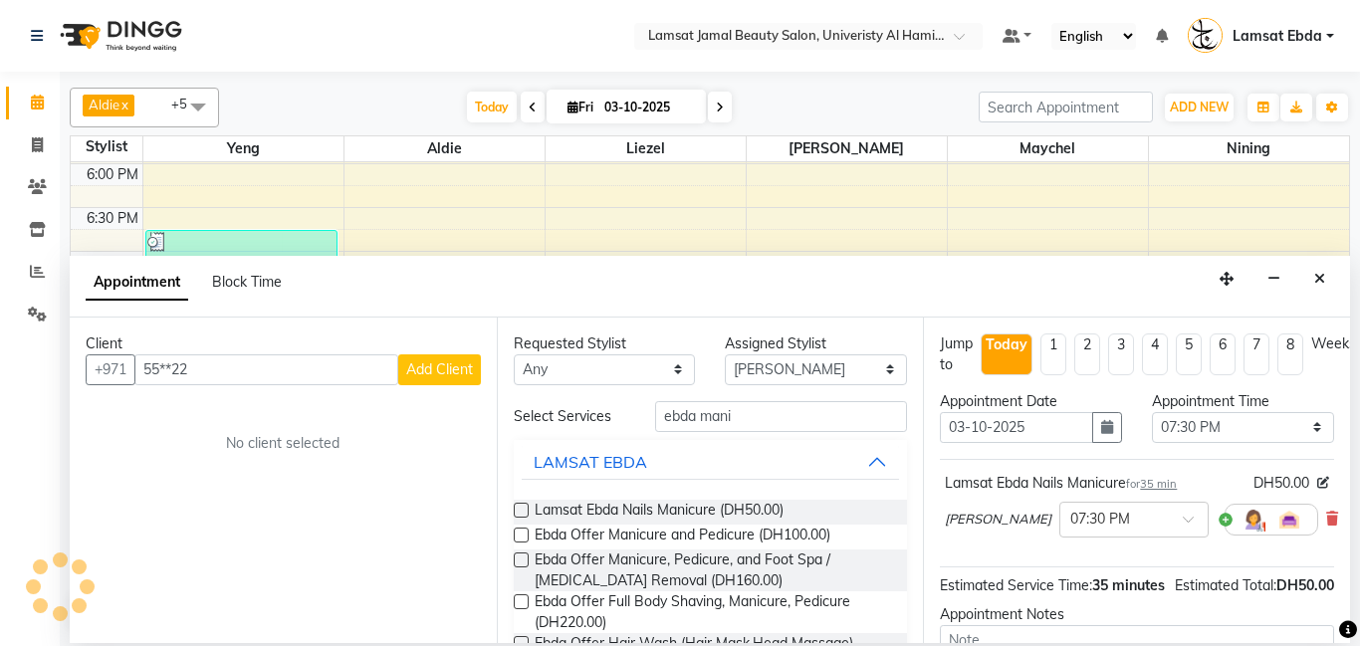
checkbox input "false"
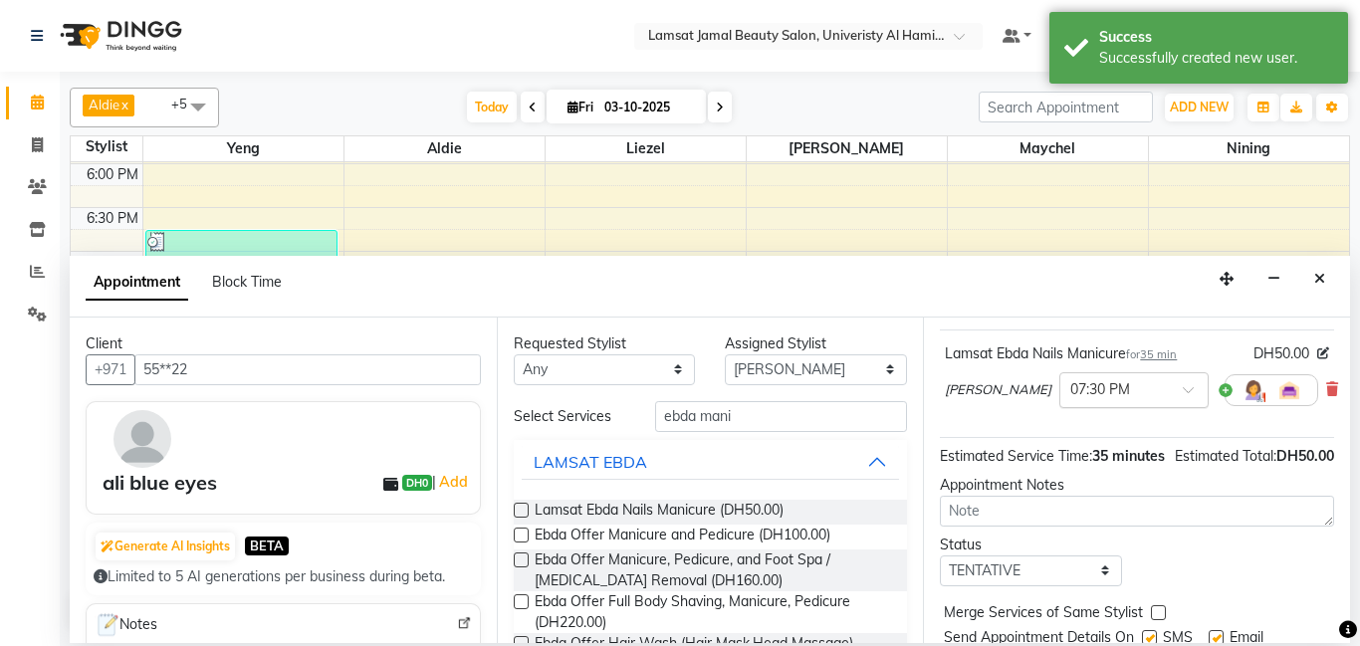
scroll to position [219, 0]
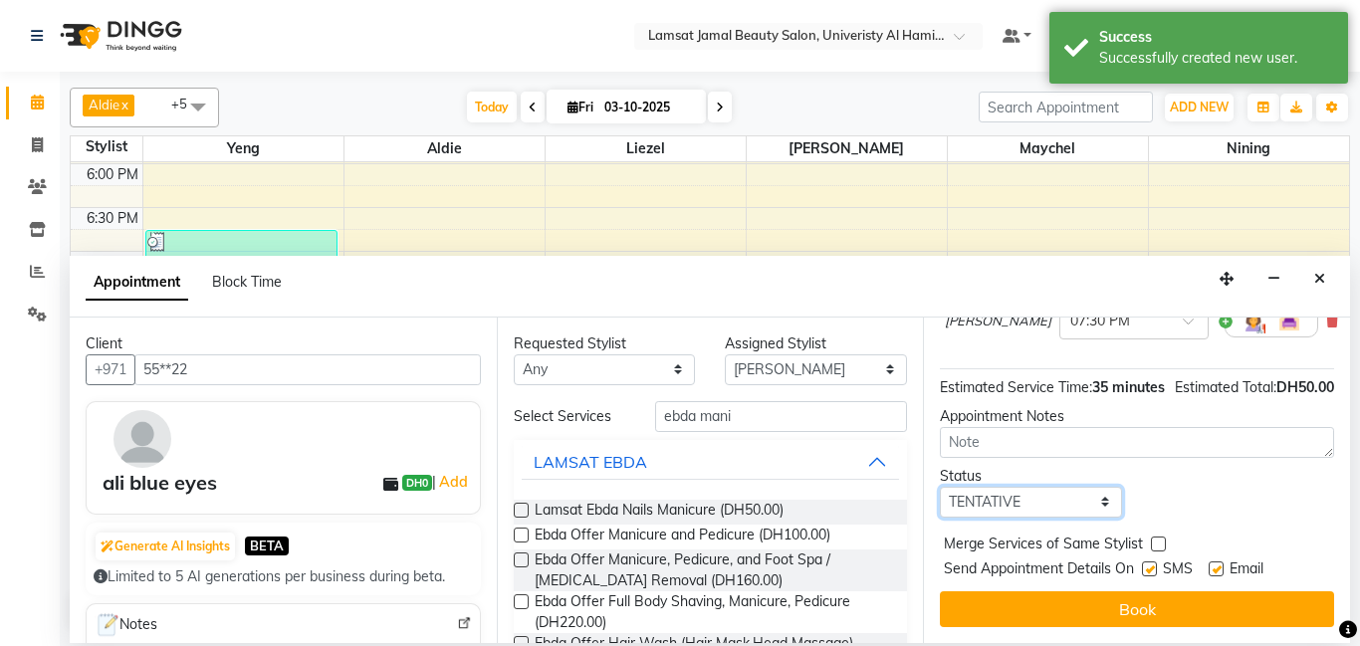
click at [1112, 501] on select "Select TENTATIVE CONFIRM CHECK-IN UPCOMING" at bounding box center [1031, 502] width 182 height 31
select select "confirm booking"
click at [940, 487] on select "Select TENTATIVE CONFIRM CHECK-IN UPCOMING" at bounding box center [1031, 502] width 182 height 31
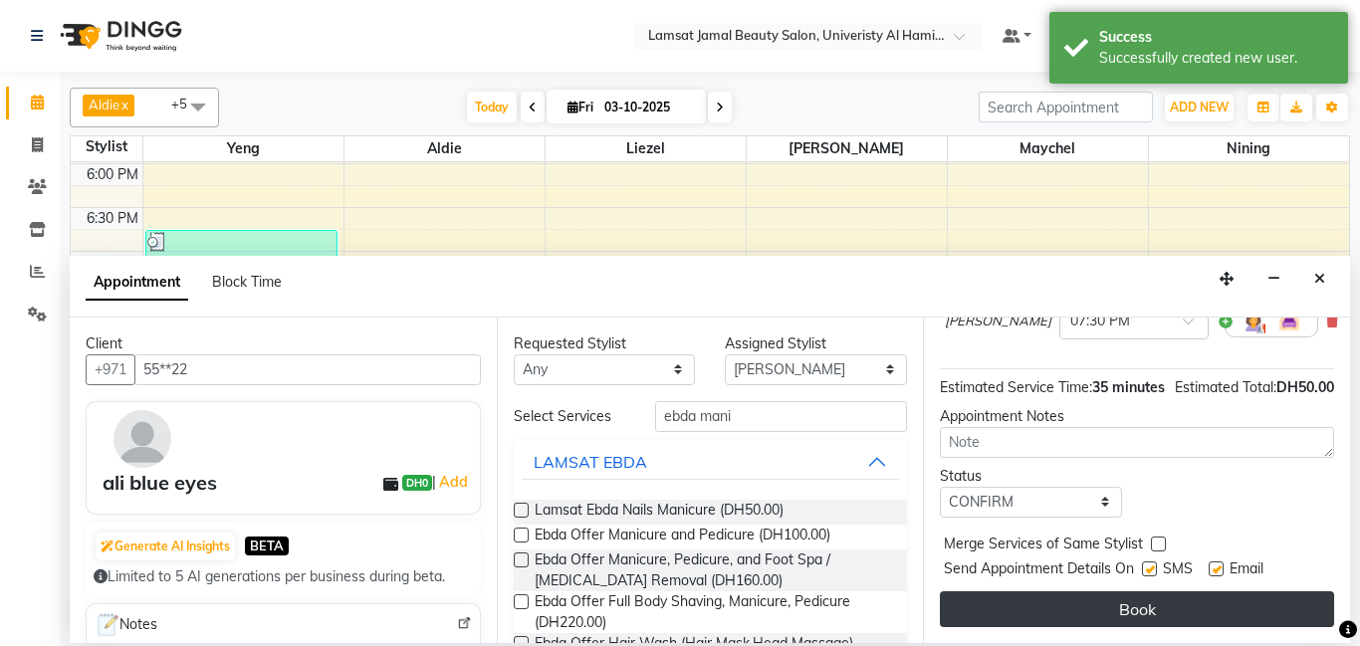
click at [1115, 609] on button "Book" at bounding box center [1137, 610] width 394 height 36
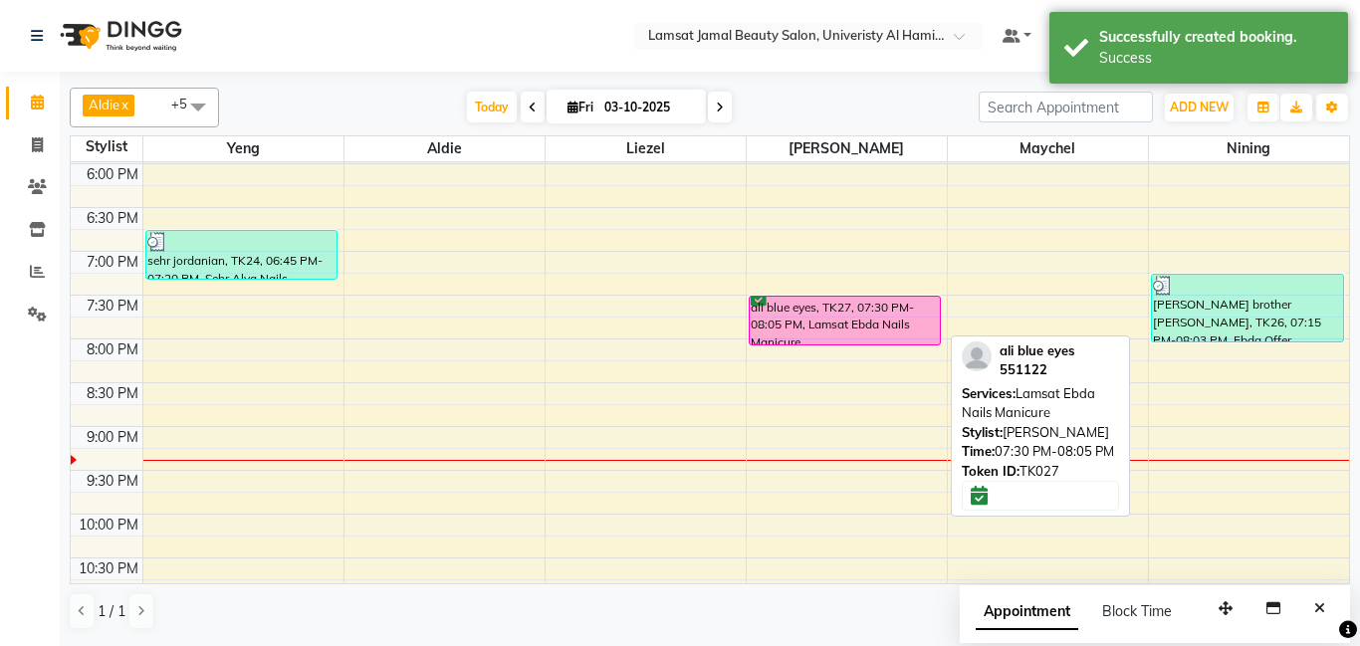
click at [822, 325] on div "ali blue eyes, TK27, 07:30 PM-08:05 PM, Lamsat Ebda Nails Manicure" at bounding box center [845, 321] width 191 height 48
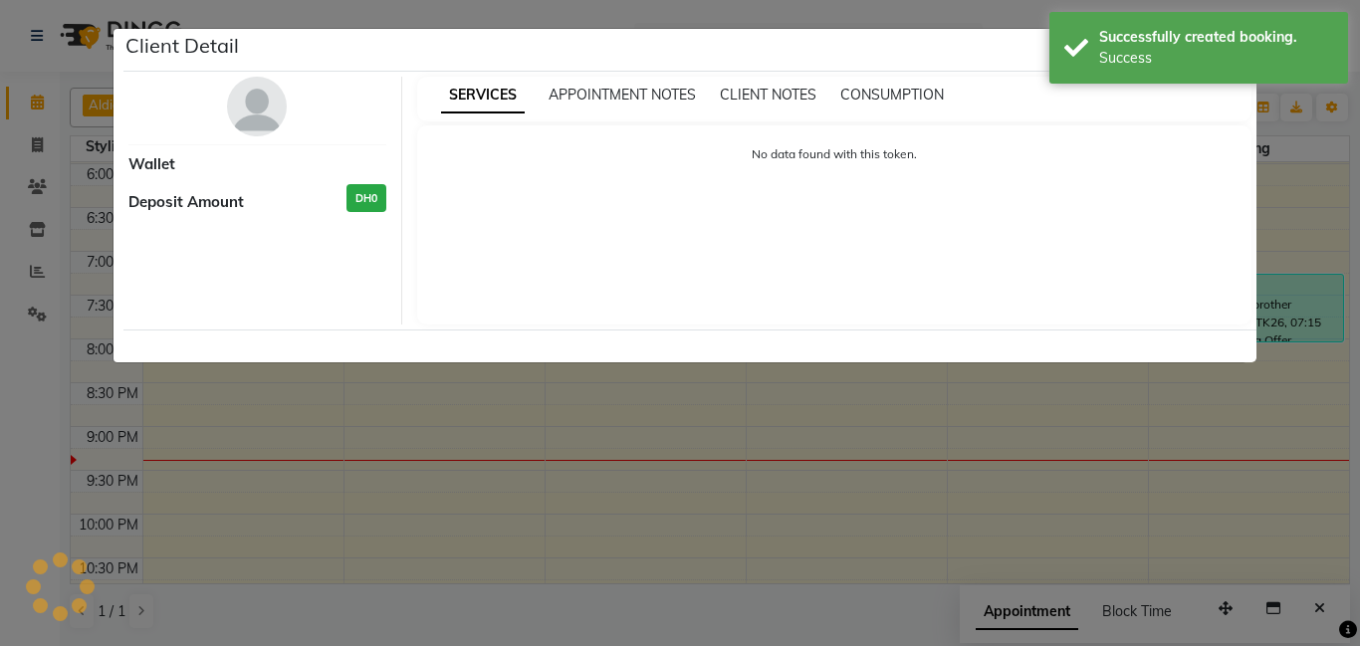
select select "6"
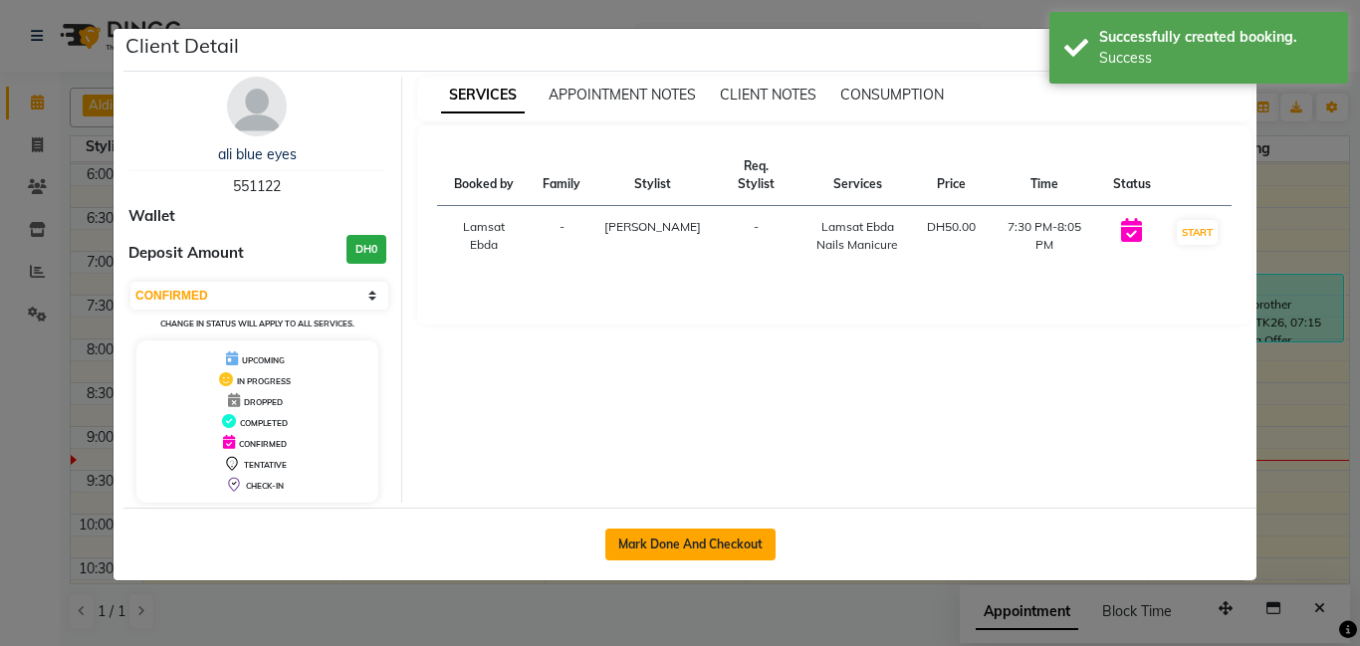
click at [706, 544] on button "Mark Done And Checkout" at bounding box center [690, 545] width 170 height 32
select select "service"
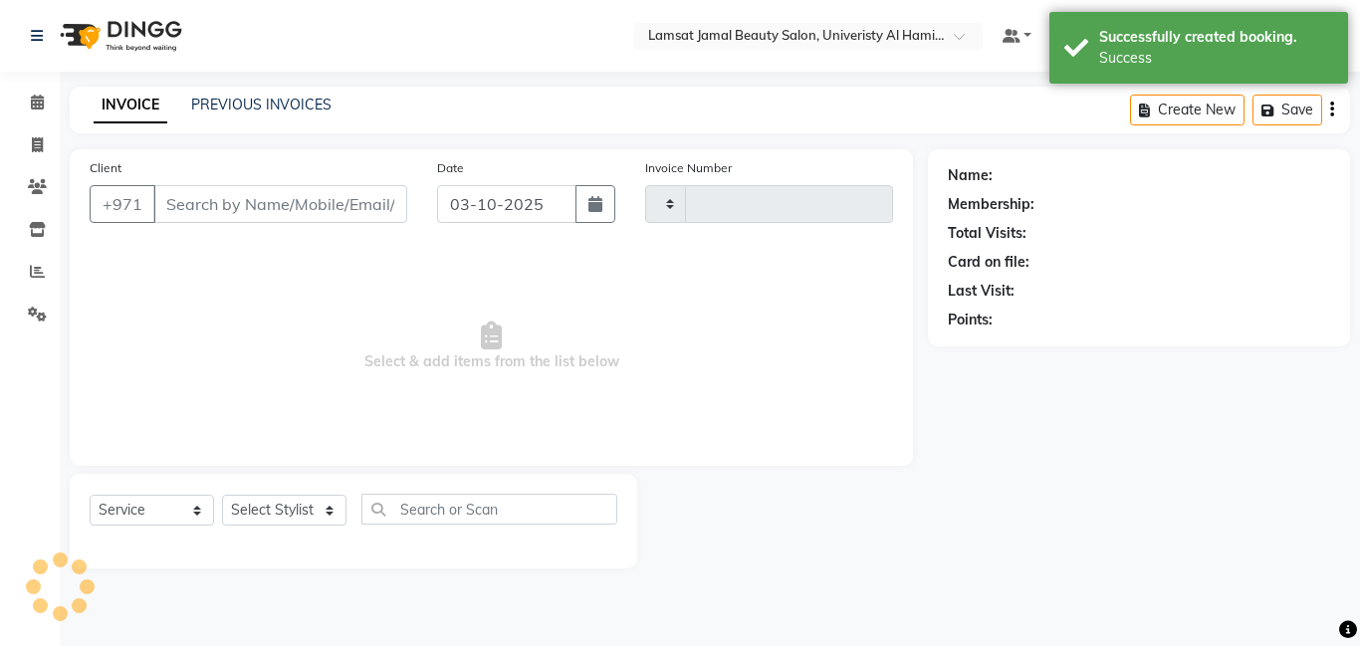
type input "4084"
select select "8294"
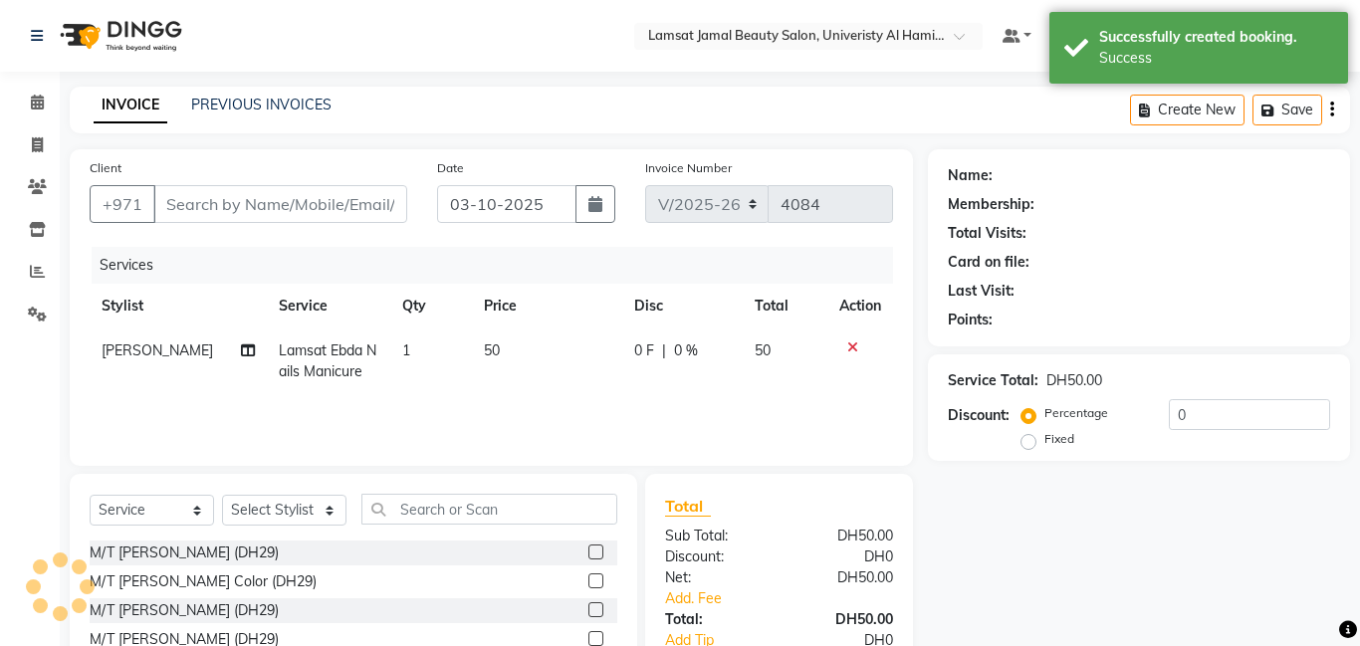
type input "55**22"
select select "79906"
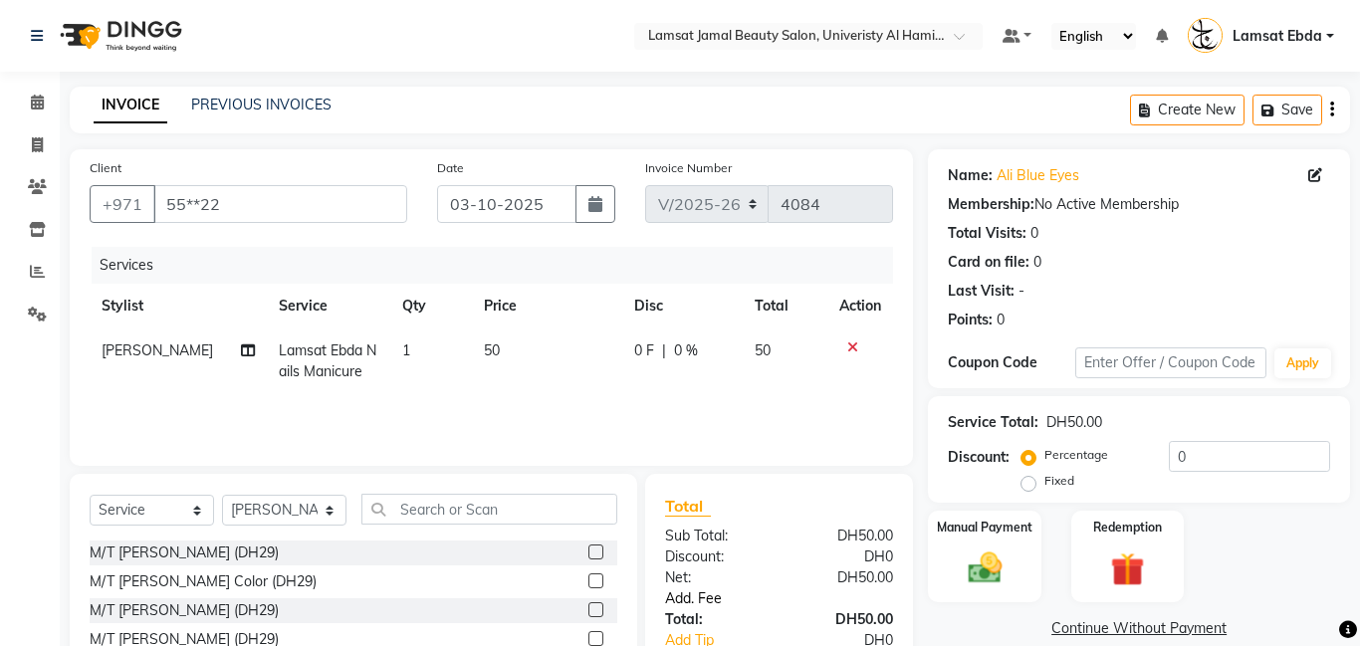
click at [704, 591] on link "Add. Fee" at bounding box center [779, 599] width 258 height 21
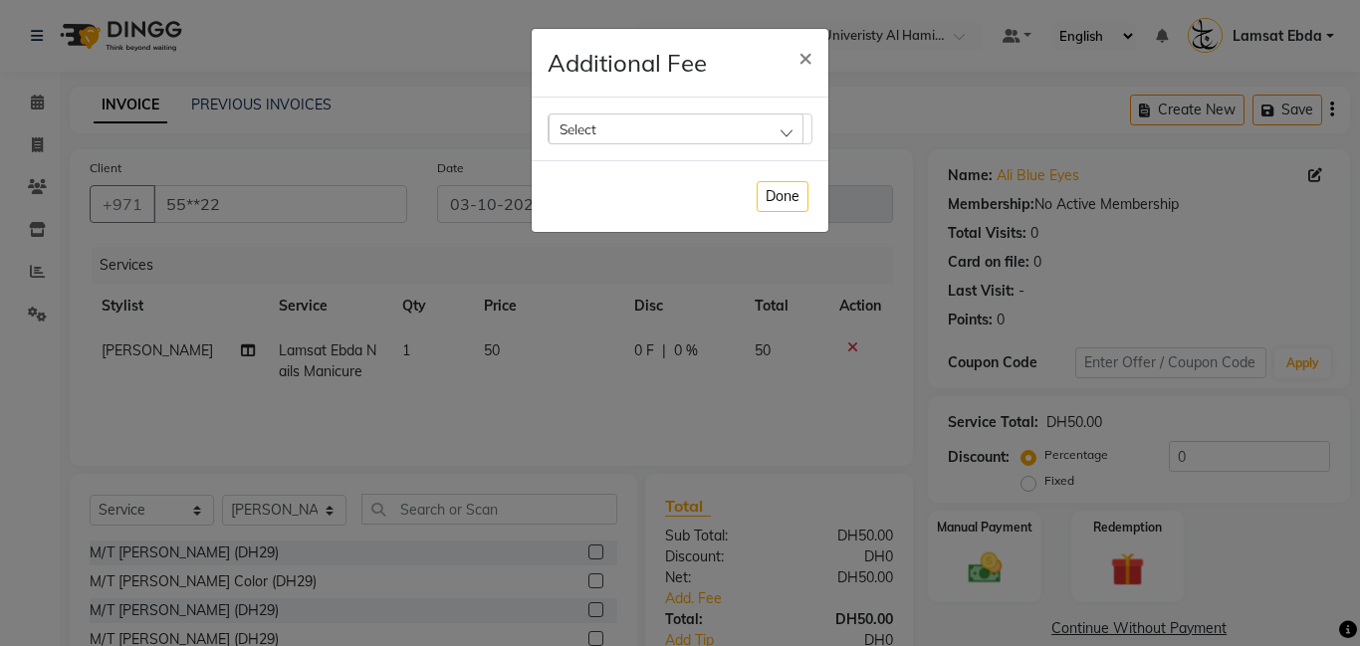
click at [603, 131] on div "Select" at bounding box center [676, 129] width 255 height 30
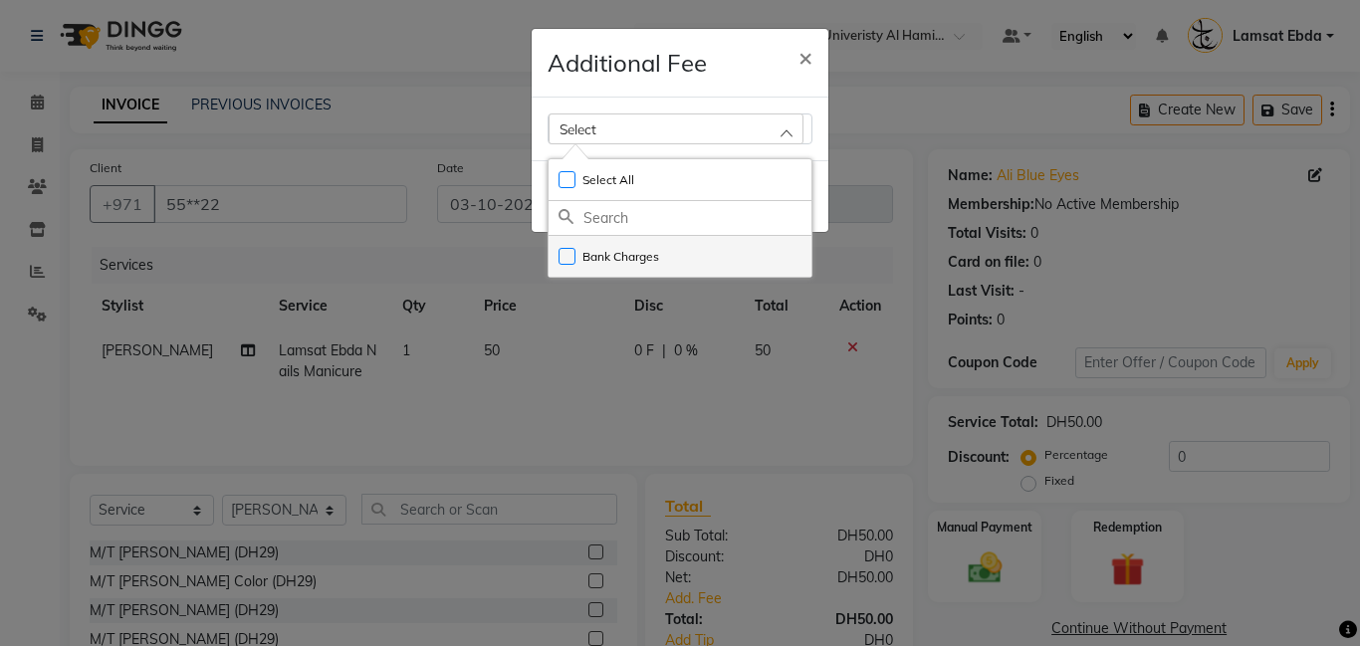
click at [601, 245] on li "Bank Charges" at bounding box center [680, 256] width 263 height 41
checkbox input "true"
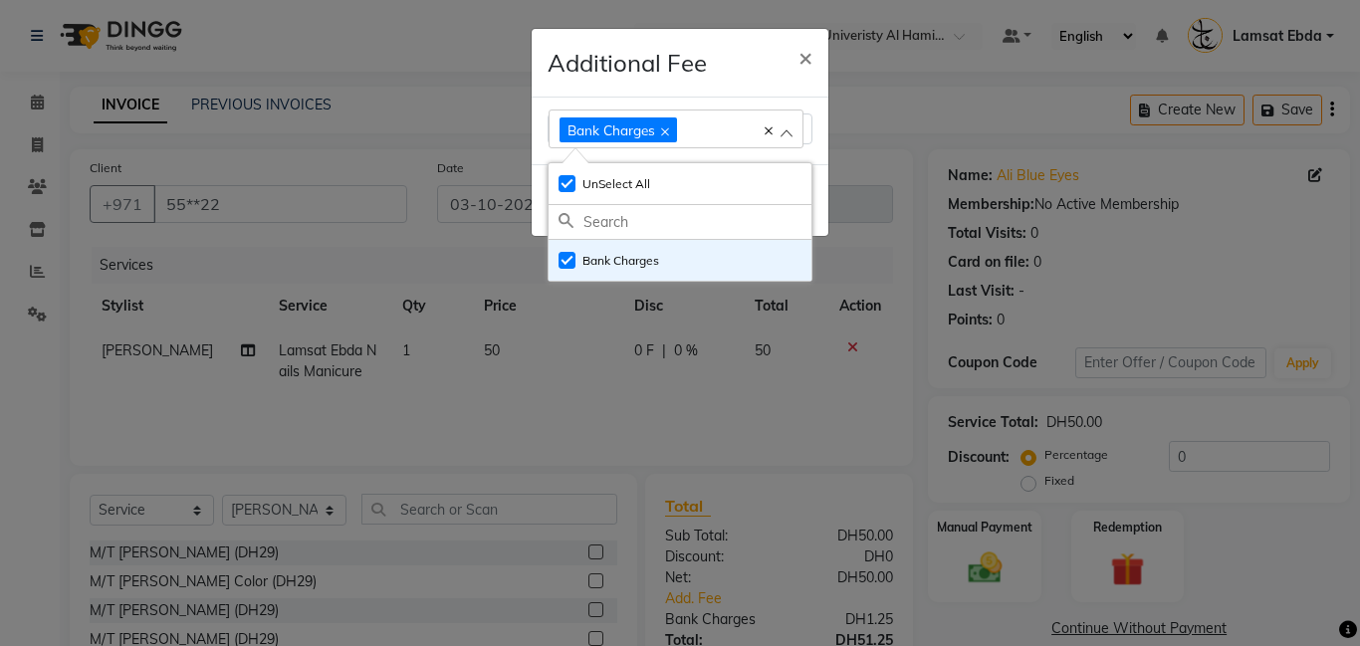
click at [901, 455] on ngb-modal-window "Additional Fee × Bank Charges Select All UnSelect All Bank Charges Done" at bounding box center [680, 323] width 1360 height 646
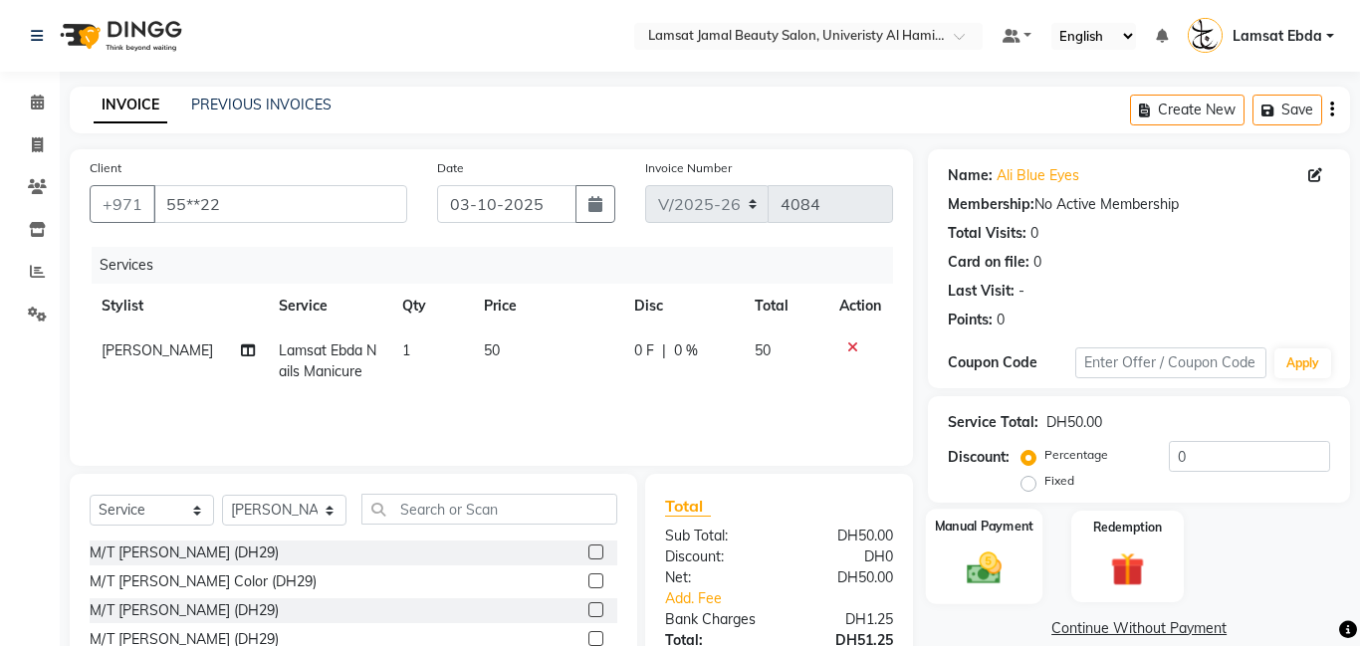
click at [1004, 553] on img at bounding box center [984, 568] width 57 height 41
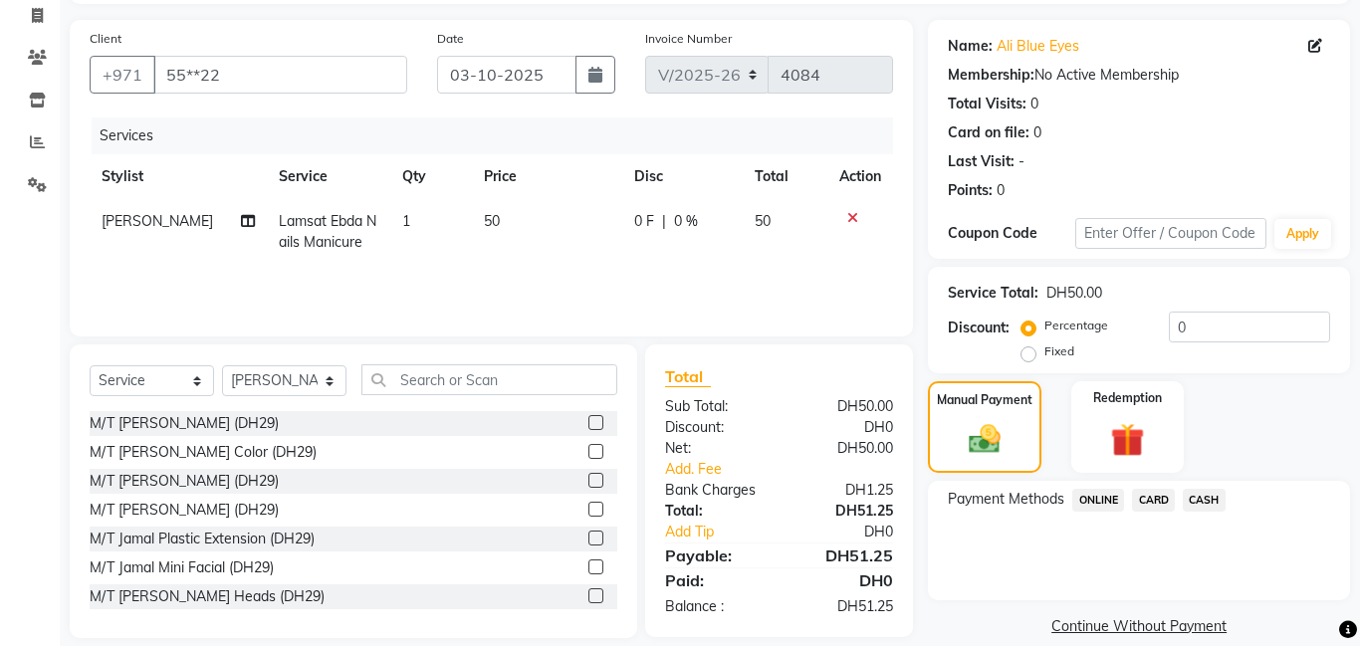
scroll to position [154, 0]
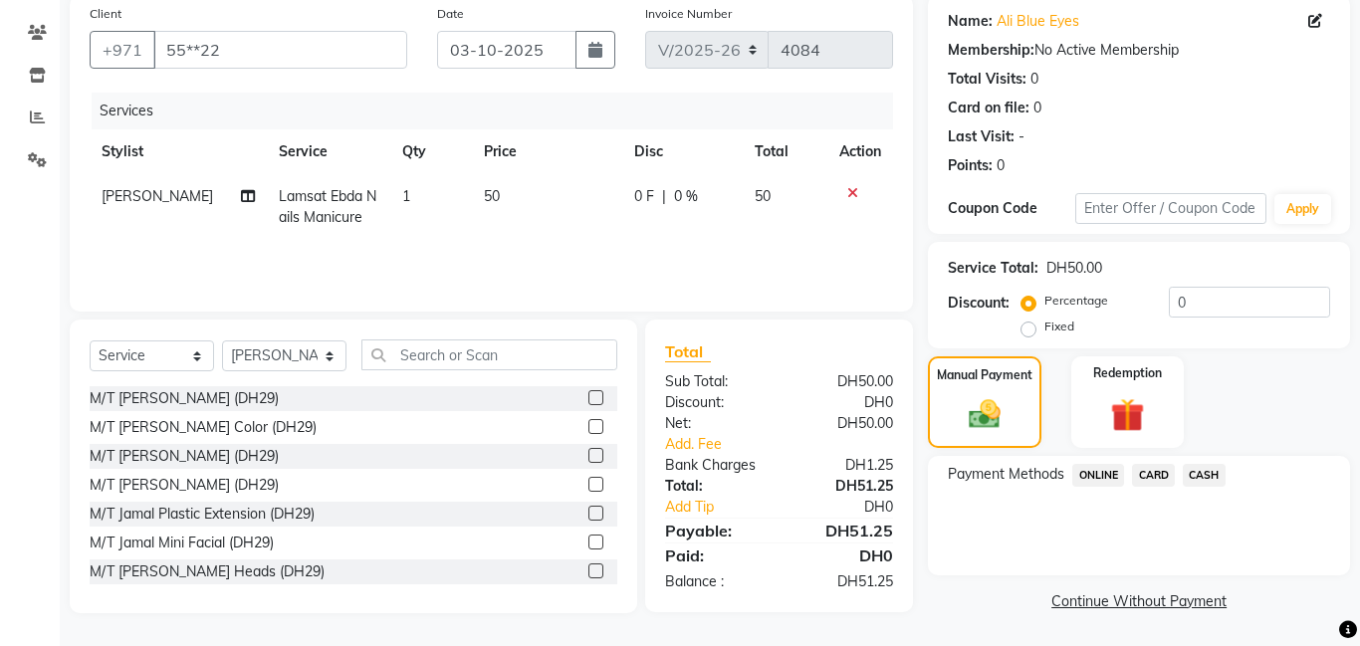
click at [1148, 475] on span "CARD" at bounding box center [1153, 475] width 43 height 23
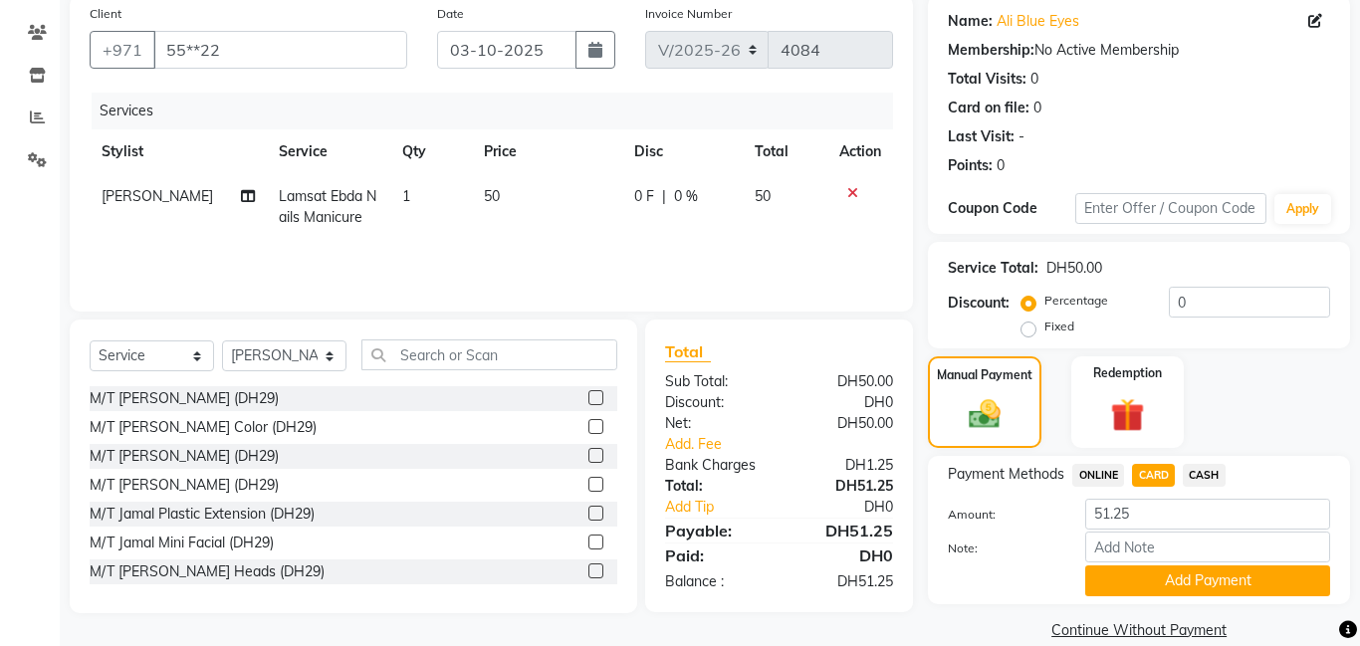
scroll to position [183, 0]
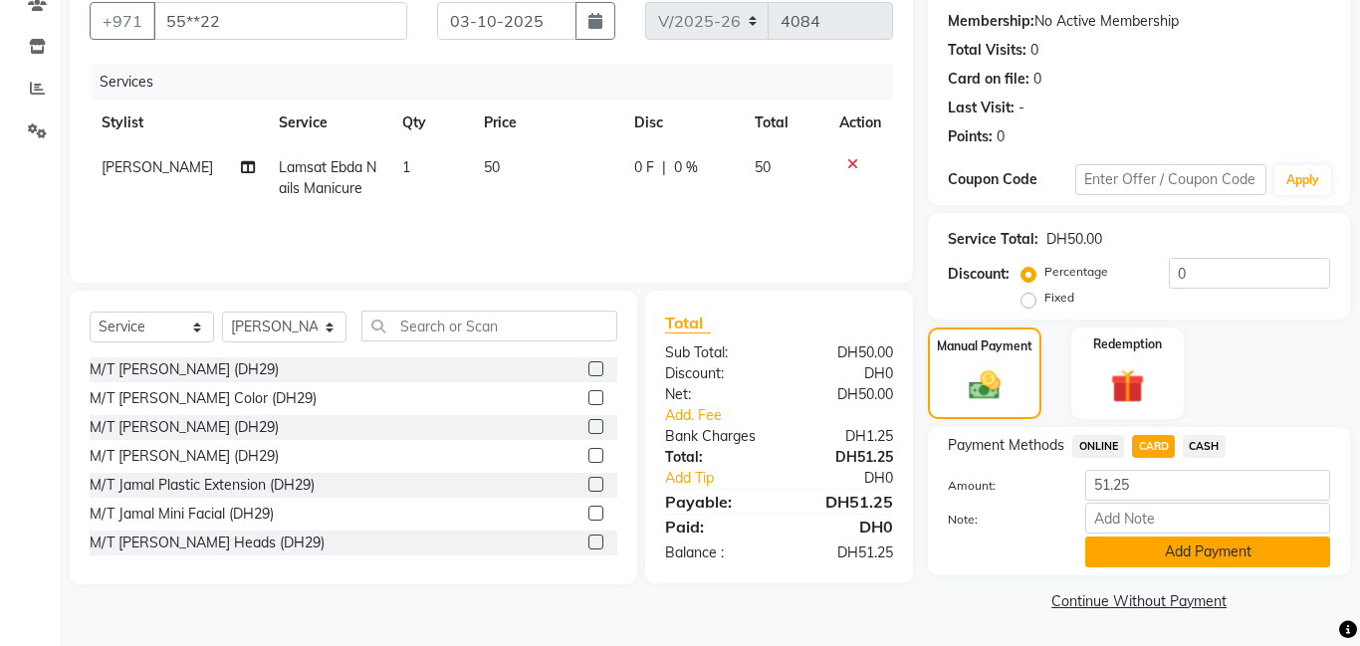
click at [1147, 548] on button "Add Payment" at bounding box center [1207, 552] width 245 height 31
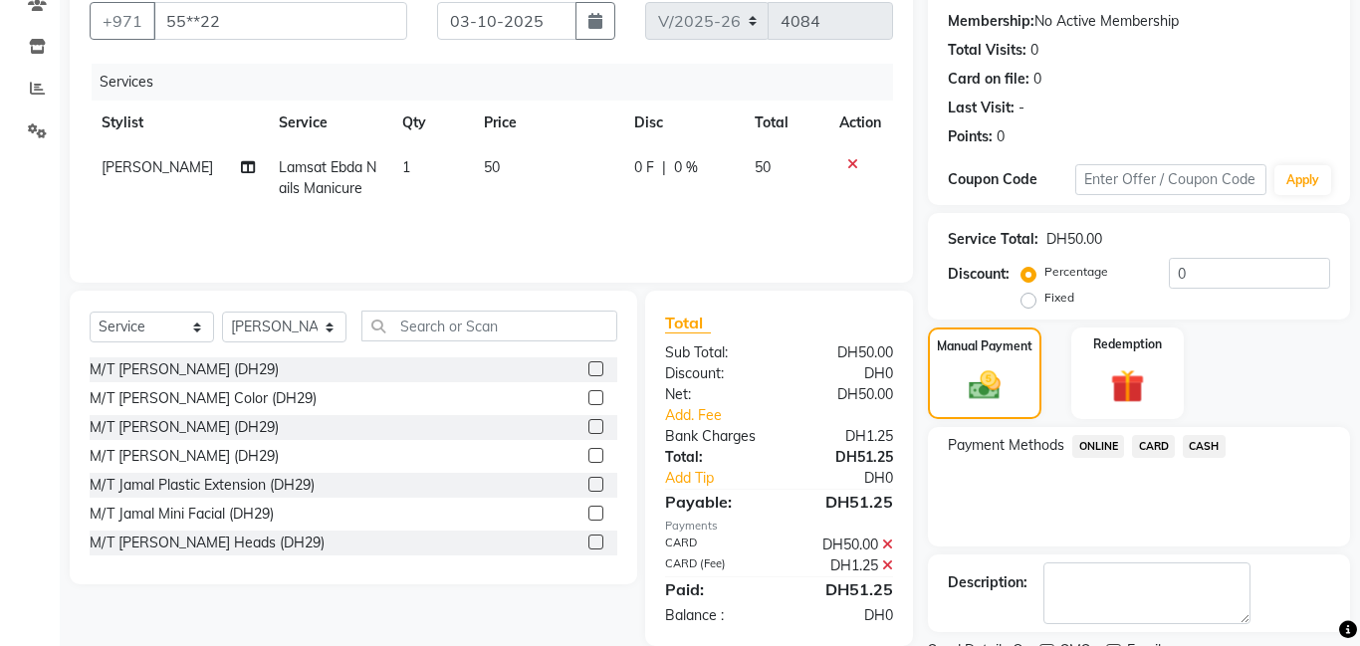
scroll to position [267, 0]
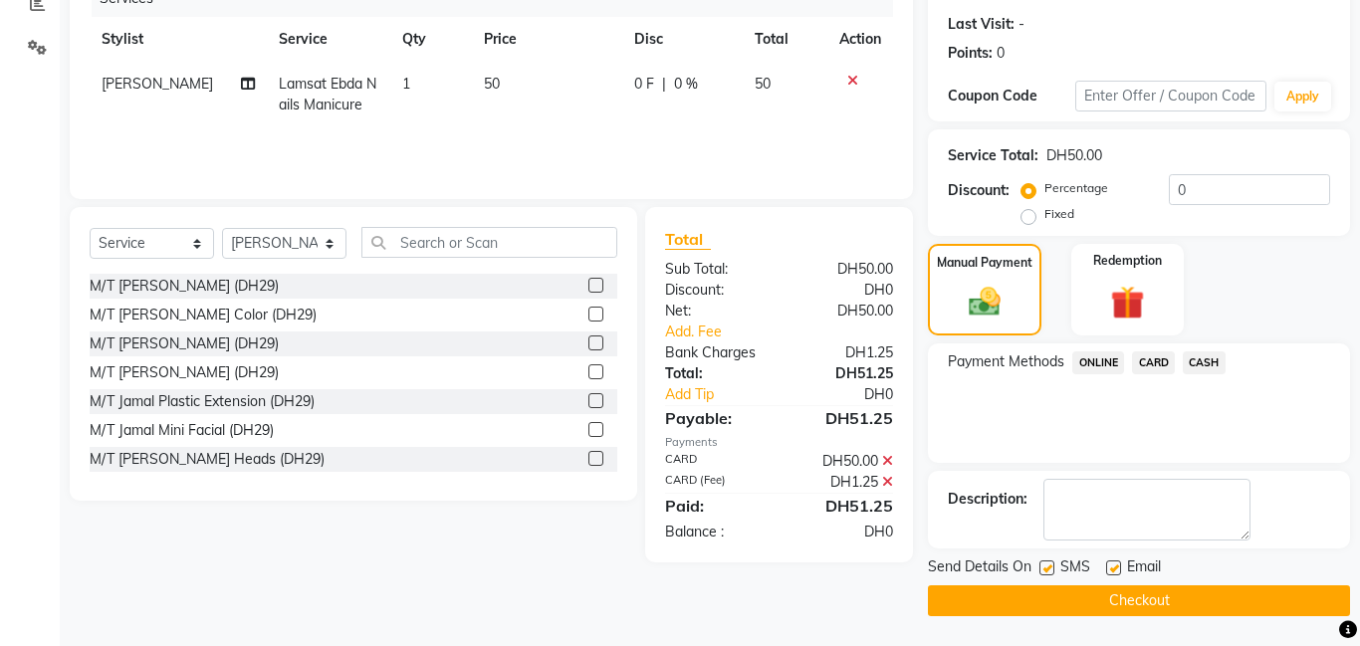
click at [1079, 598] on button "Checkout" at bounding box center [1139, 601] width 422 height 31
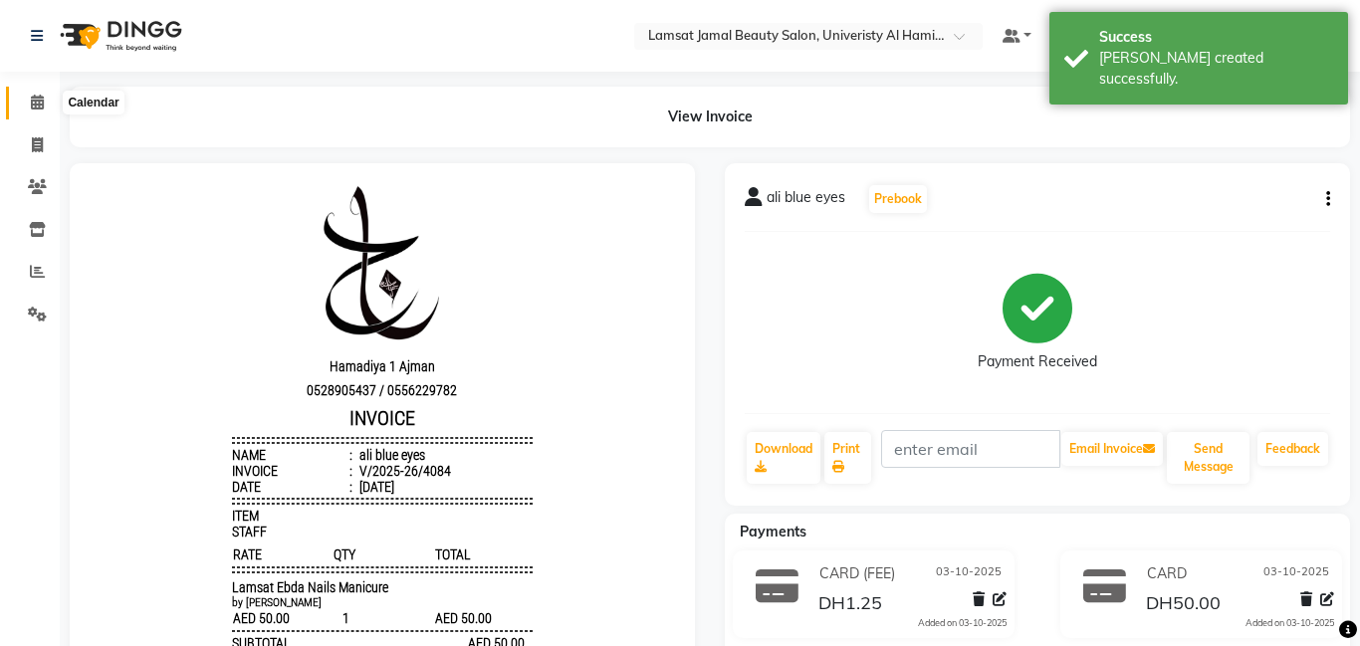
click at [33, 98] on icon at bounding box center [37, 102] width 13 height 15
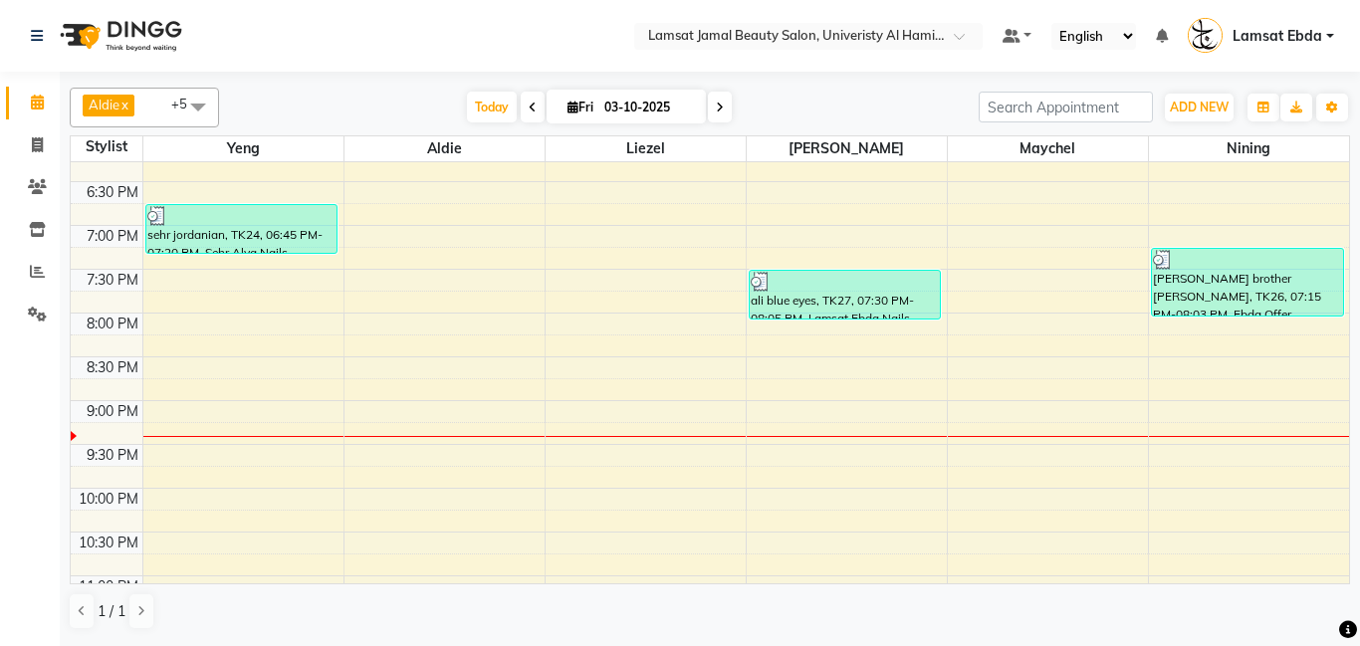
scroll to position [849, 0]
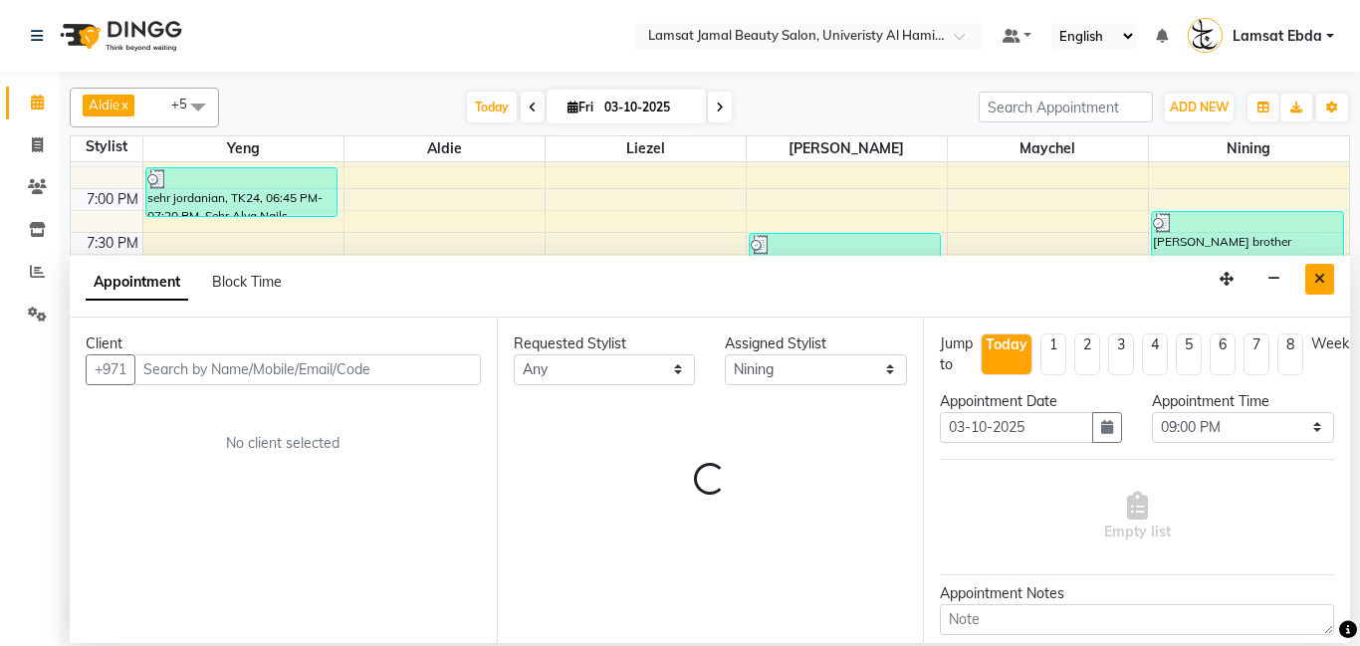
click at [1325, 281] on button "Close" at bounding box center [1320, 279] width 29 height 31
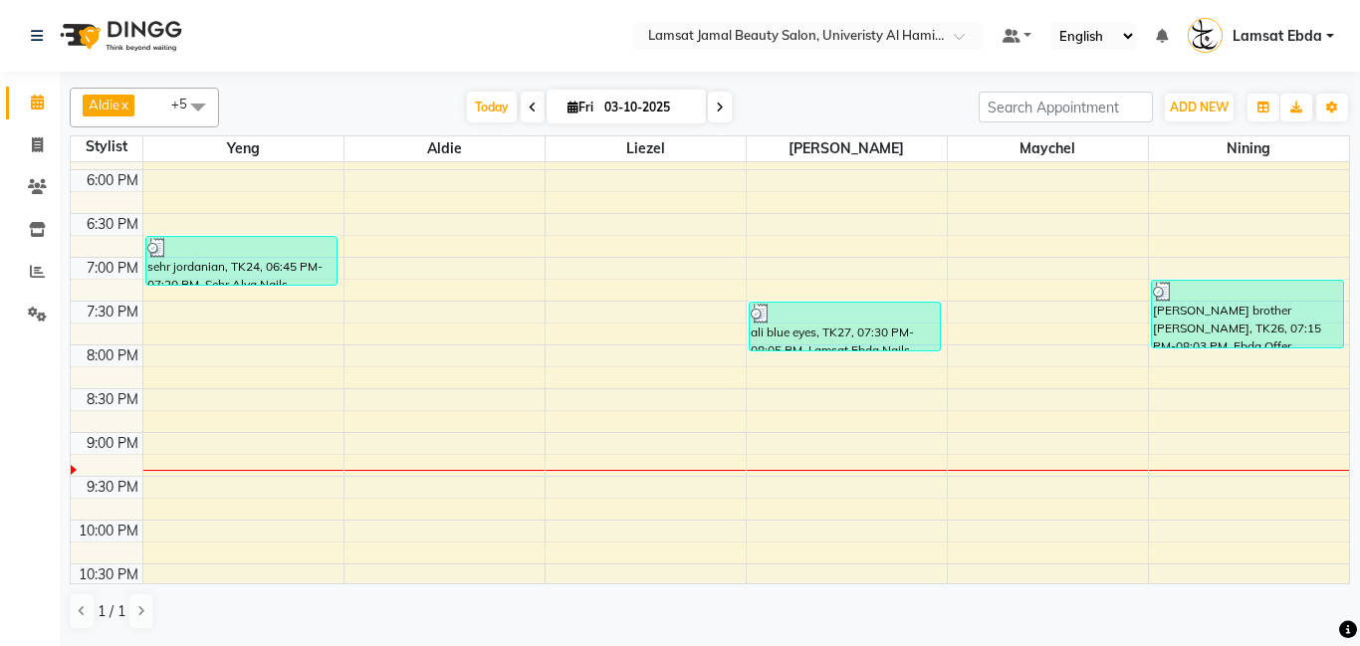
scroll to position [782, 0]
click at [350, 444] on div "9:00 AM 9:30 AM 10:00 AM 10:30 AM 11:00 AM 11:30 AM 12:00 PM 12:30 PM 1:00 PM 1…" at bounding box center [710, 38] width 1279 height 1314
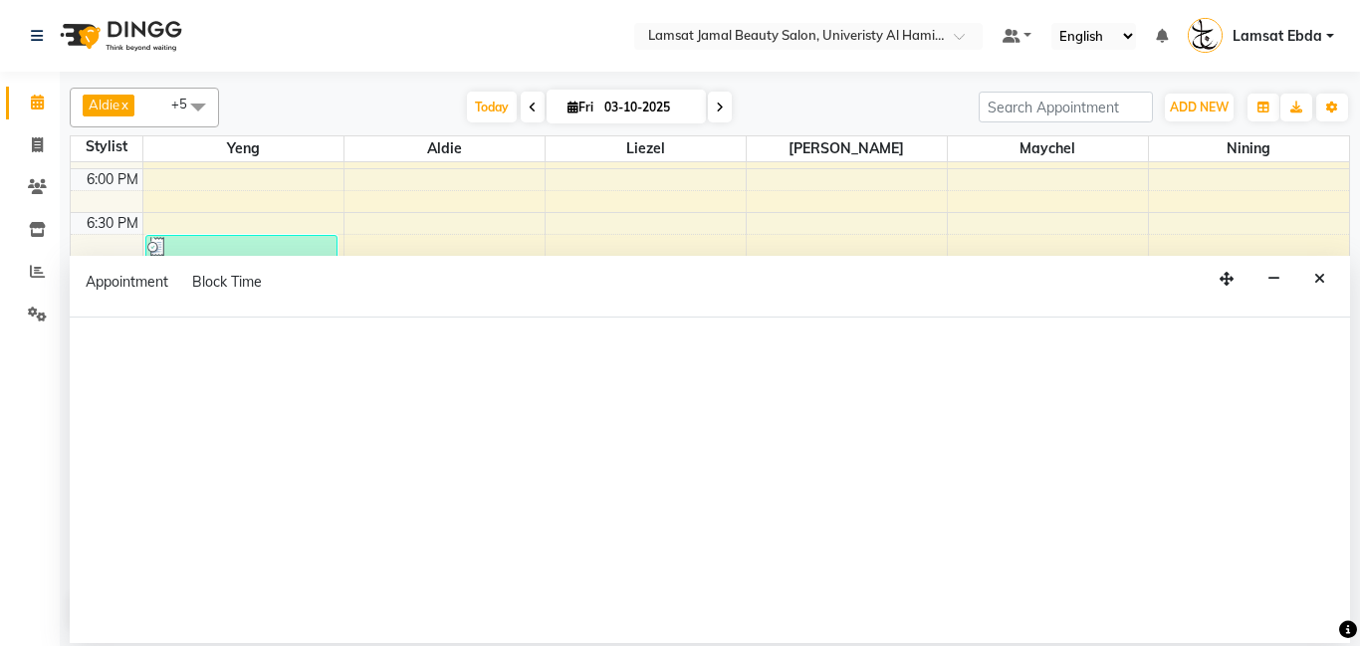
select select "79903"
select select "1260"
select select "tentative"
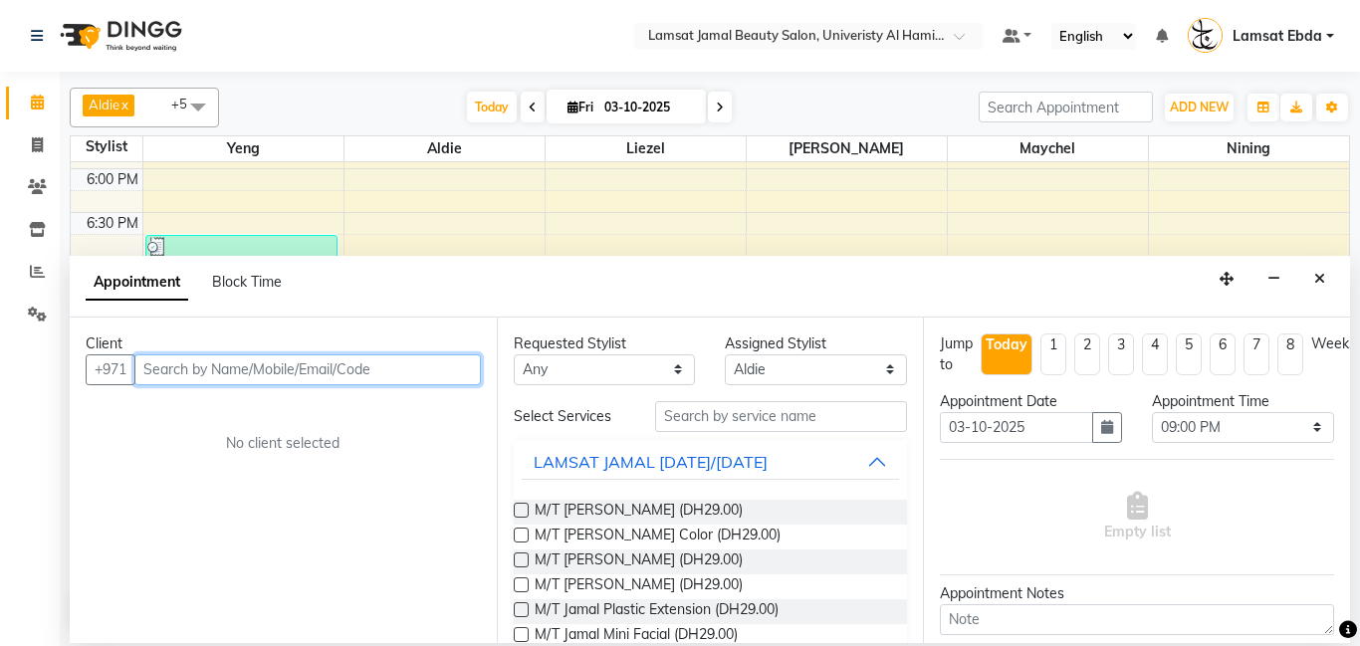
click at [236, 369] on input "text" at bounding box center [307, 370] width 347 height 31
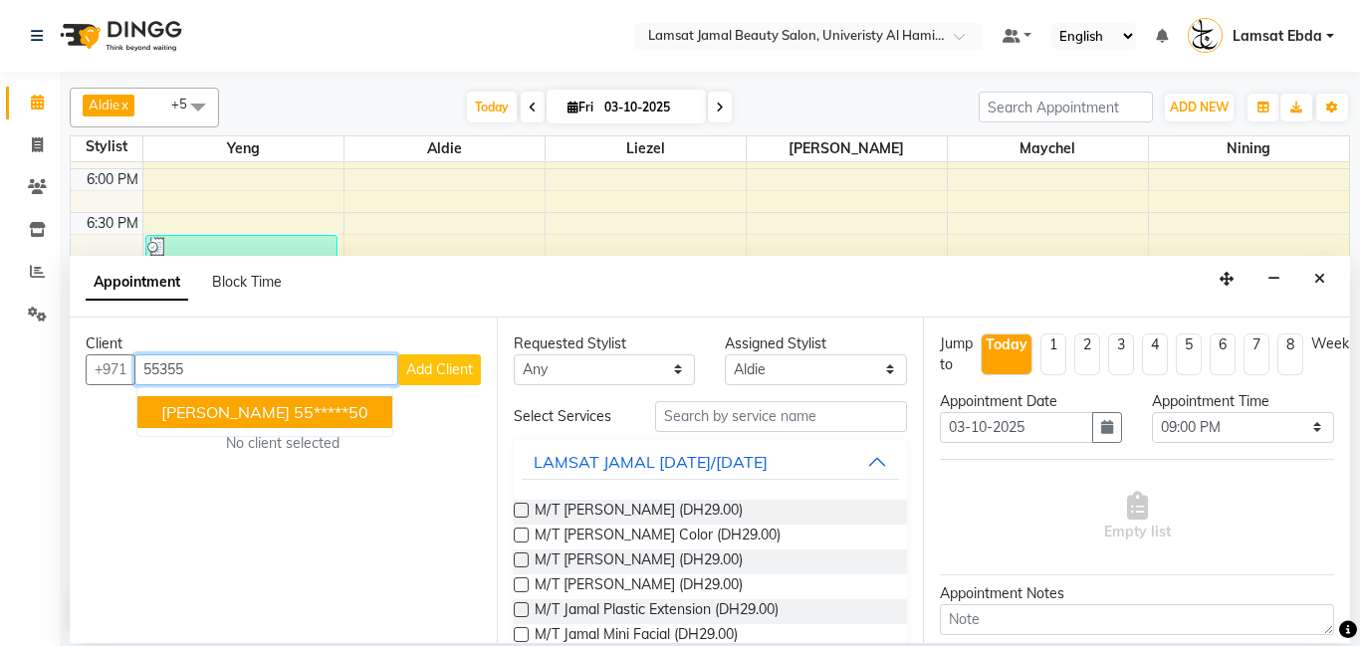
click at [297, 411] on ngb-highlight "55*****50" at bounding box center [331, 412] width 75 height 20
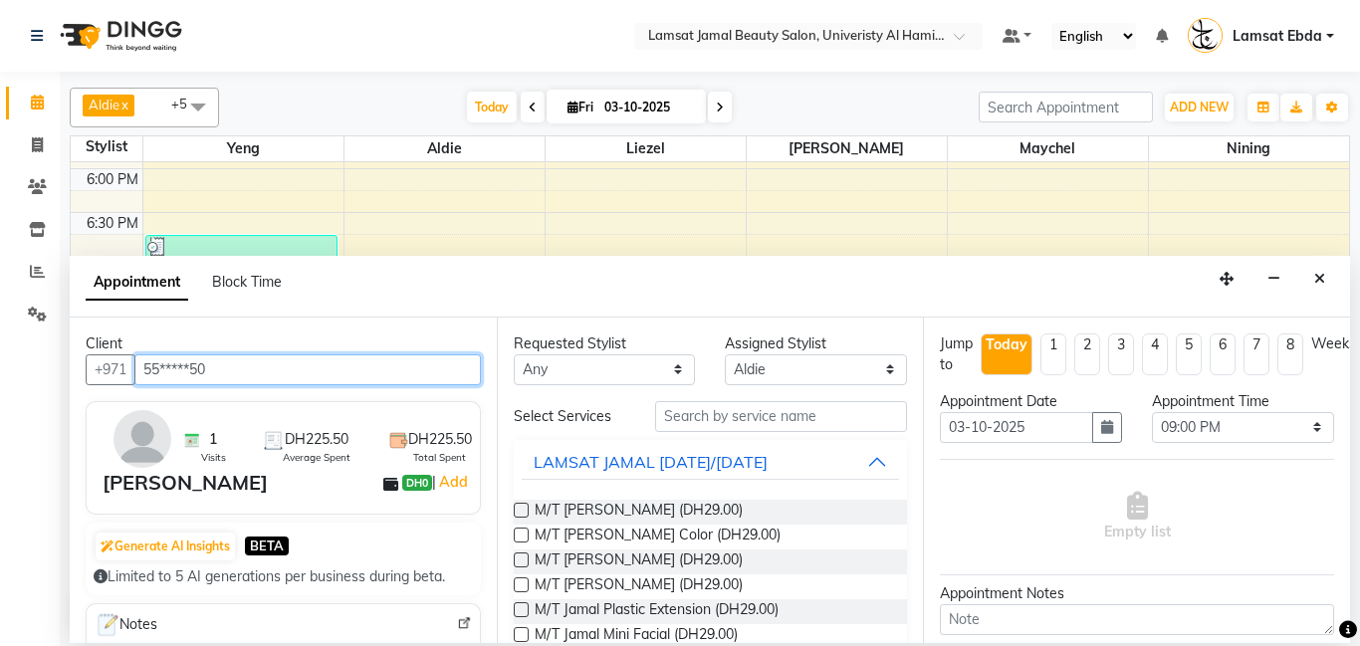
type input "55*****50"
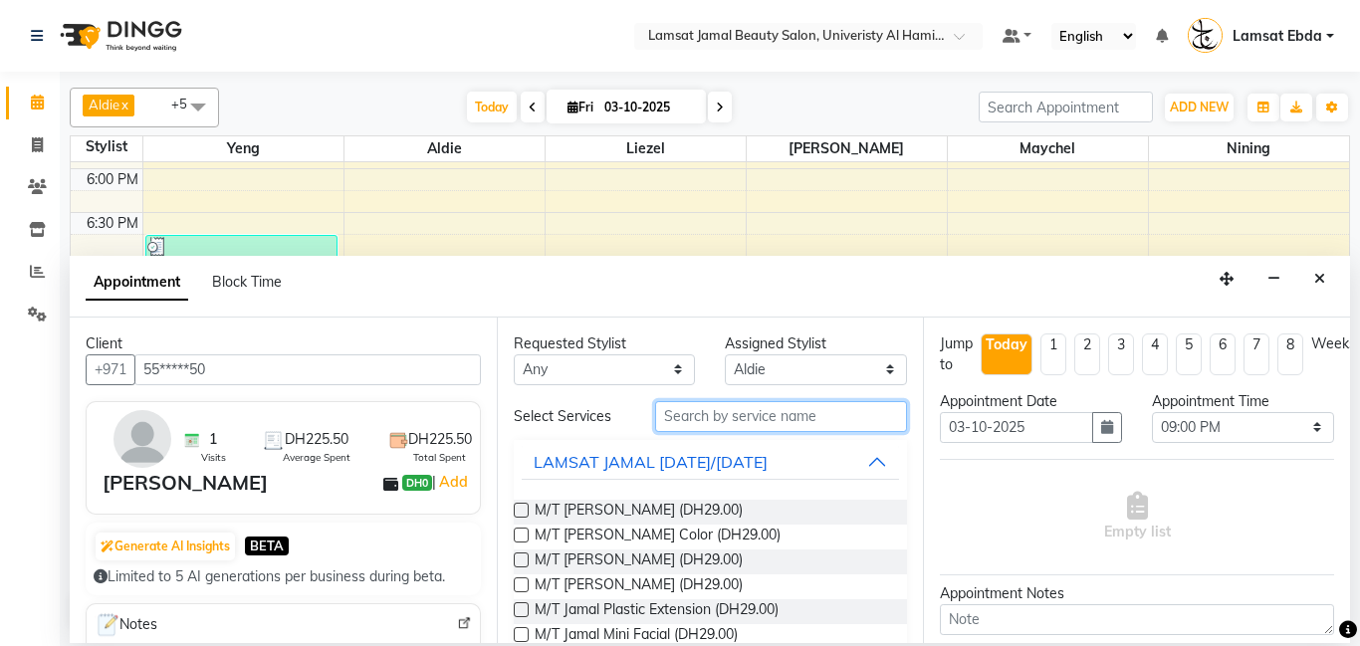
click at [720, 415] on input "text" at bounding box center [781, 416] width 253 height 31
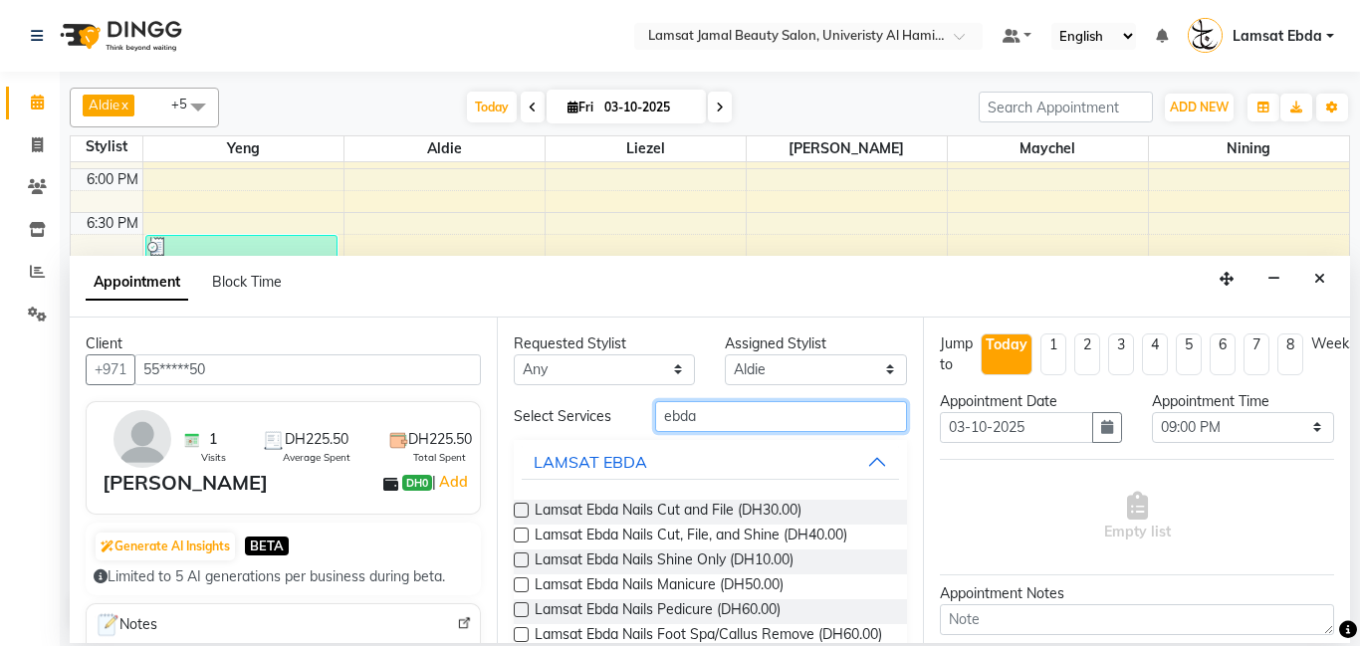
click at [711, 412] on input "ebda" at bounding box center [781, 416] width 253 height 31
click at [717, 408] on input "ebda o" at bounding box center [781, 416] width 253 height 31
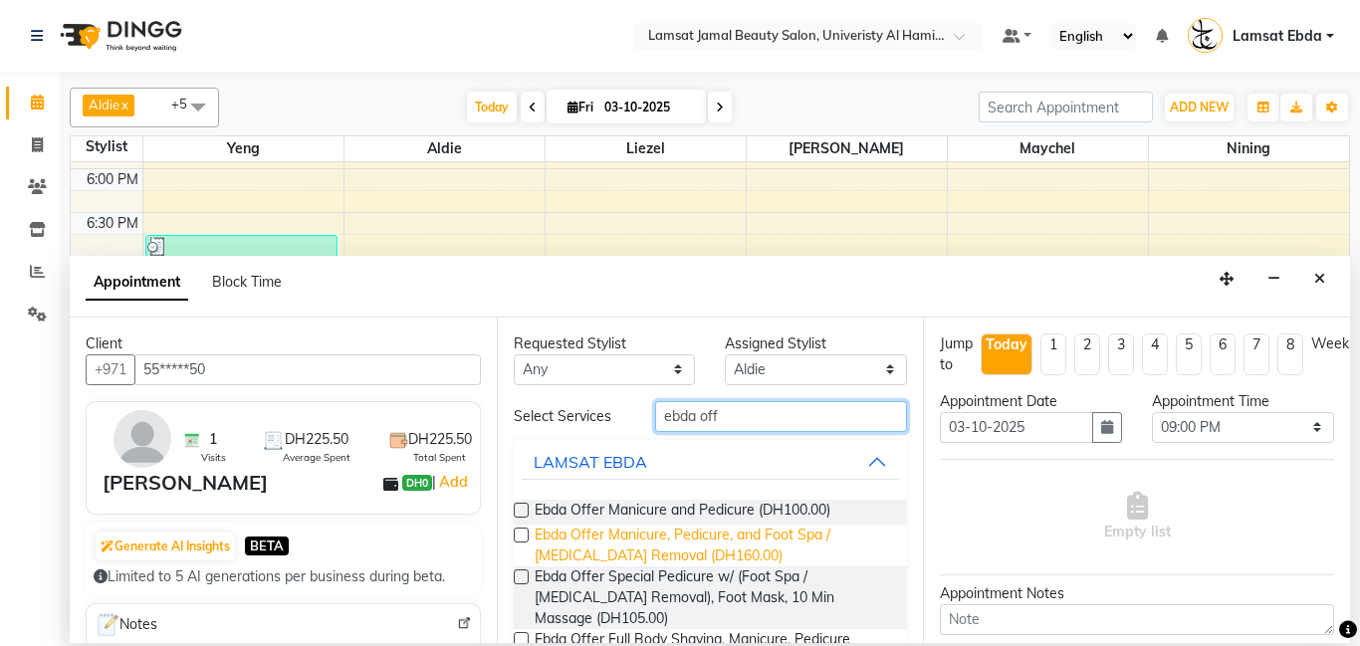
type input "ebda off"
click at [684, 536] on span "Ebda Offer Manicure, Pedicure, and Foot Spa / [MEDICAL_DATA] Removal (DH160.00)" at bounding box center [714, 546] width 358 height 42
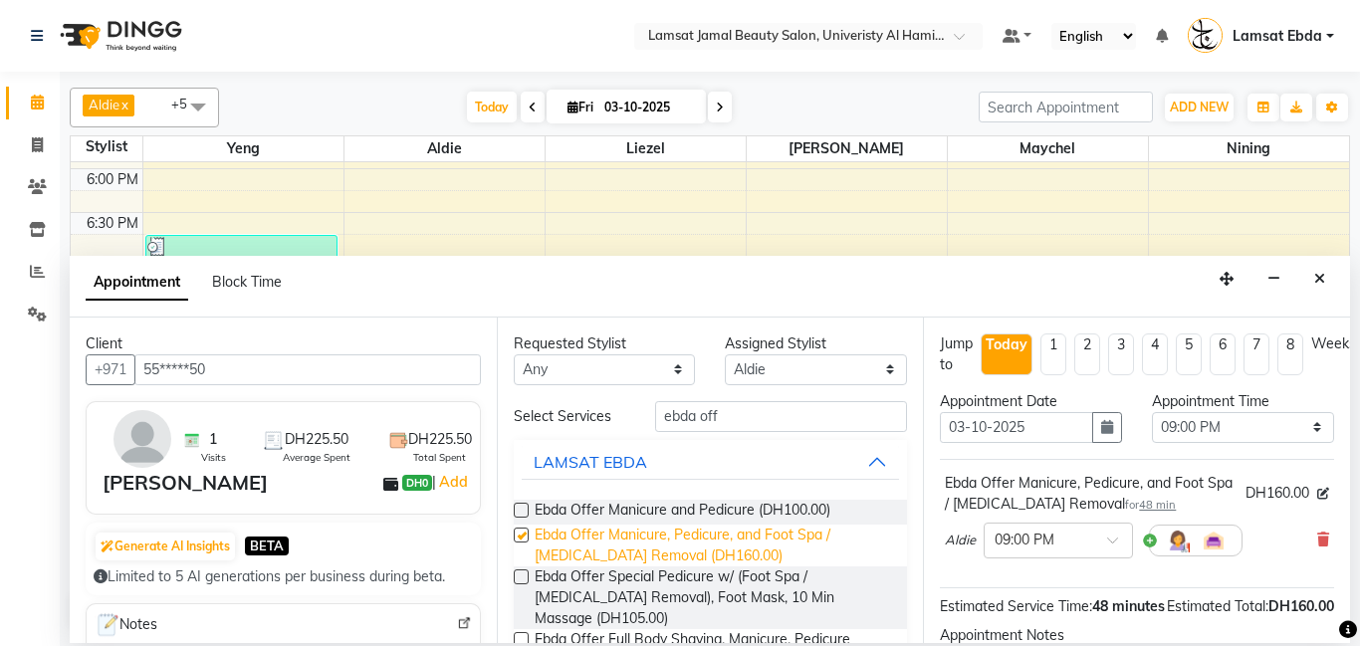
checkbox input "false"
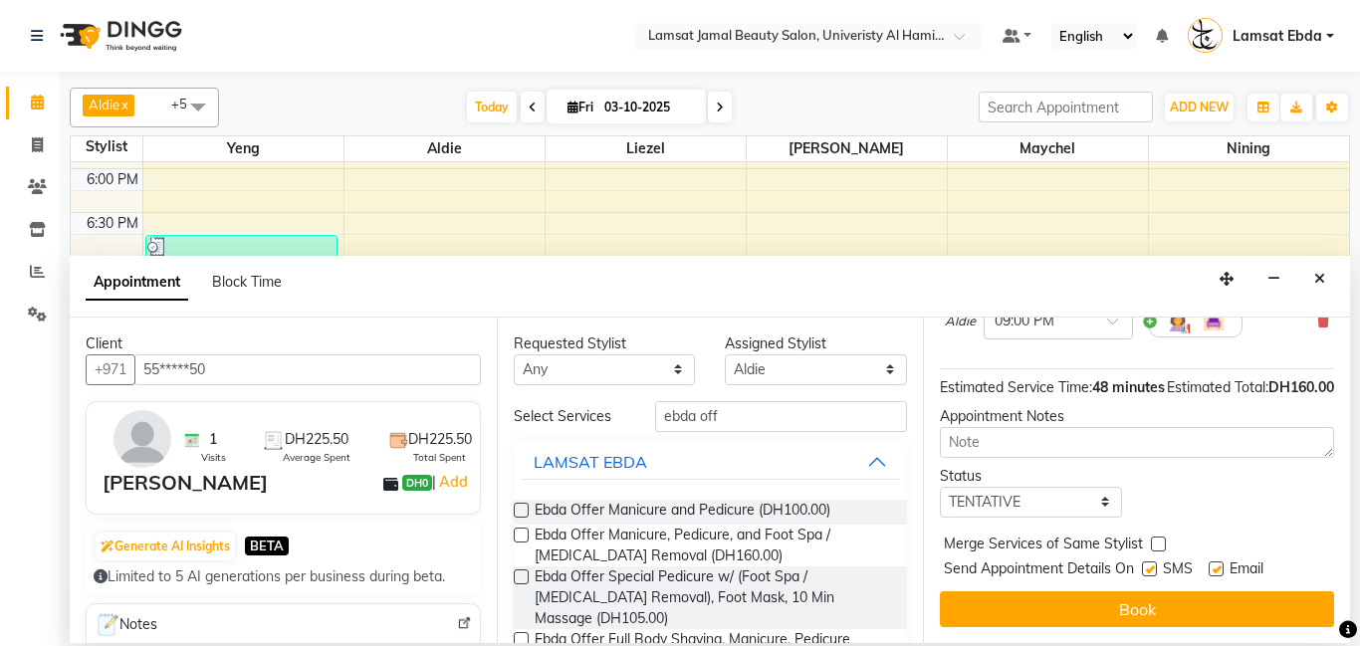
scroll to position [240, 0]
click at [1102, 503] on select "Select TENTATIVE CONFIRM CHECK-IN UPCOMING" at bounding box center [1031, 502] width 182 height 31
select select "confirm booking"
click at [940, 487] on select "Select TENTATIVE CONFIRM CHECK-IN UPCOMING" at bounding box center [1031, 502] width 182 height 31
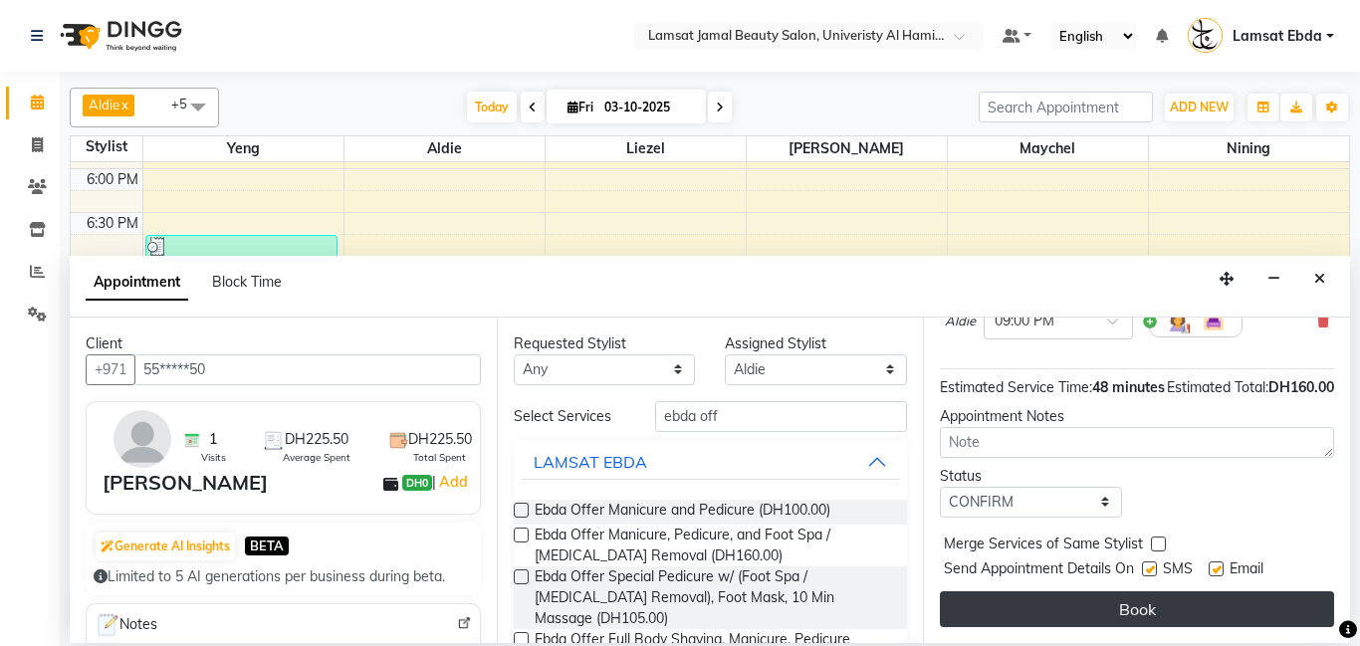
click at [1100, 606] on button "Book" at bounding box center [1137, 610] width 394 height 36
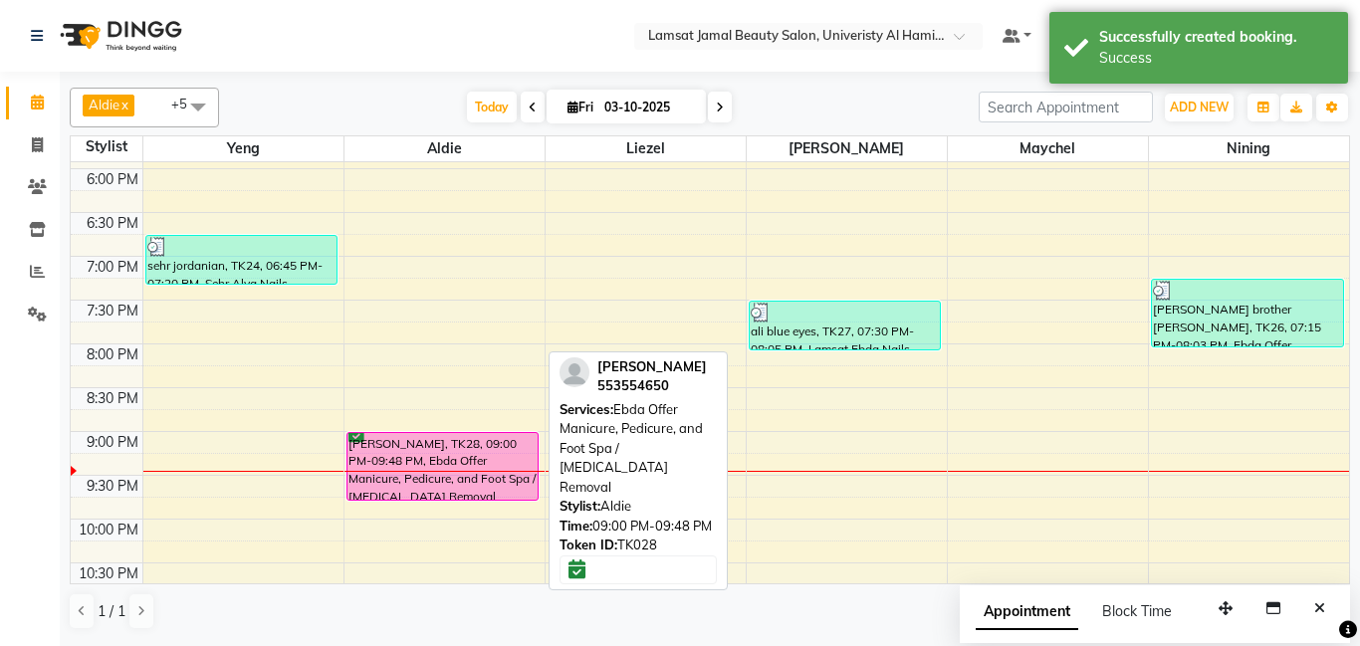
click at [385, 453] on div "[PERSON_NAME], TK28, 09:00 PM-09:48 PM, Ebda Offer Manicure, Pedicure, and Foot…" at bounding box center [443, 466] width 191 height 67
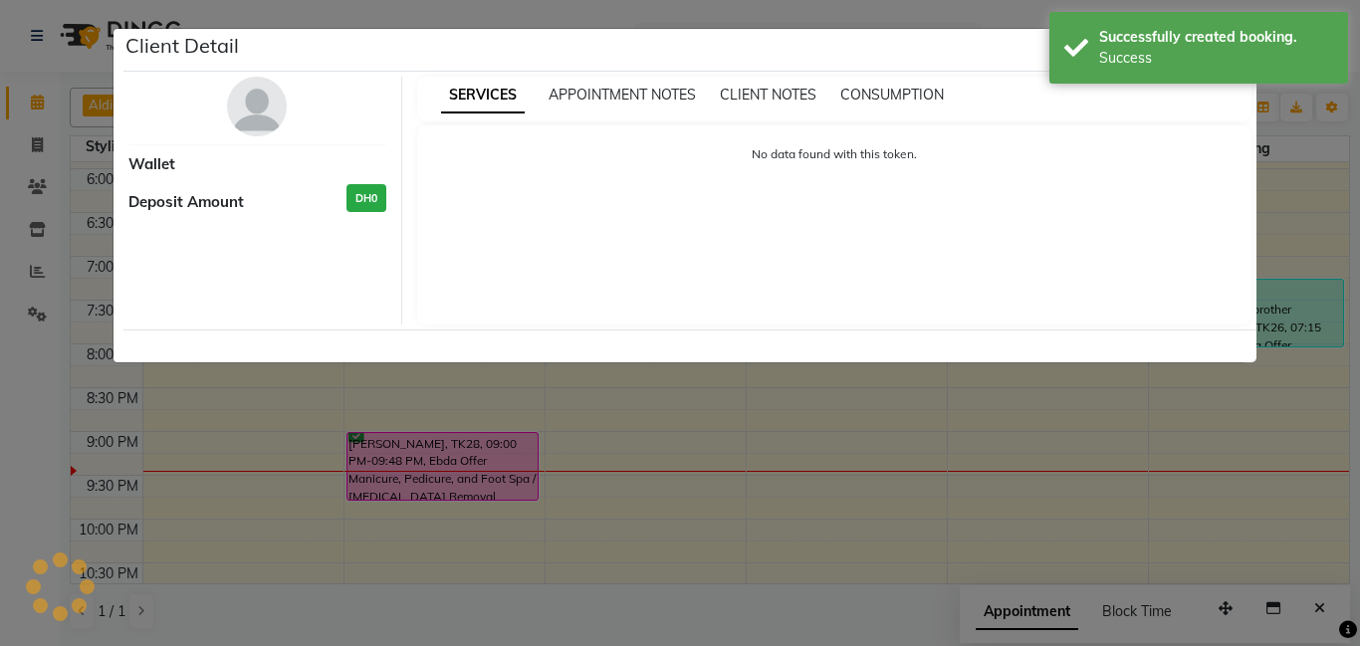
select select "6"
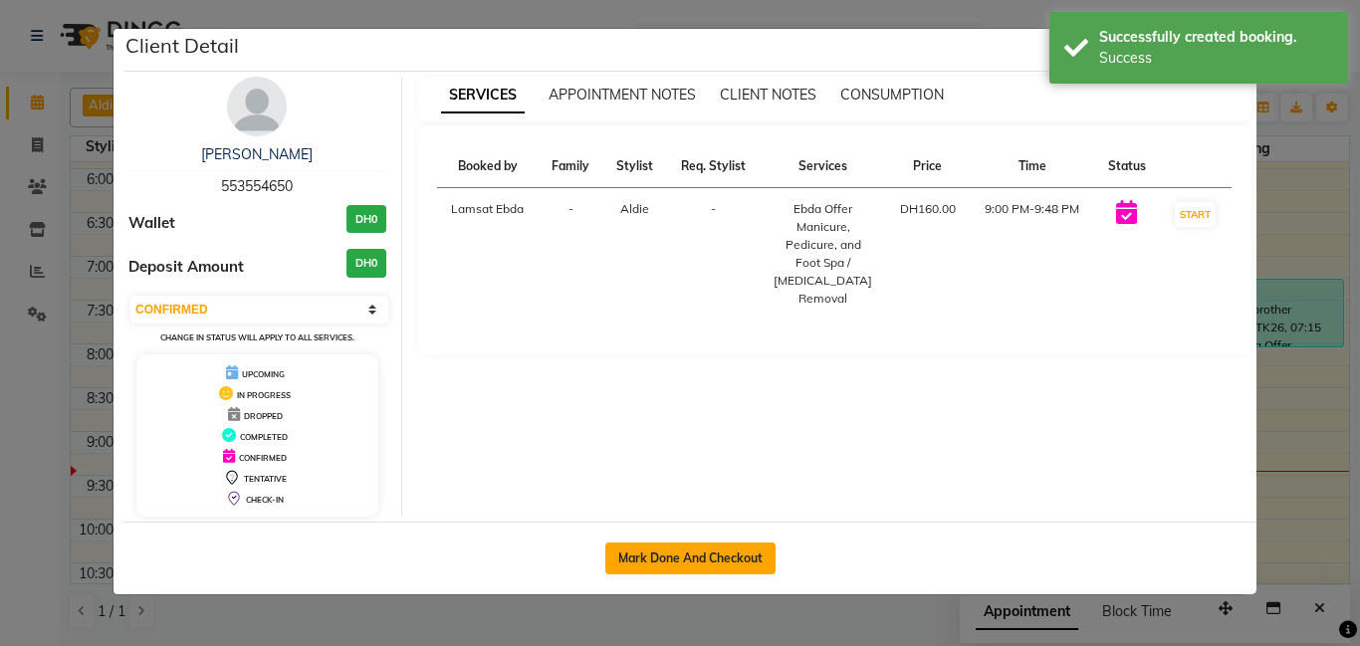
click at [651, 556] on button "Mark Done And Checkout" at bounding box center [690, 559] width 170 height 32
select select "service"
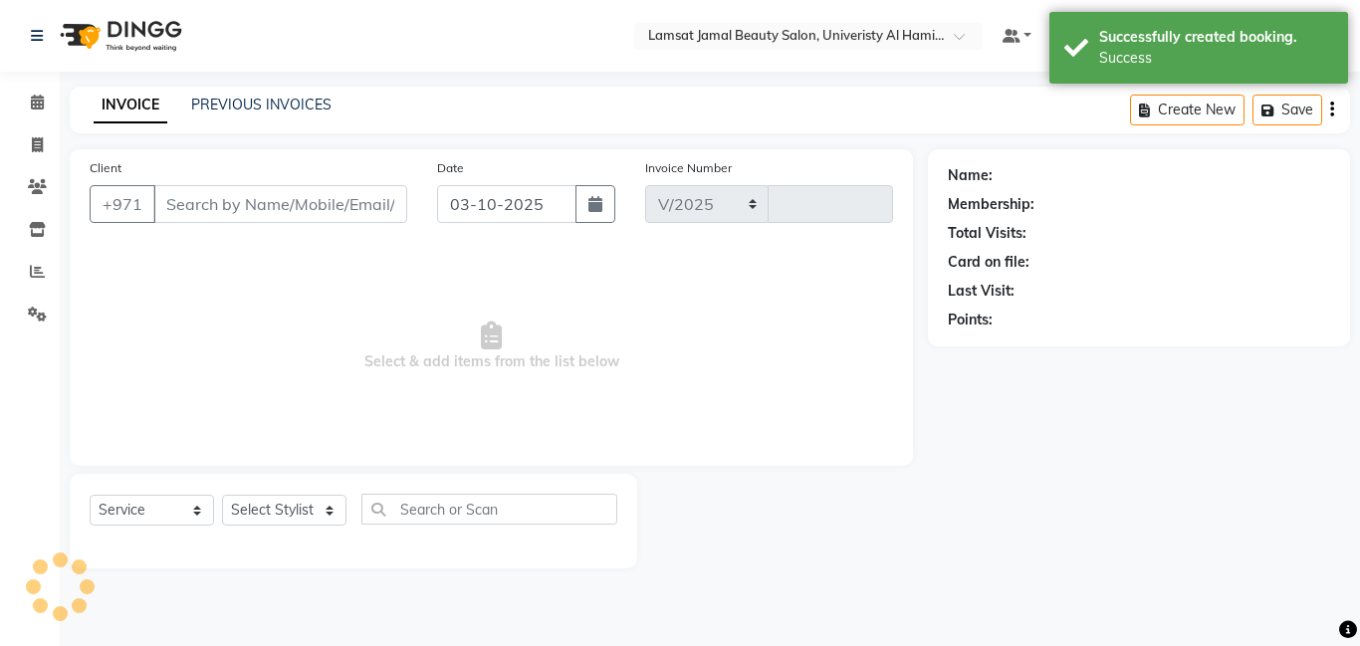
select select "8294"
type input "4085"
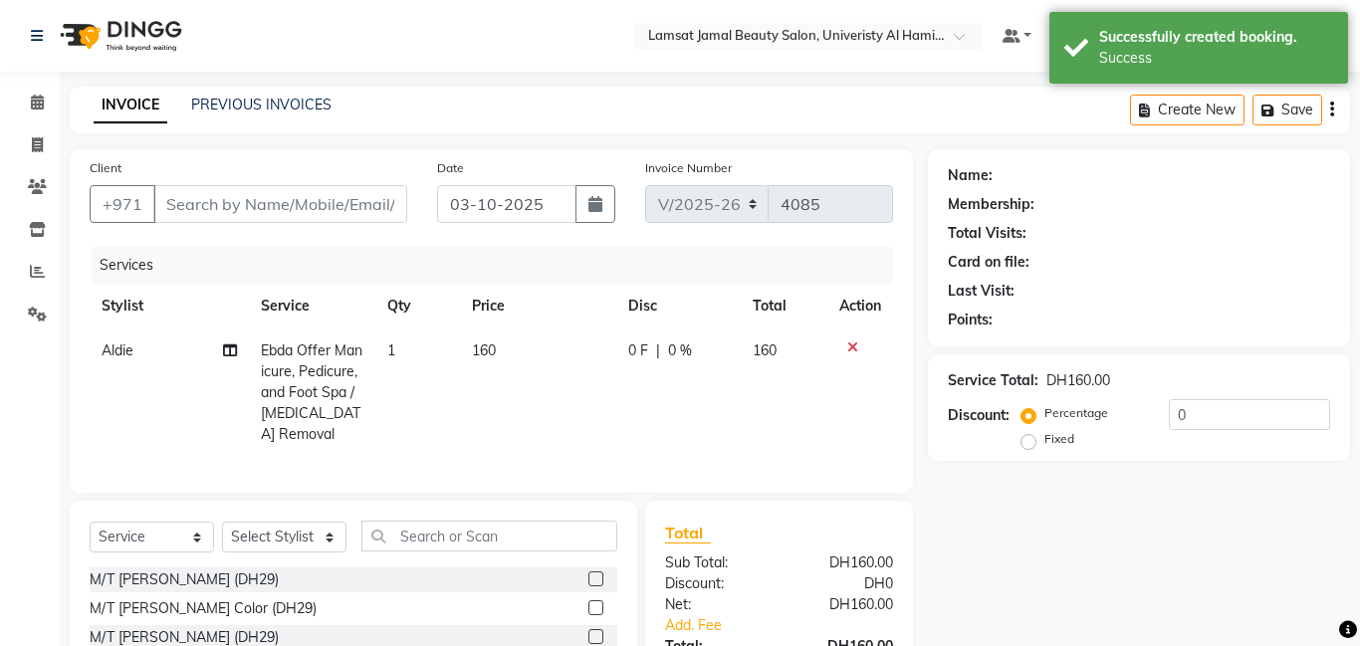
type input "55*****50"
select select "79903"
